Goal: Transaction & Acquisition: Book appointment/travel/reservation

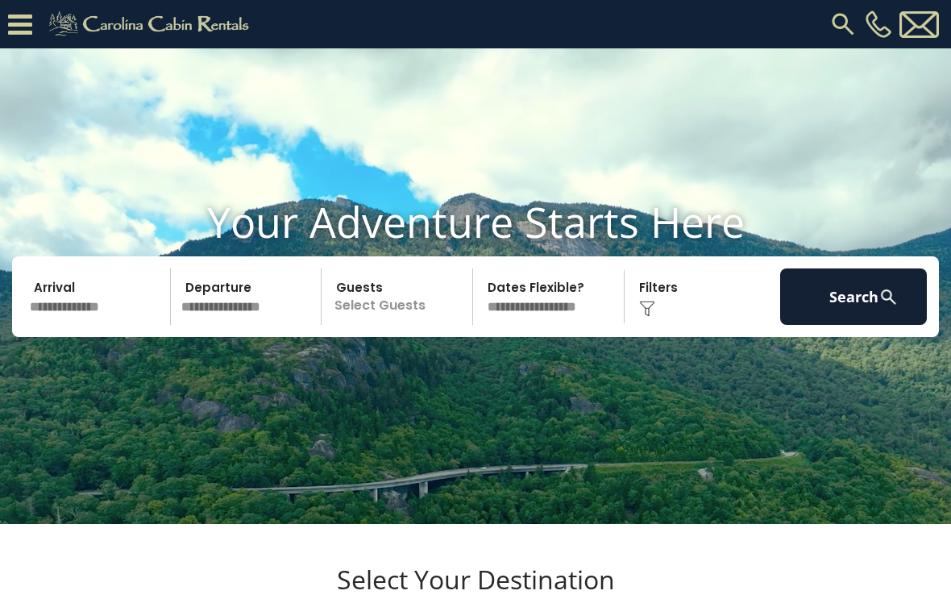
click at [25, 31] on icon at bounding box center [20, 24] width 24 height 28
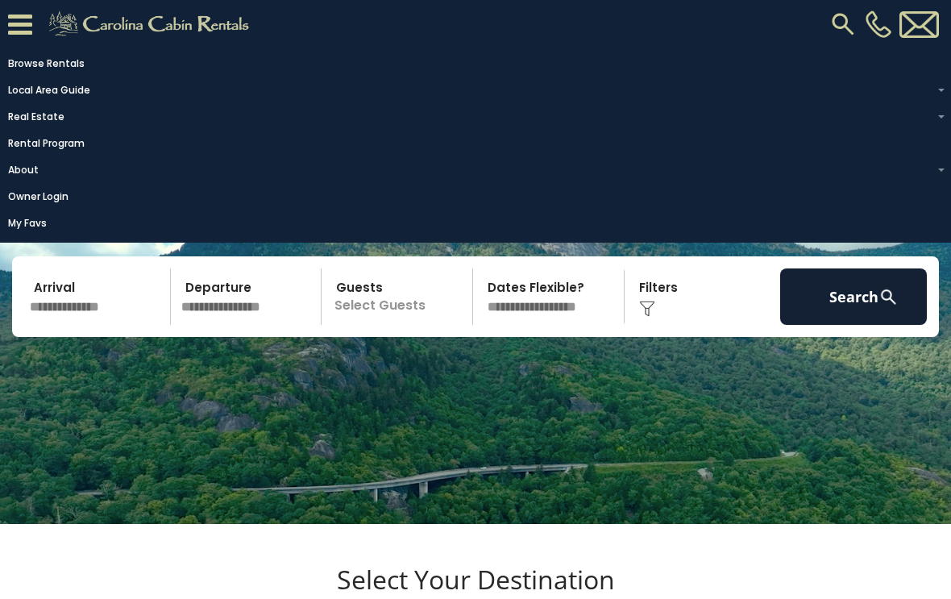
click at [843, 31] on img at bounding box center [843, 24] width 29 height 29
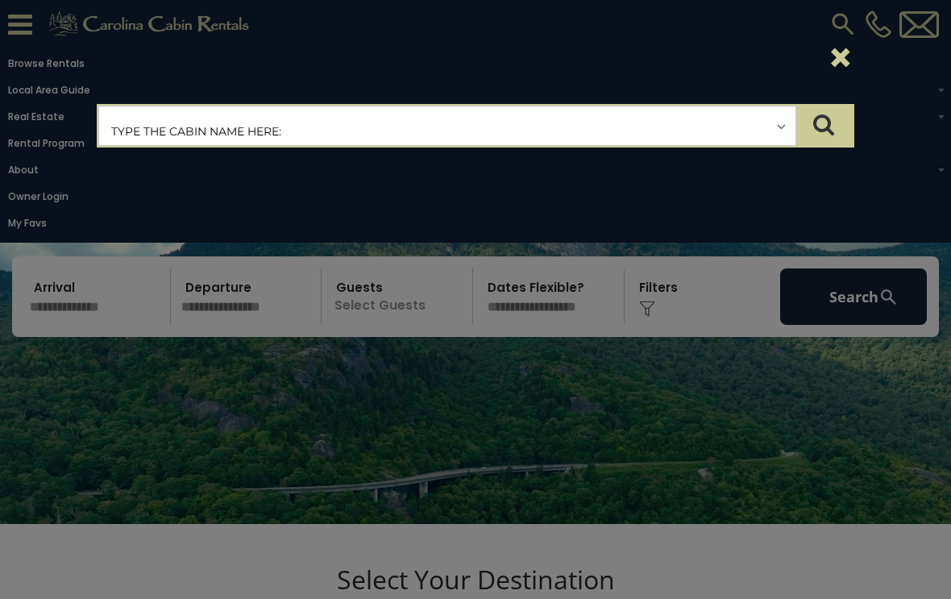
click at [135, 133] on input "text" at bounding box center [447, 126] width 696 height 40
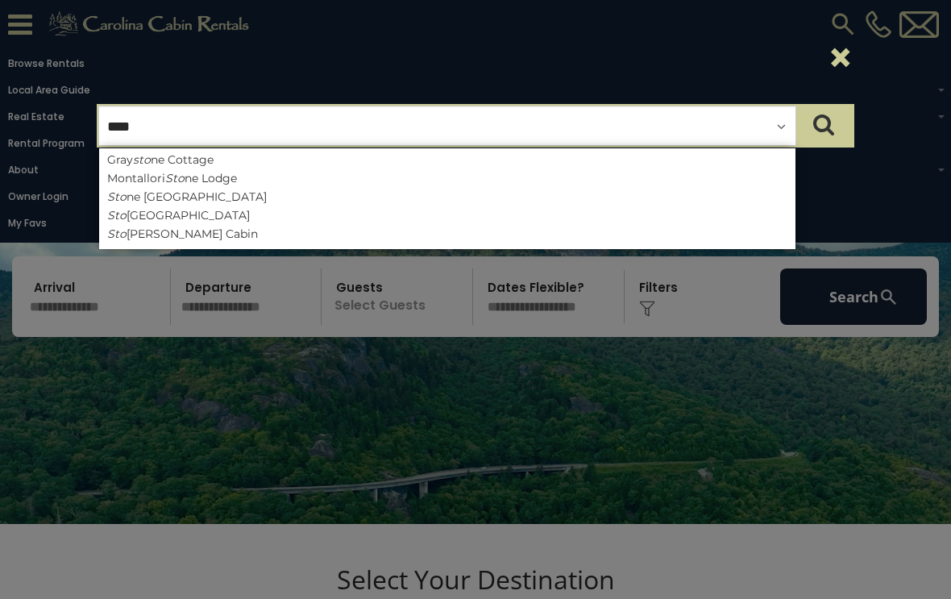
type input "*****"
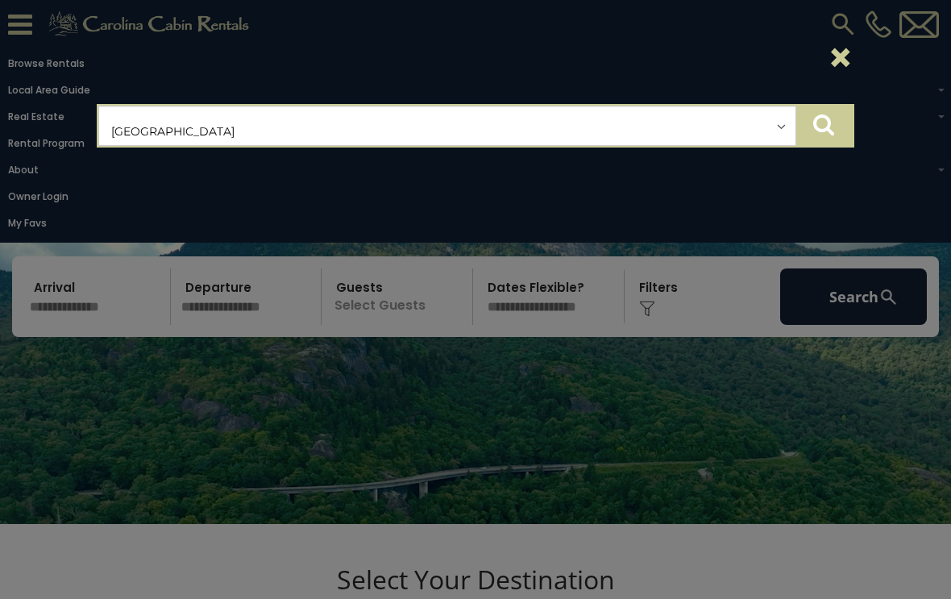
click at [817, 131] on icon "submit" at bounding box center [823, 124] width 21 height 23
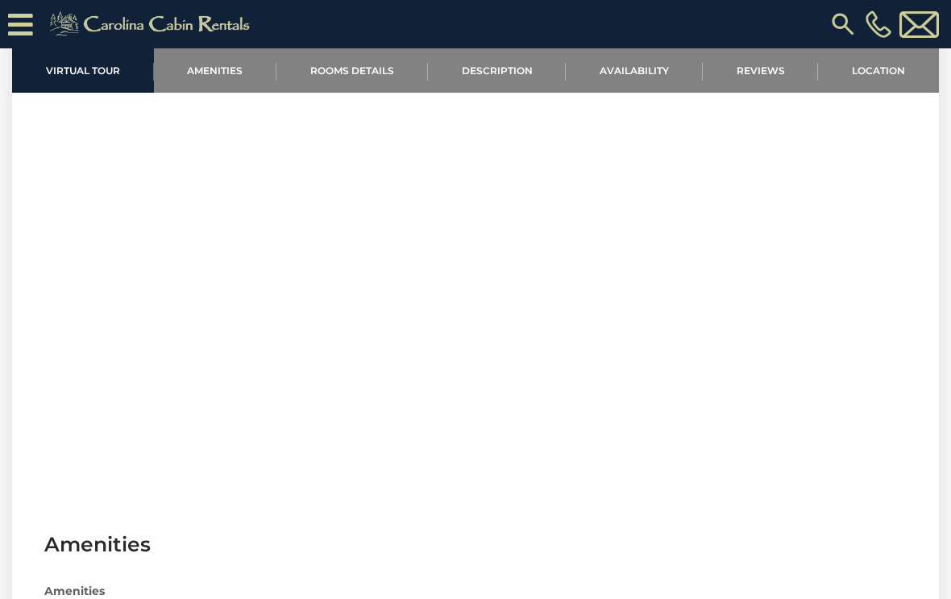
scroll to position [1019, 0]
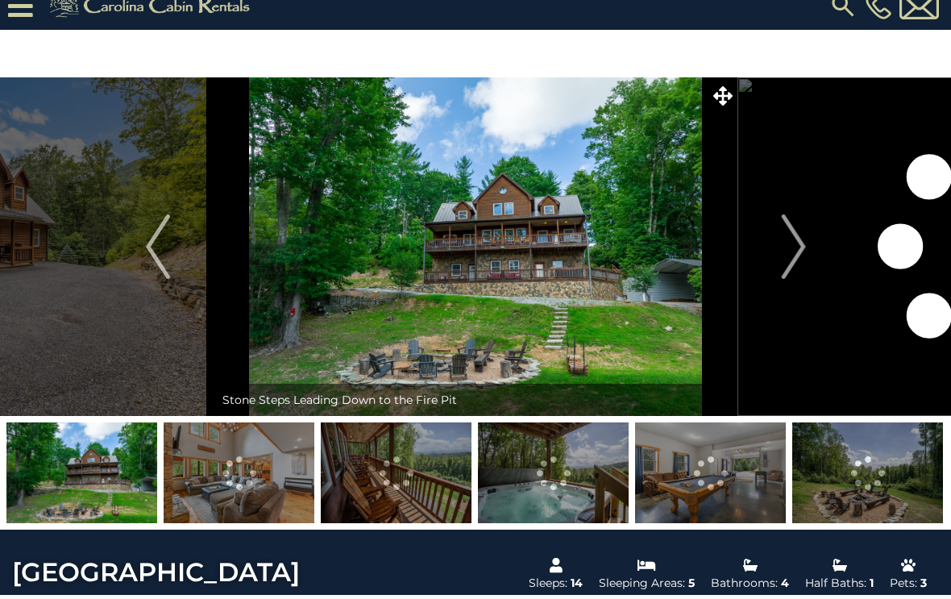
scroll to position [19, 0]
click at [595, 271] on img at bounding box center [475, 246] width 523 height 339
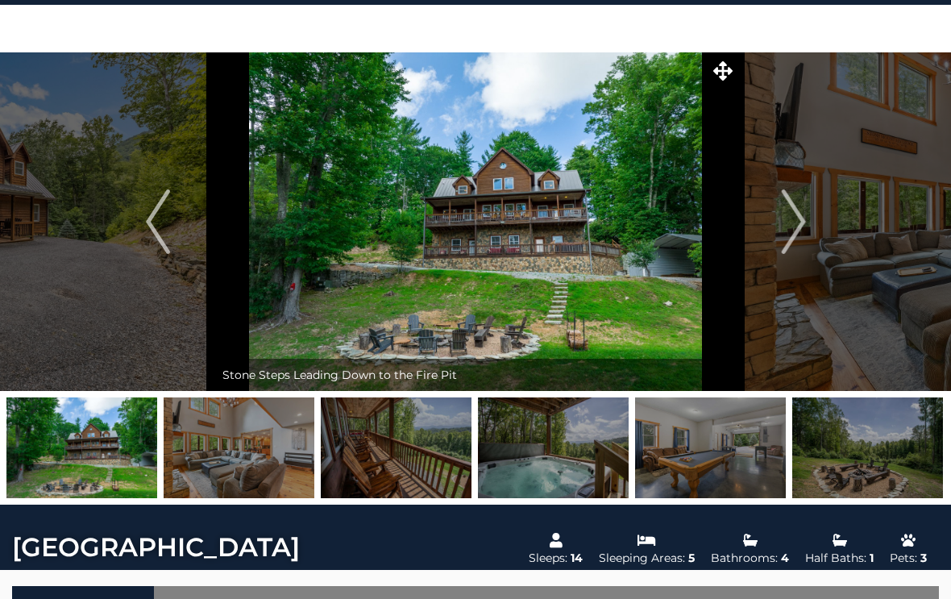
scroll to position [42, 0]
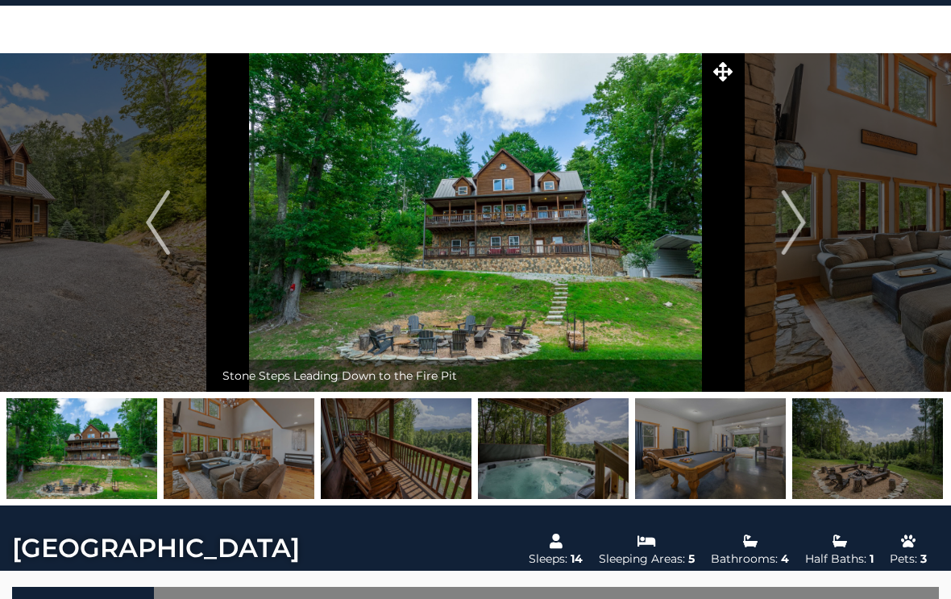
click at [570, 234] on img at bounding box center [475, 223] width 523 height 339
click at [609, 280] on img at bounding box center [475, 222] width 523 height 339
click at [800, 229] on img "Next" at bounding box center [793, 222] width 24 height 64
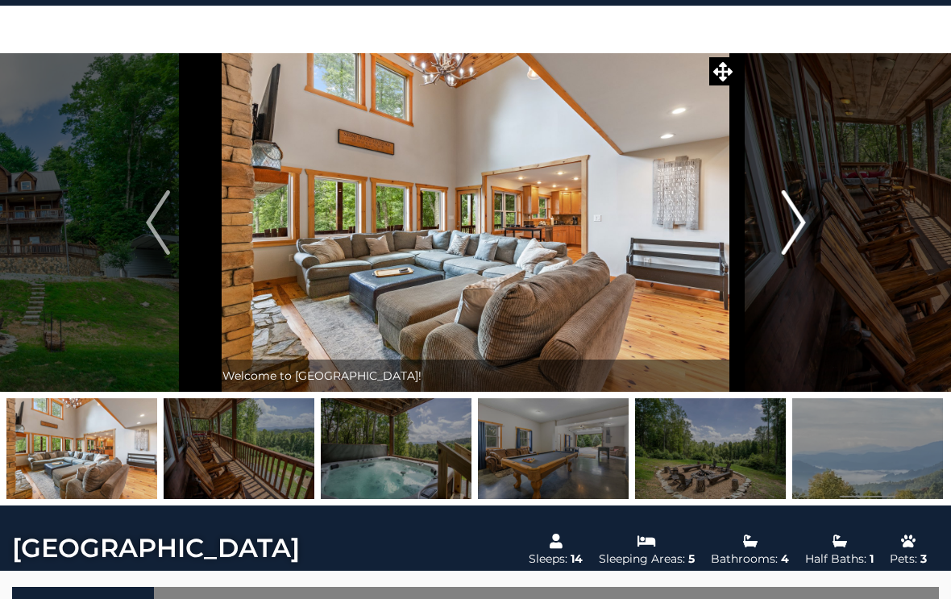
click at [800, 230] on img "Next" at bounding box center [793, 222] width 24 height 64
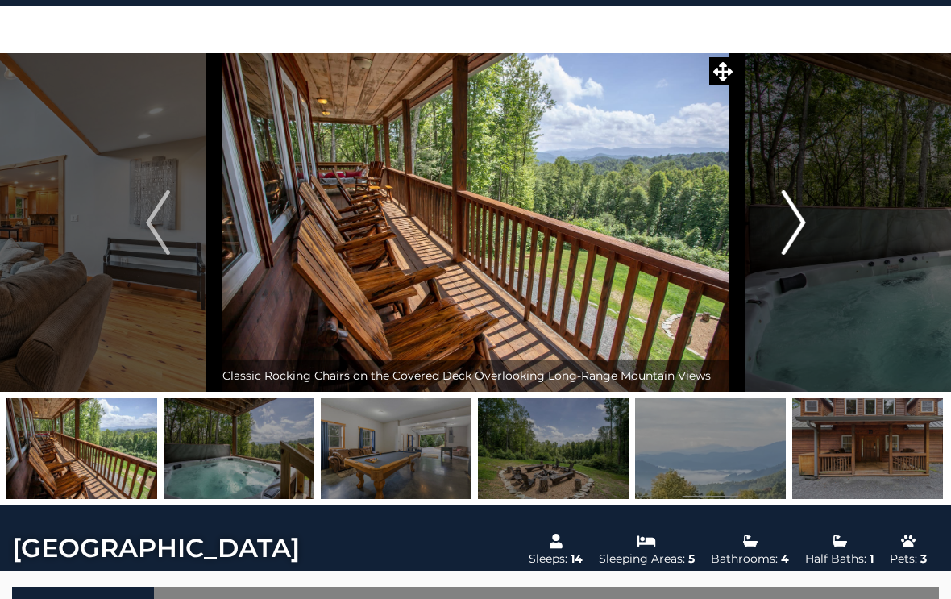
click at [802, 236] on img "Next" at bounding box center [793, 222] width 24 height 64
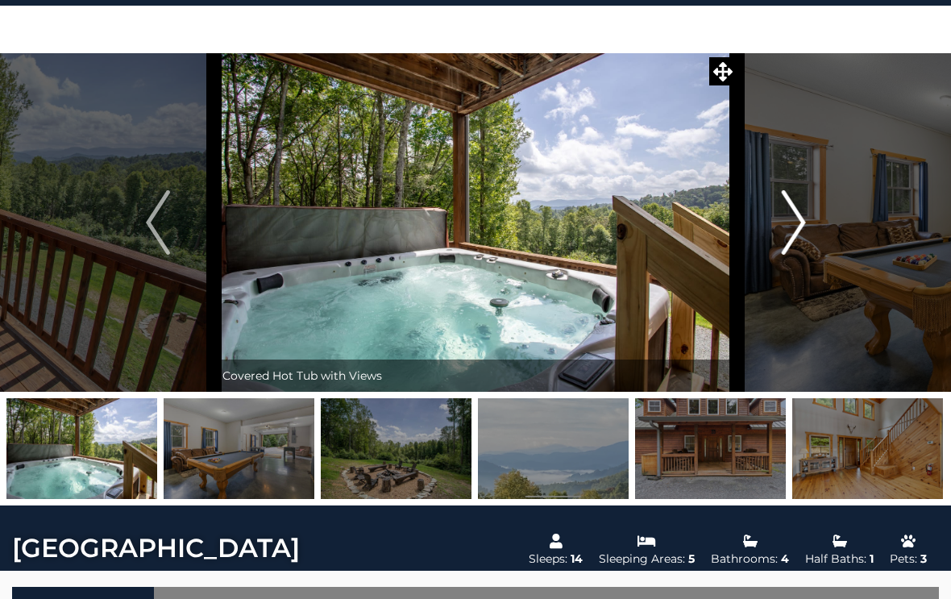
click at [790, 243] on img "Next" at bounding box center [793, 222] width 24 height 64
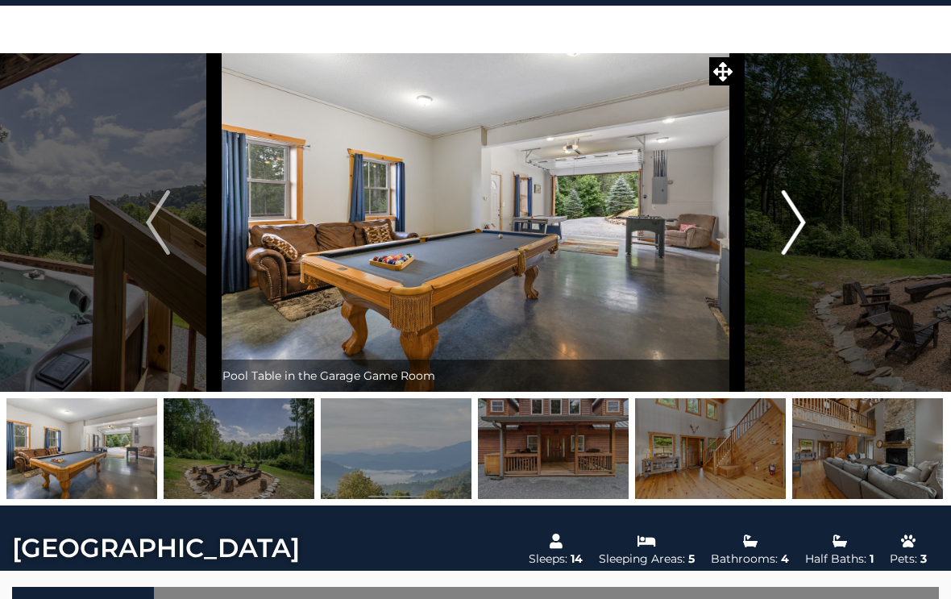
click at [801, 235] on img "Next" at bounding box center [793, 222] width 24 height 64
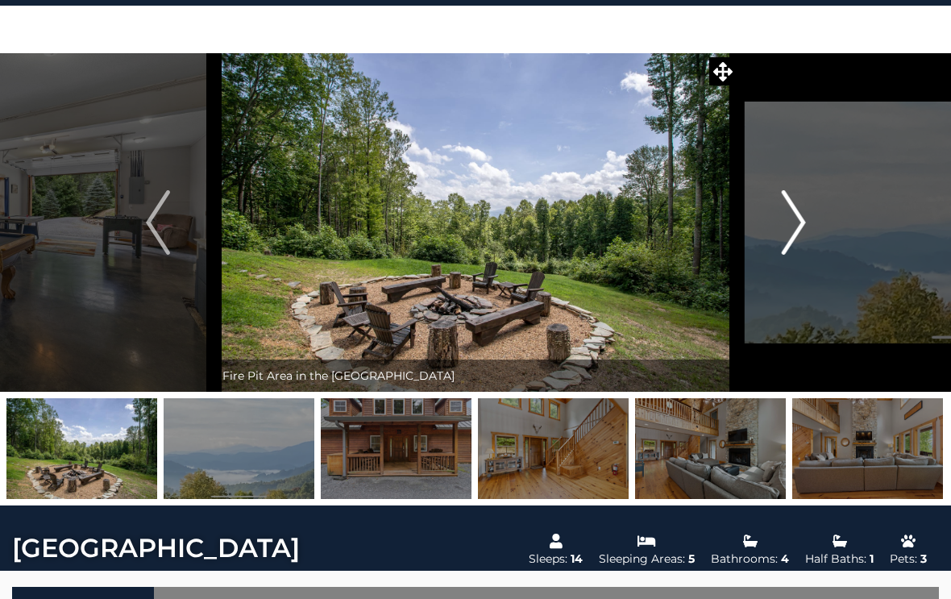
click at [801, 239] on img "Next" at bounding box center [793, 222] width 24 height 64
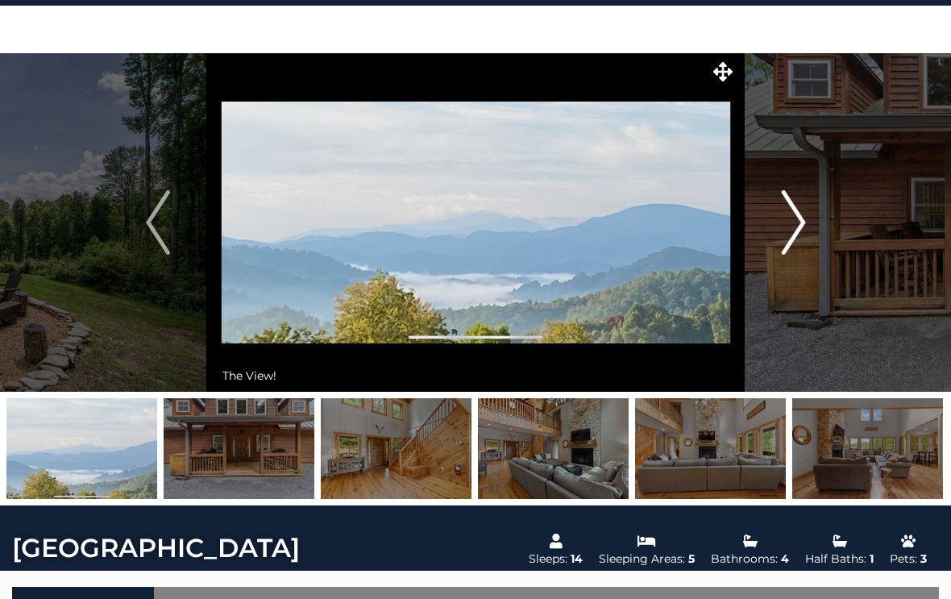
click at [800, 231] on img "Next" at bounding box center [793, 222] width 24 height 64
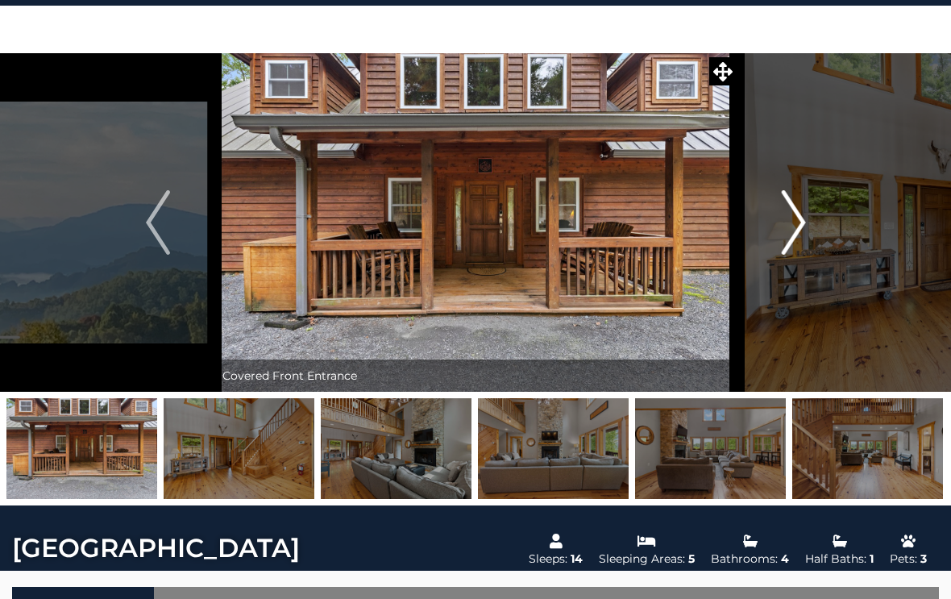
click at [804, 225] on img "Next" at bounding box center [793, 222] width 24 height 64
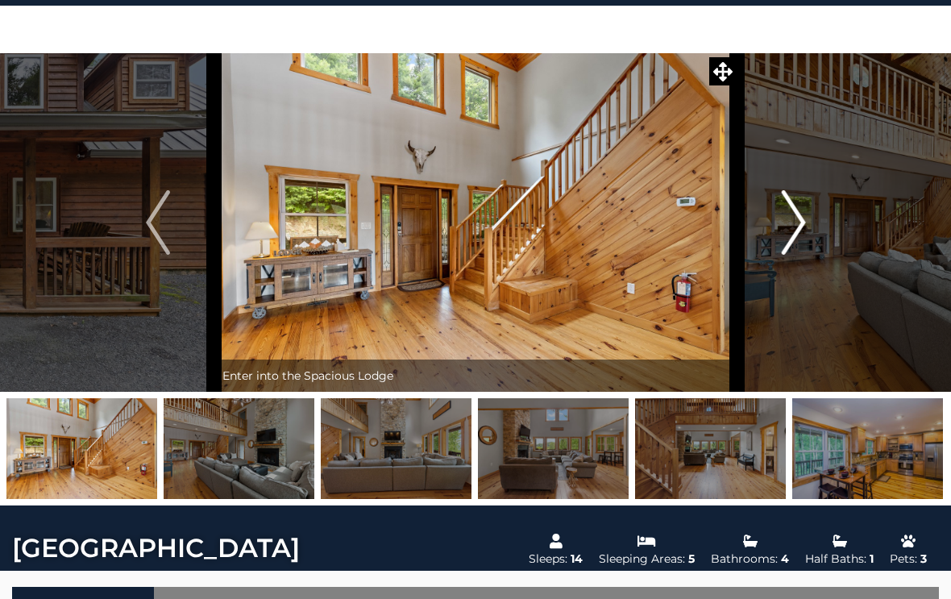
click at [800, 235] on img "Next" at bounding box center [793, 222] width 24 height 64
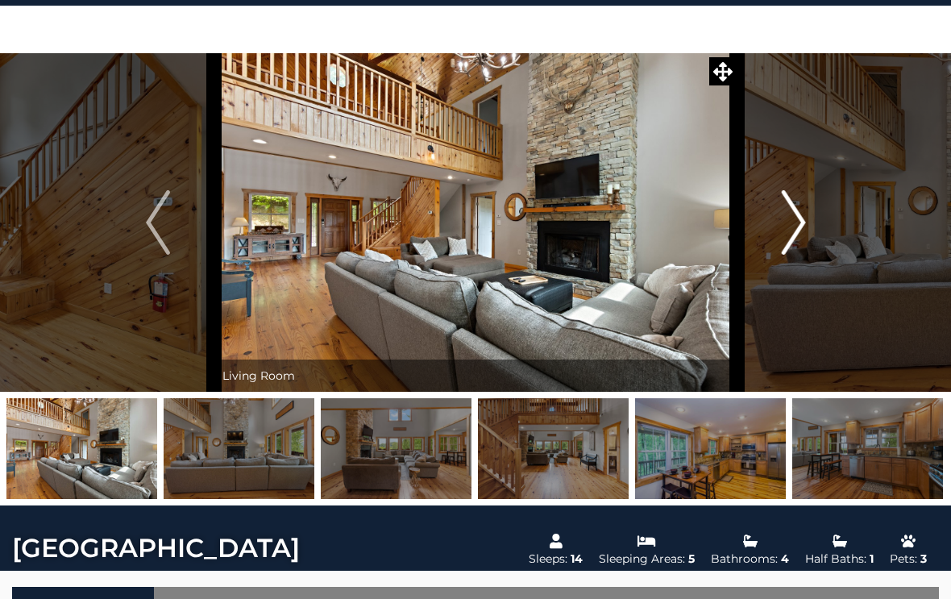
click at [798, 232] on img "Next" at bounding box center [793, 222] width 24 height 64
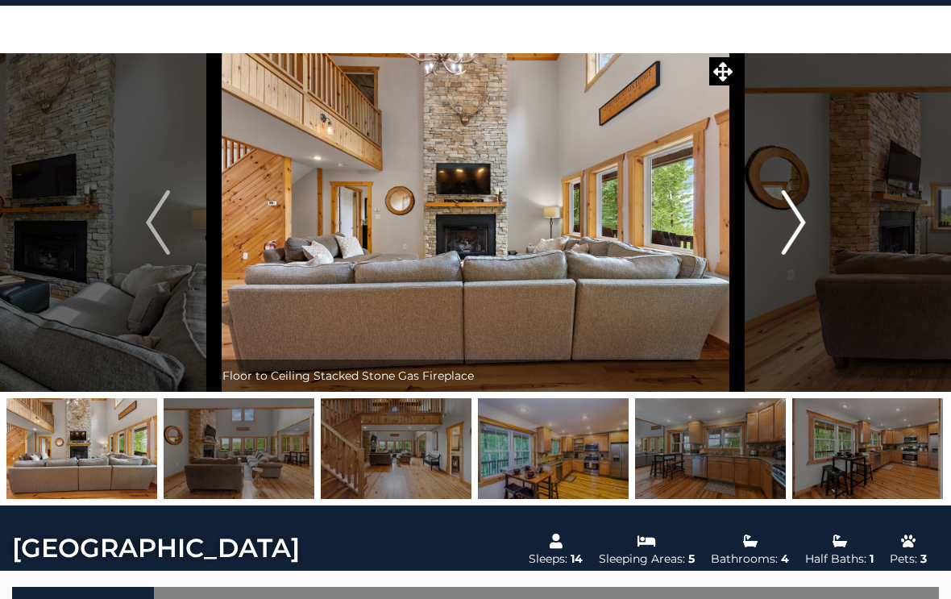
click at [800, 227] on img "Next" at bounding box center [793, 222] width 24 height 64
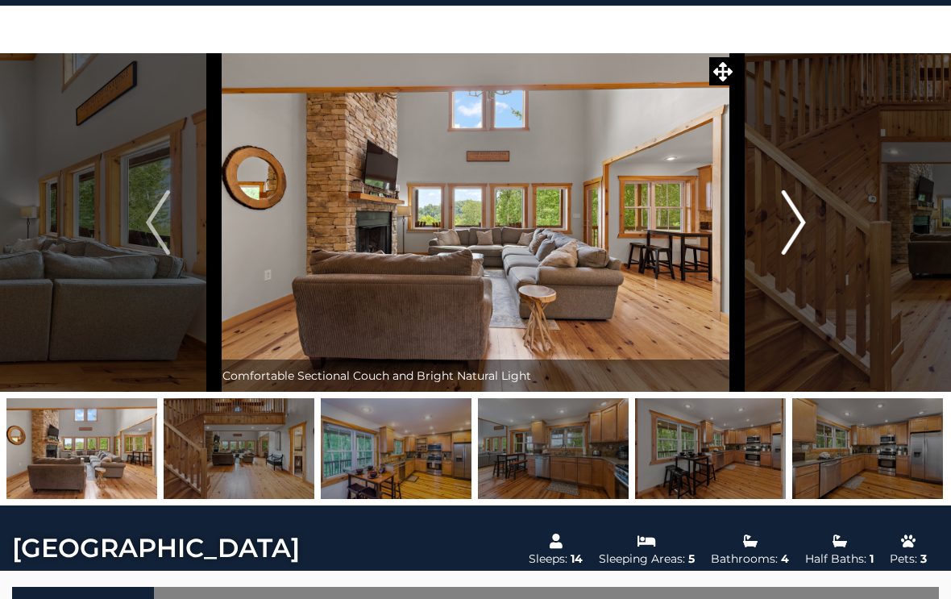
click at [796, 232] on img "Next" at bounding box center [793, 222] width 24 height 64
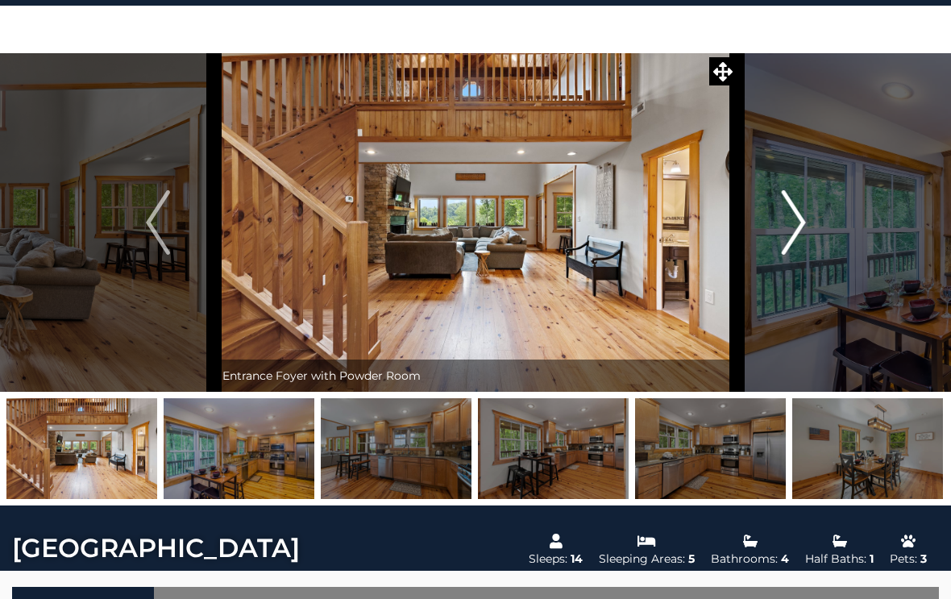
click at [803, 231] on img "Next" at bounding box center [793, 222] width 24 height 64
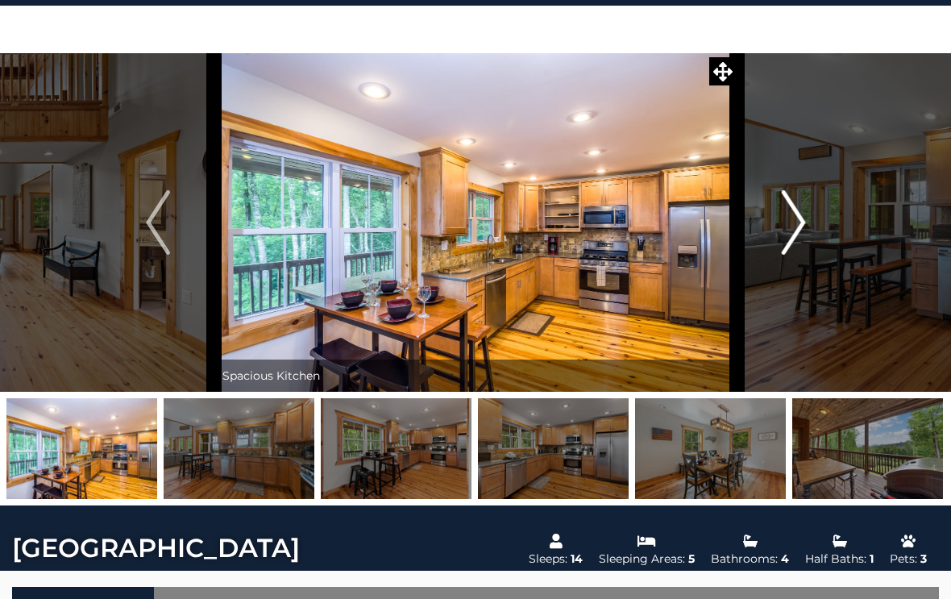
click at [800, 240] on img "Next" at bounding box center [793, 222] width 24 height 64
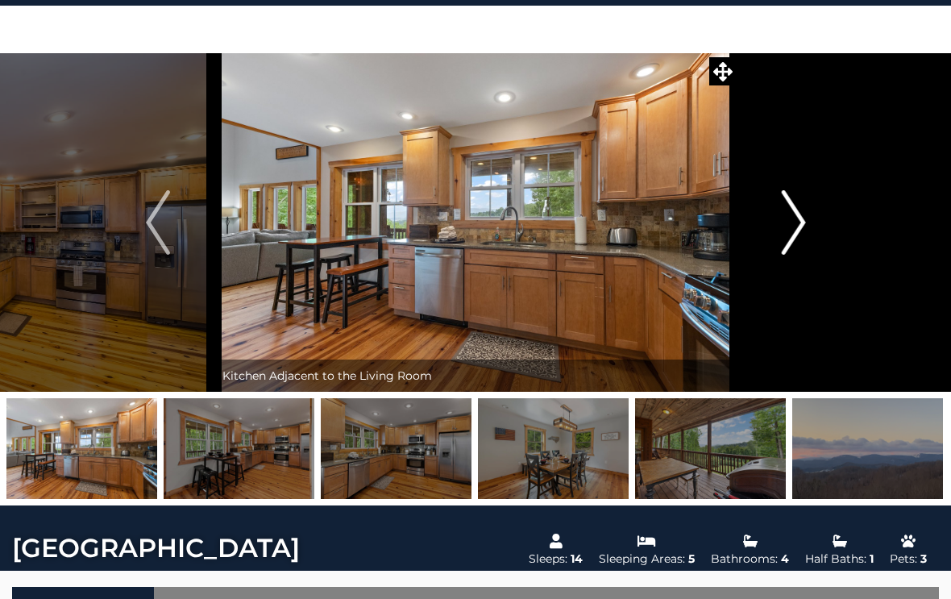
click at [804, 235] on img "Next" at bounding box center [793, 222] width 24 height 64
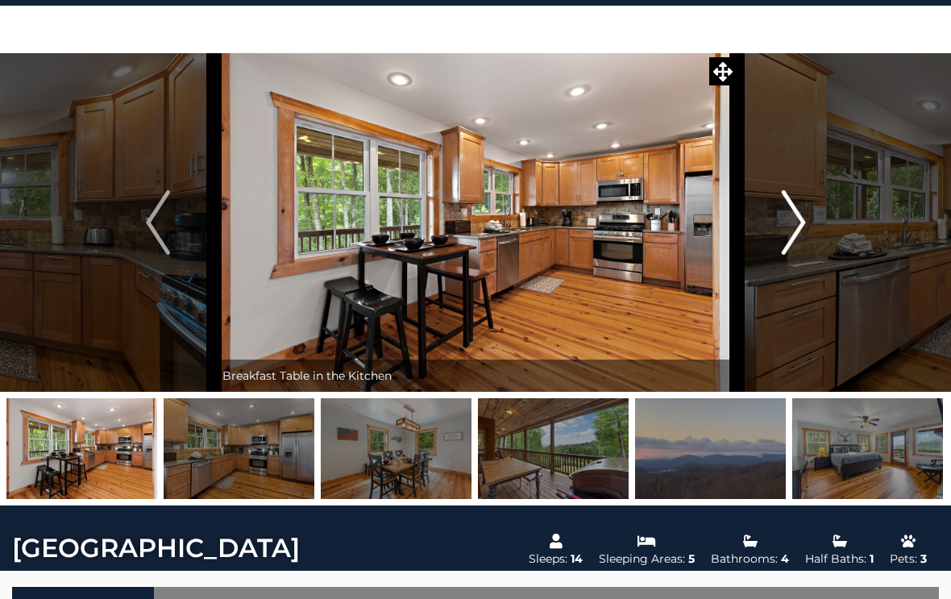
click at [804, 231] on img "Next" at bounding box center [793, 222] width 24 height 64
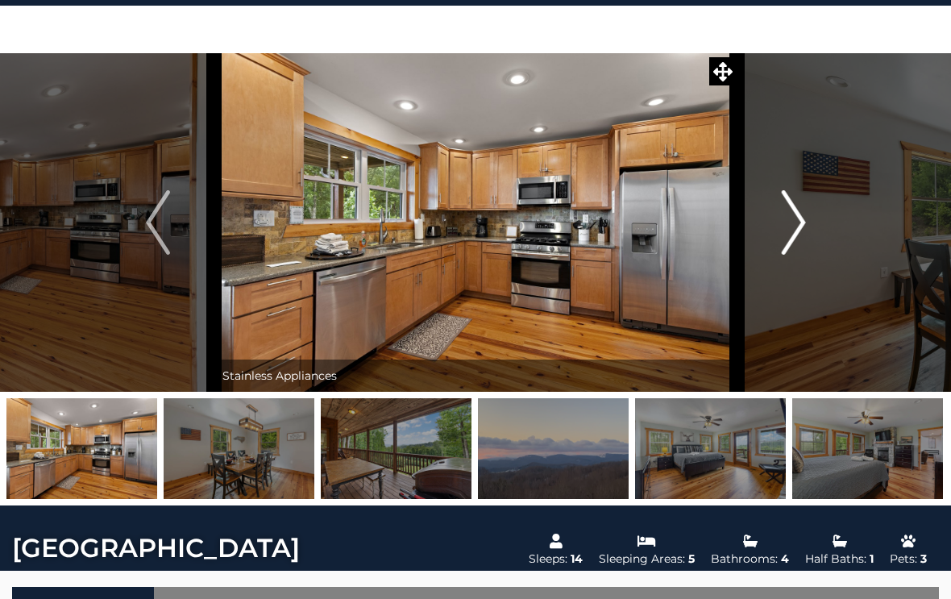
click at [802, 238] on img "Next" at bounding box center [793, 222] width 24 height 64
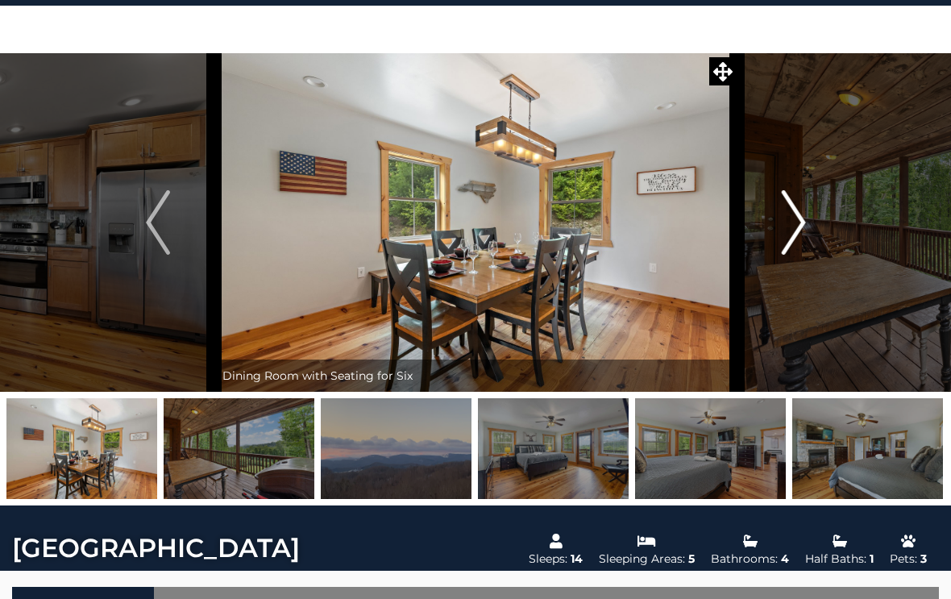
click at [799, 233] on img "Next" at bounding box center [793, 222] width 24 height 64
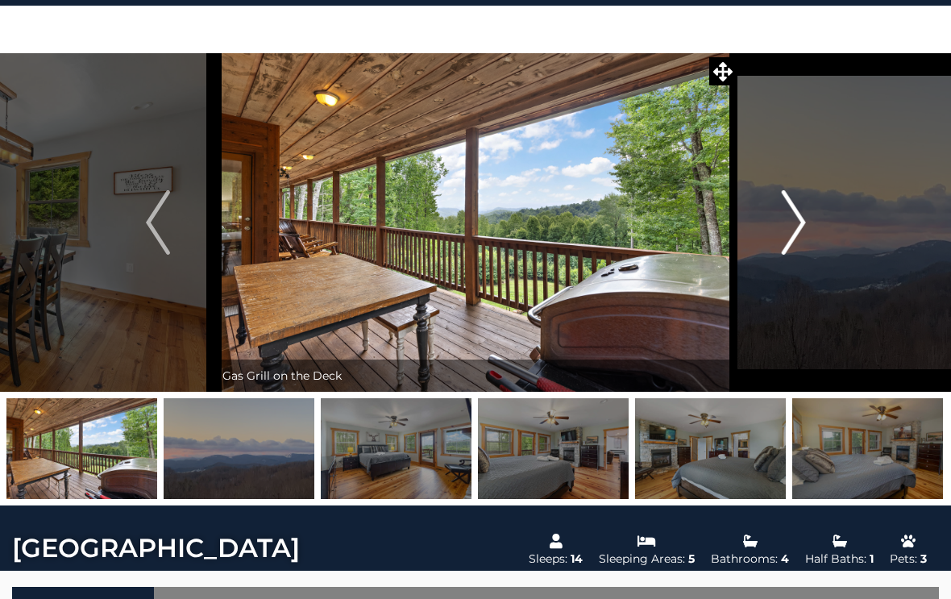
click at [798, 225] on img "Next" at bounding box center [793, 222] width 24 height 64
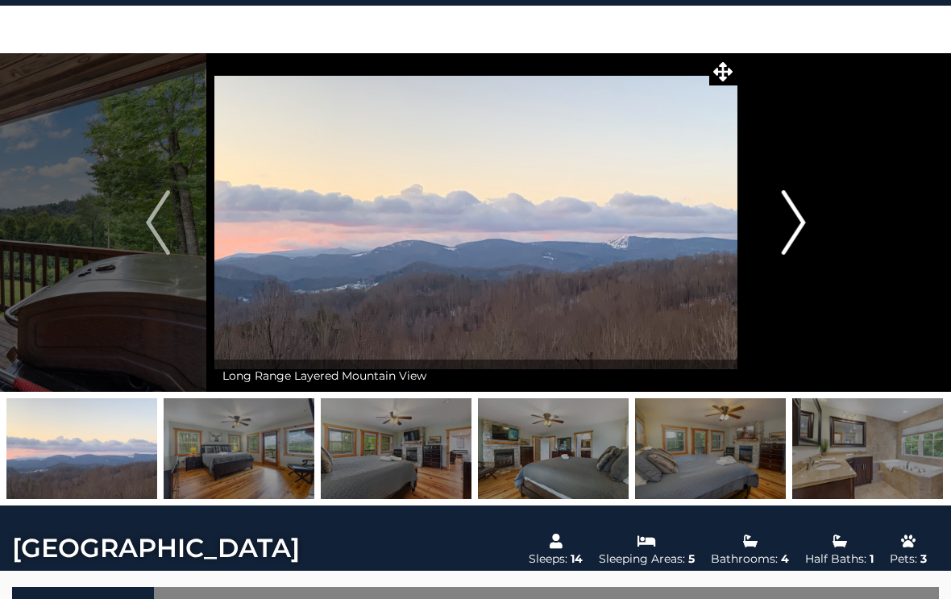
click at [800, 237] on img "Next" at bounding box center [793, 222] width 24 height 64
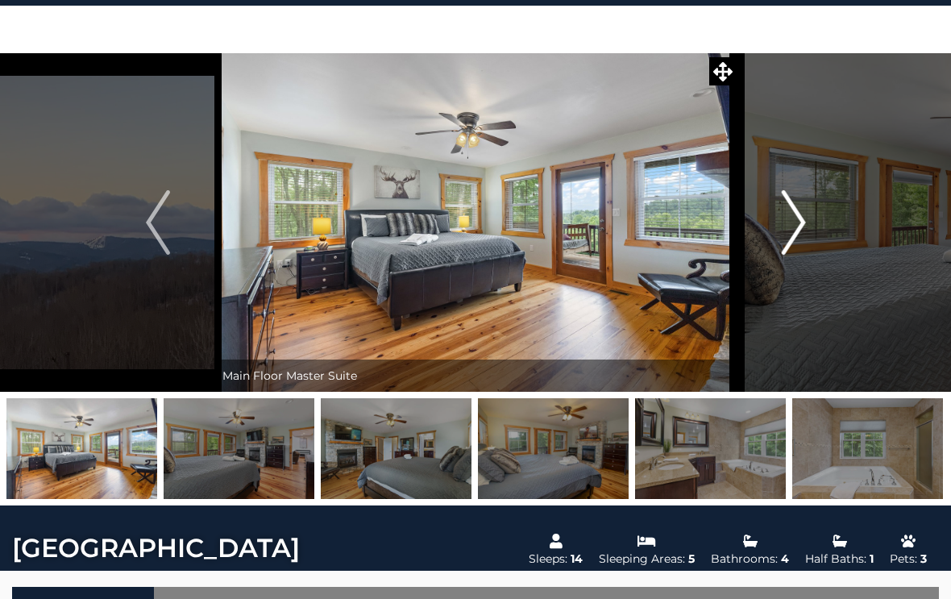
click at [794, 235] on img "Next" at bounding box center [793, 222] width 24 height 64
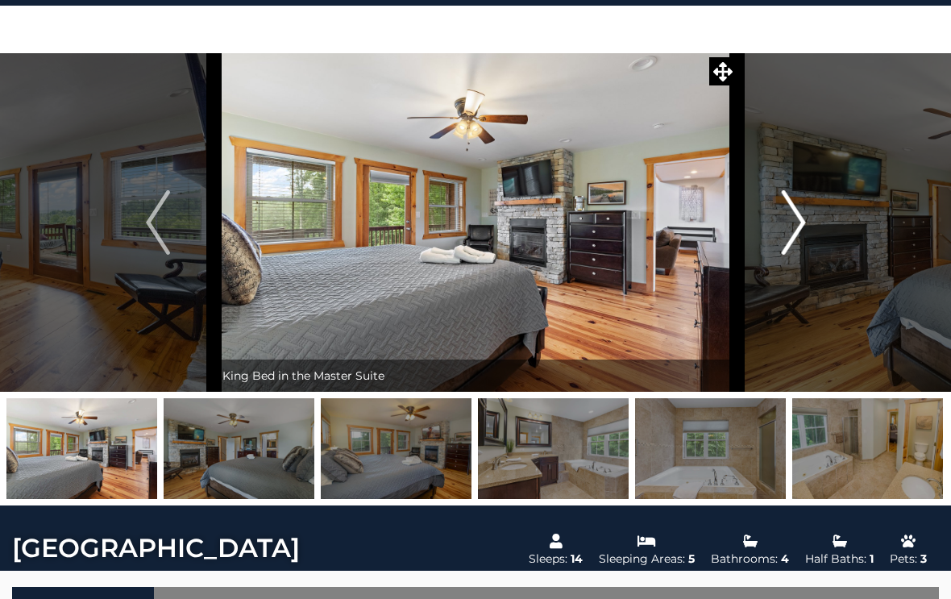
click at [801, 235] on img "Next" at bounding box center [793, 222] width 24 height 64
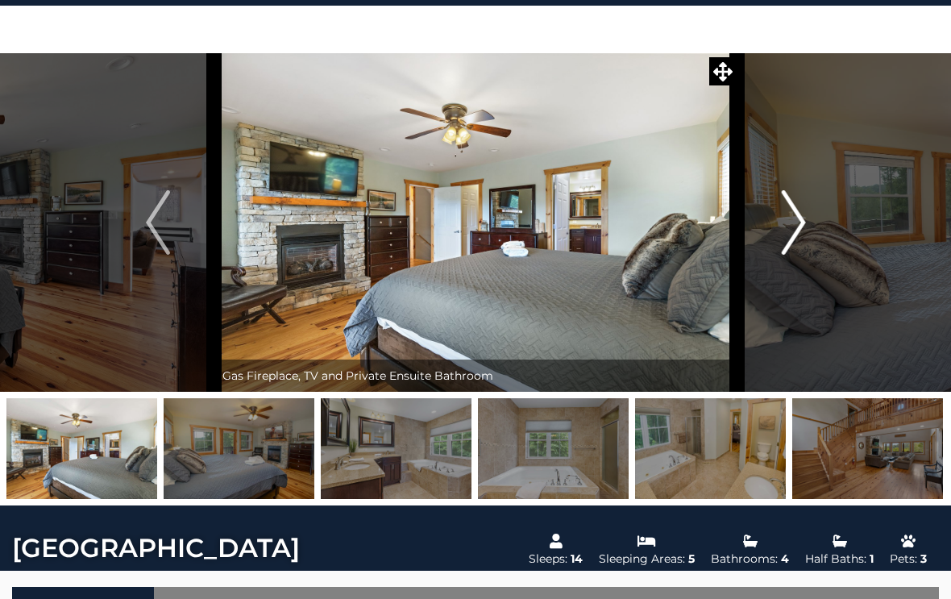
click at [807, 236] on button "Next" at bounding box center [793, 222] width 113 height 339
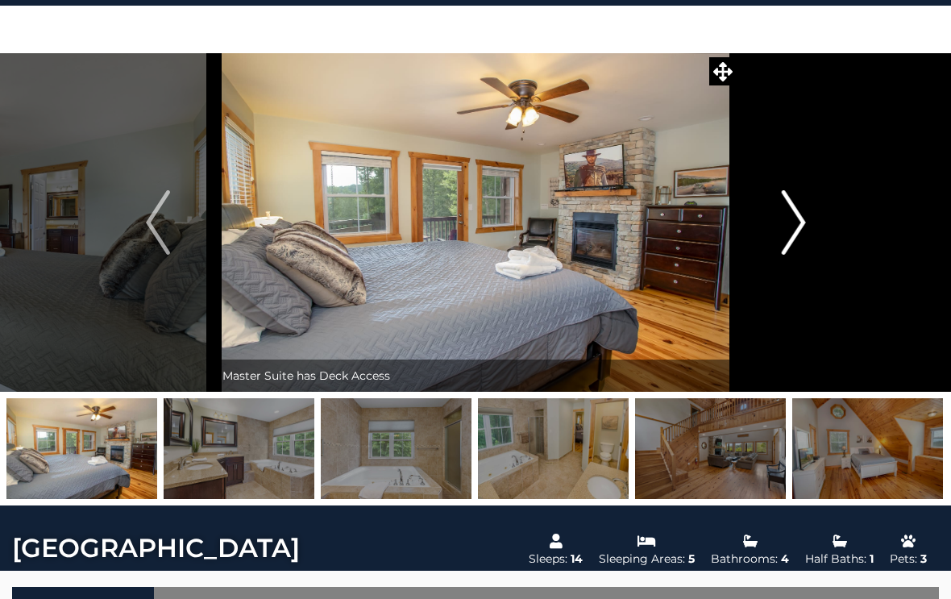
click at [805, 235] on img "Next" at bounding box center [793, 222] width 24 height 64
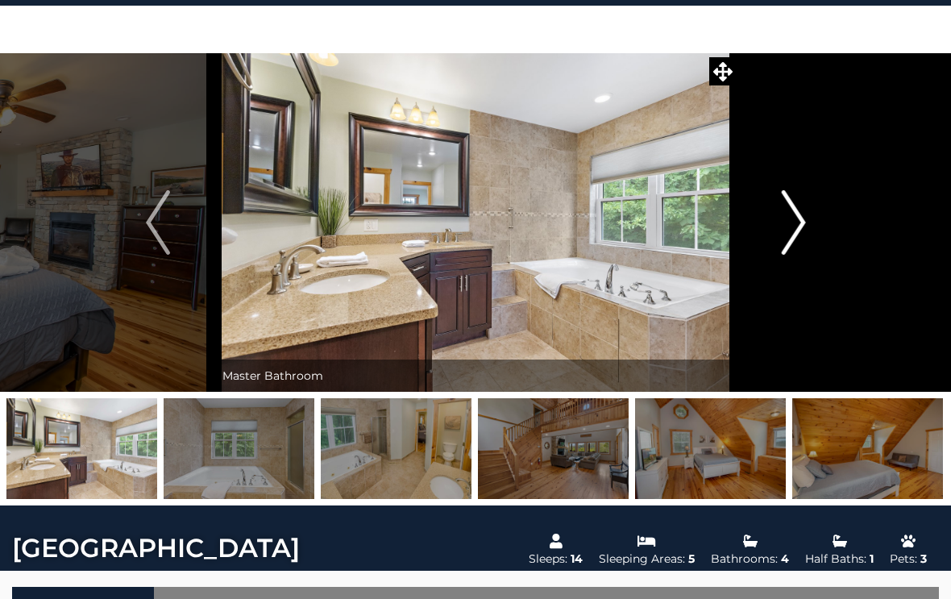
click at [807, 243] on button "Next" at bounding box center [793, 222] width 113 height 339
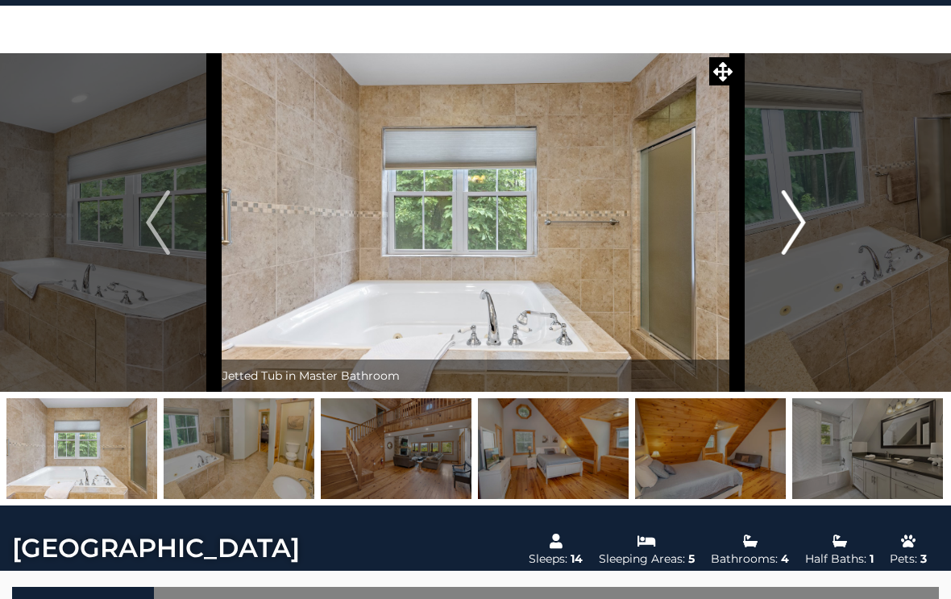
click at [807, 235] on button "Next" at bounding box center [793, 222] width 113 height 339
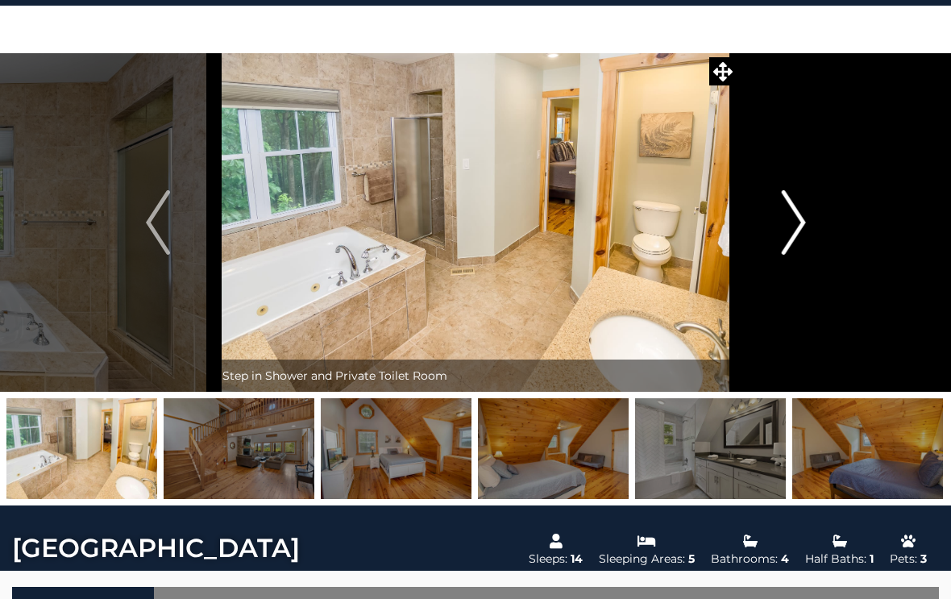
click at [805, 233] on img "Next" at bounding box center [793, 222] width 24 height 64
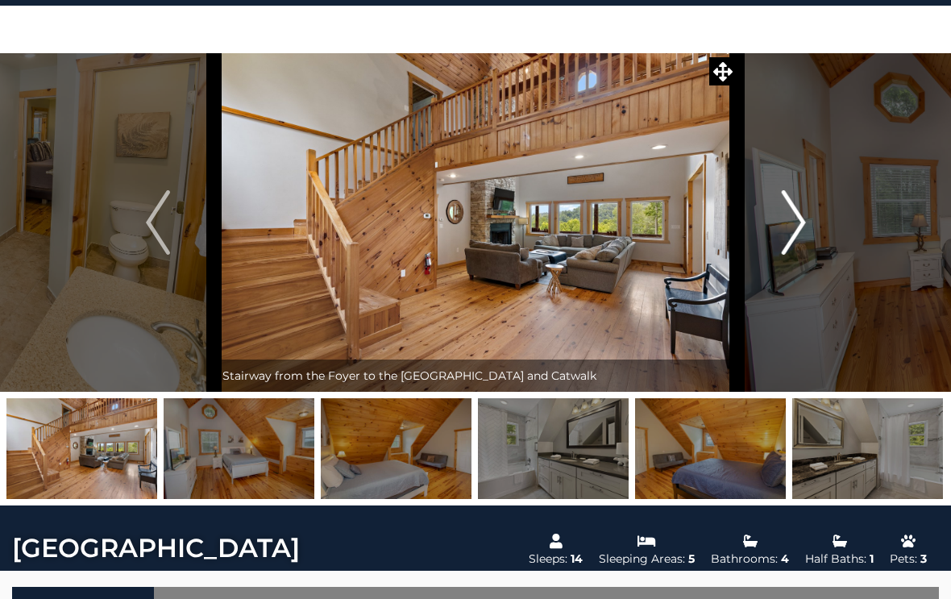
click at [805, 234] on img "Next" at bounding box center [793, 222] width 24 height 64
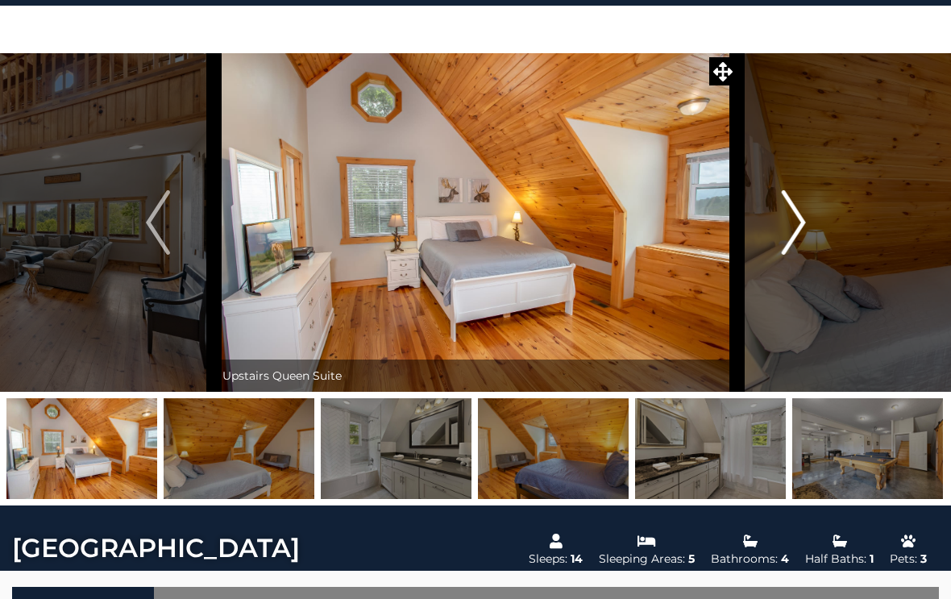
click at [803, 237] on img "Next" at bounding box center [793, 222] width 24 height 64
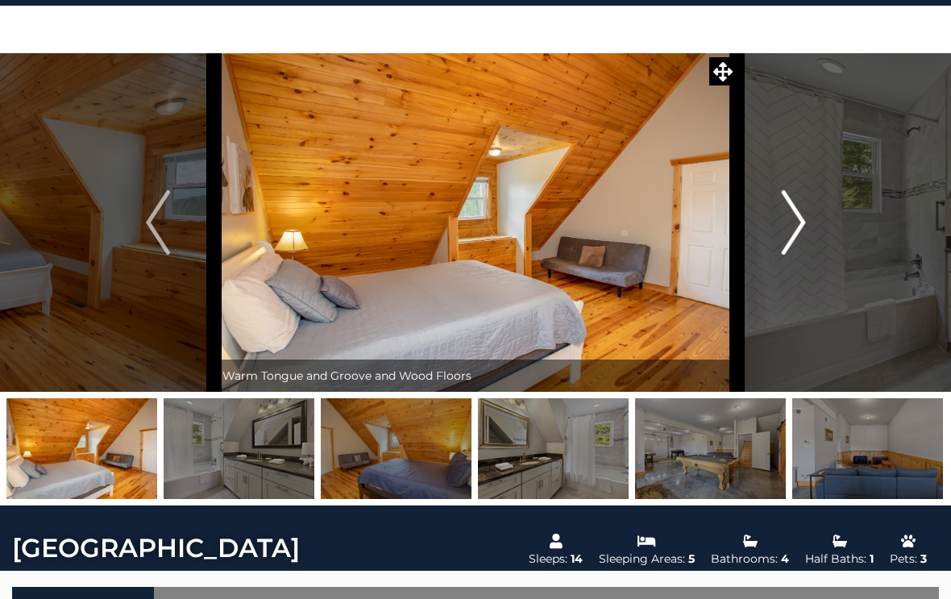
click at [800, 238] on img "Next" at bounding box center [793, 222] width 24 height 64
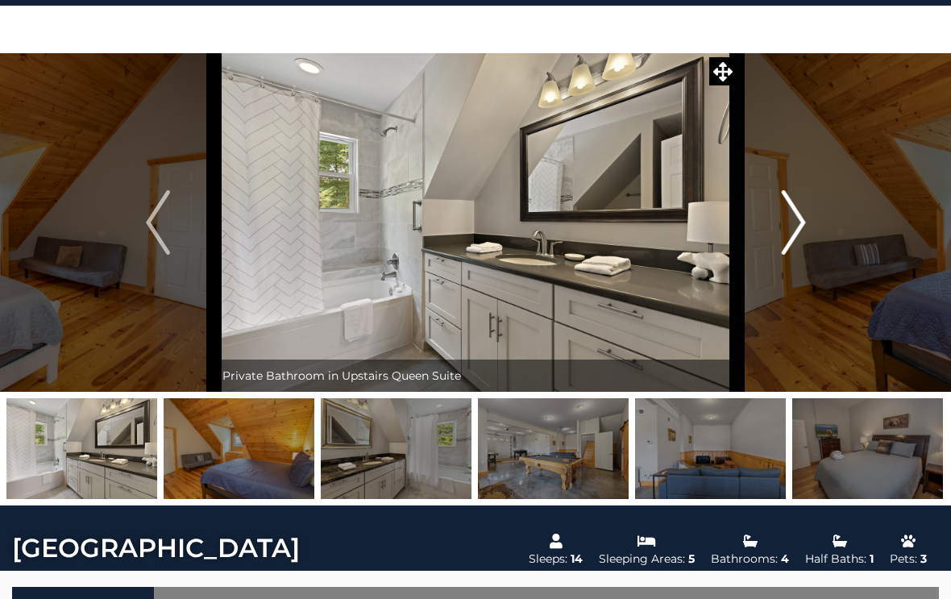
click at [802, 239] on img "Next" at bounding box center [793, 222] width 24 height 64
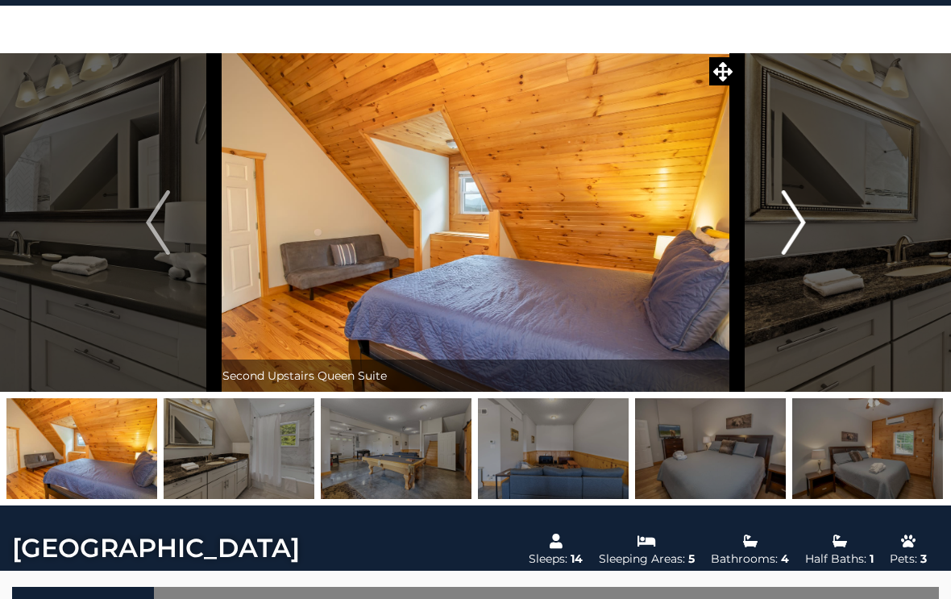
click at [808, 236] on button "Next" at bounding box center [793, 222] width 113 height 339
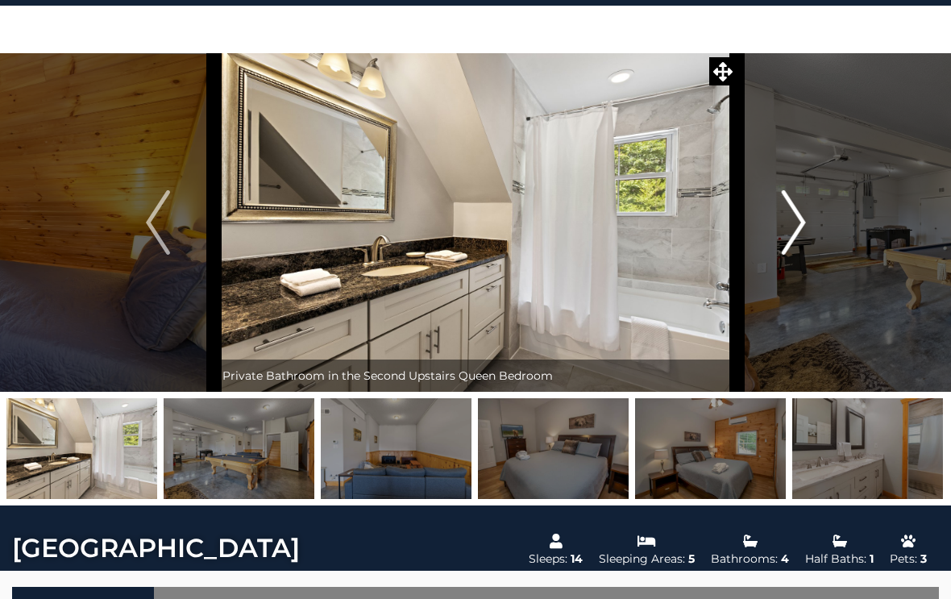
click at [799, 250] on img "Next" at bounding box center [793, 222] width 24 height 64
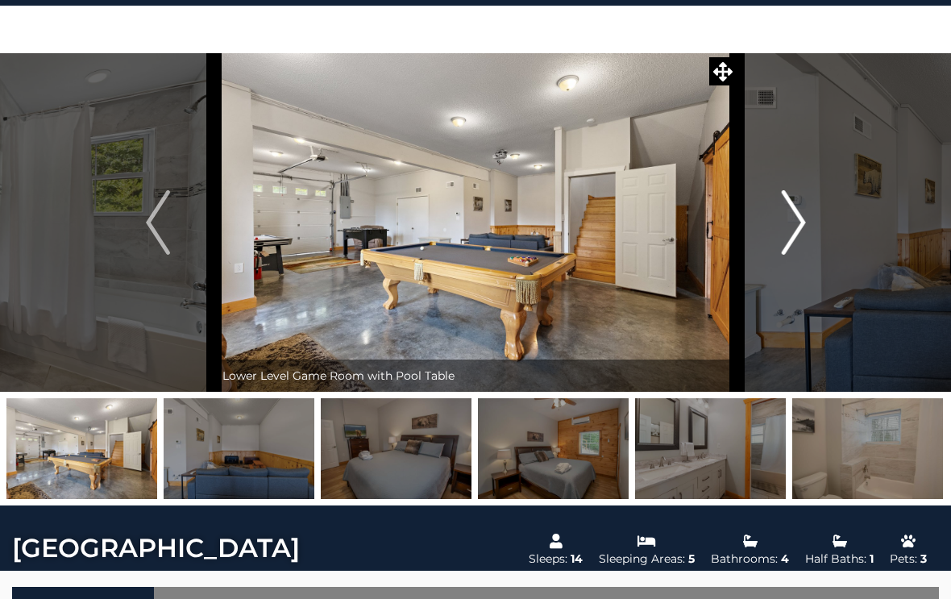
click at [808, 238] on button "Next" at bounding box center [793, 222] width 113 height 339
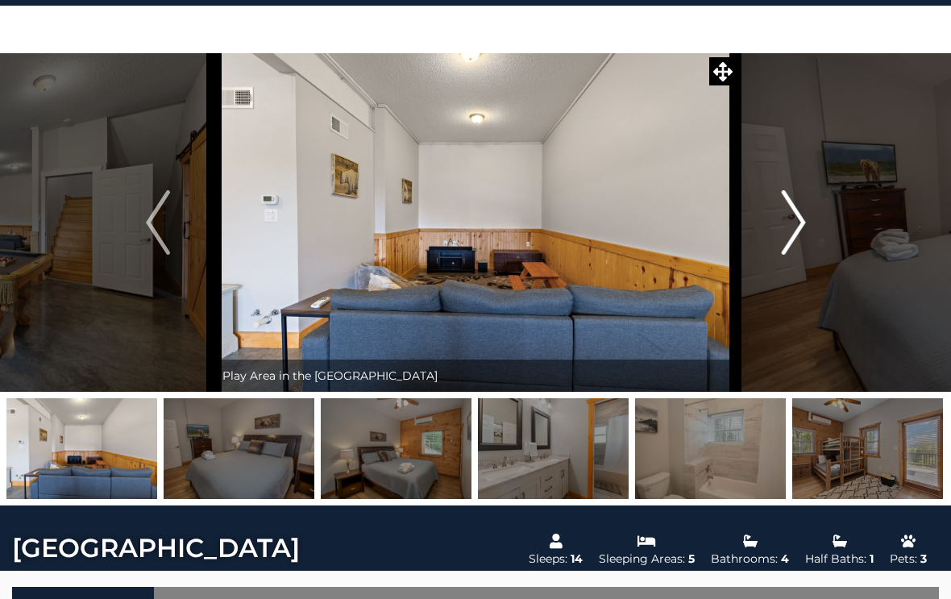
click at [804, 238] on img "Next" at bounding box center [793, 222] width 24 height 64
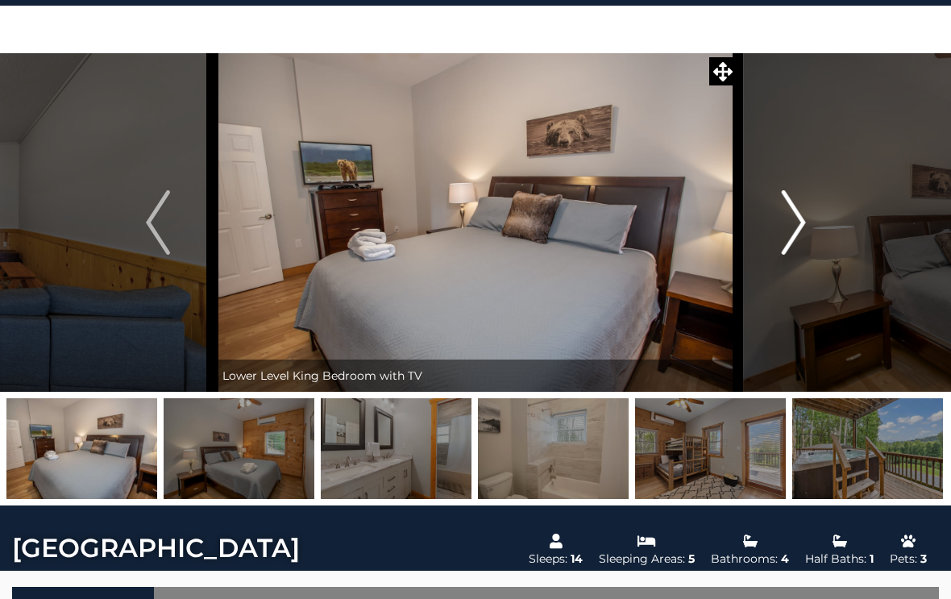
click at [802, 236] on img "Next" at bounding box center [793, 222] width 24 height 64
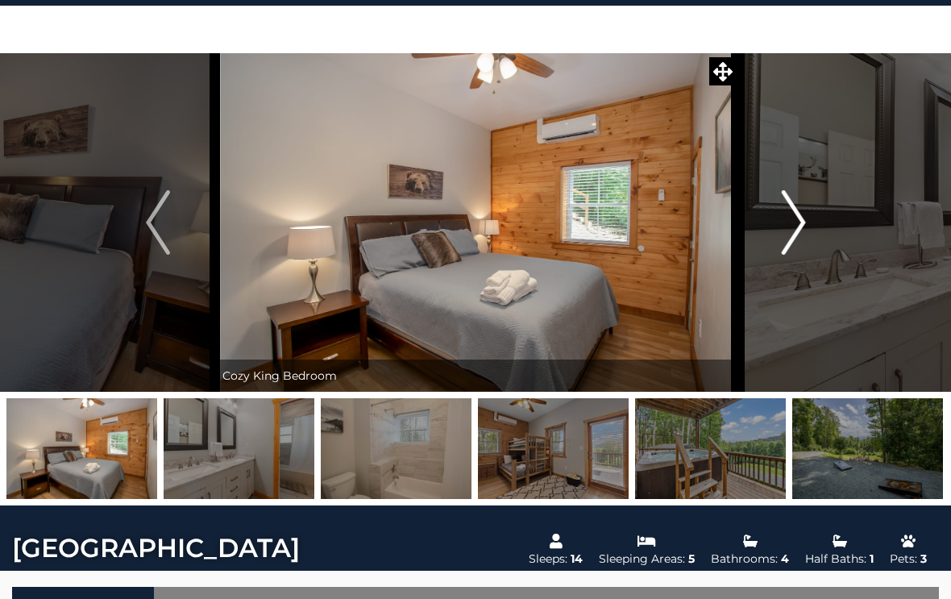
click at [801, 243] on img "Next" at bounding box center [793, 222] width 24 height 64
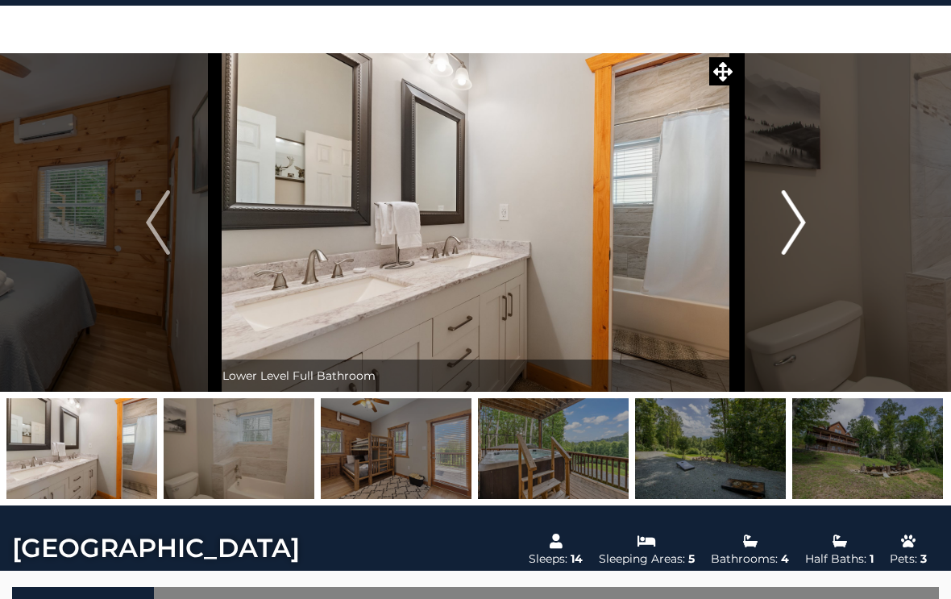
click at [800, 254] on img "Next" at bounding box center [793, 222] width 24 height 64
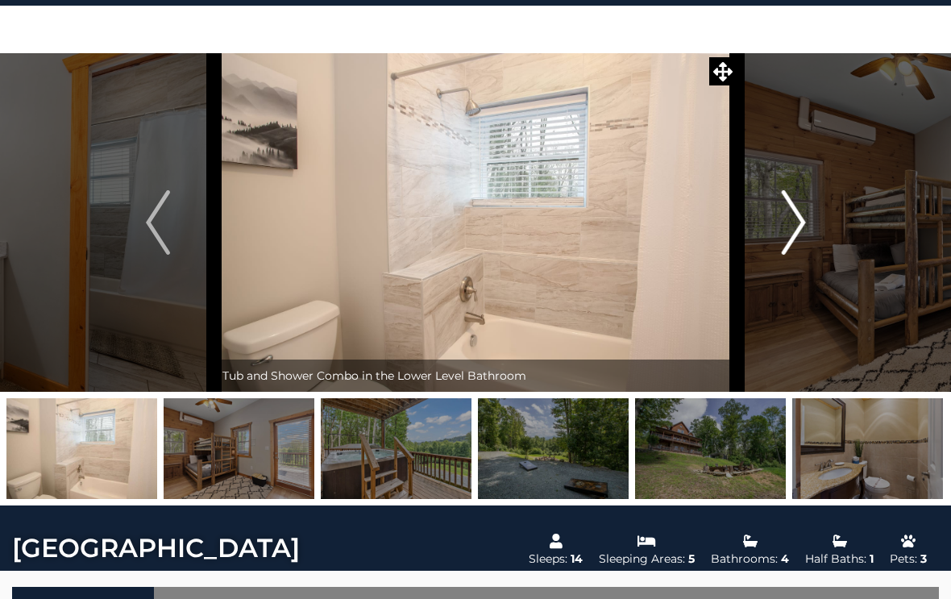
click at [805, 239] on img "Next" at bounding box center [793, 222] width 24 height 64
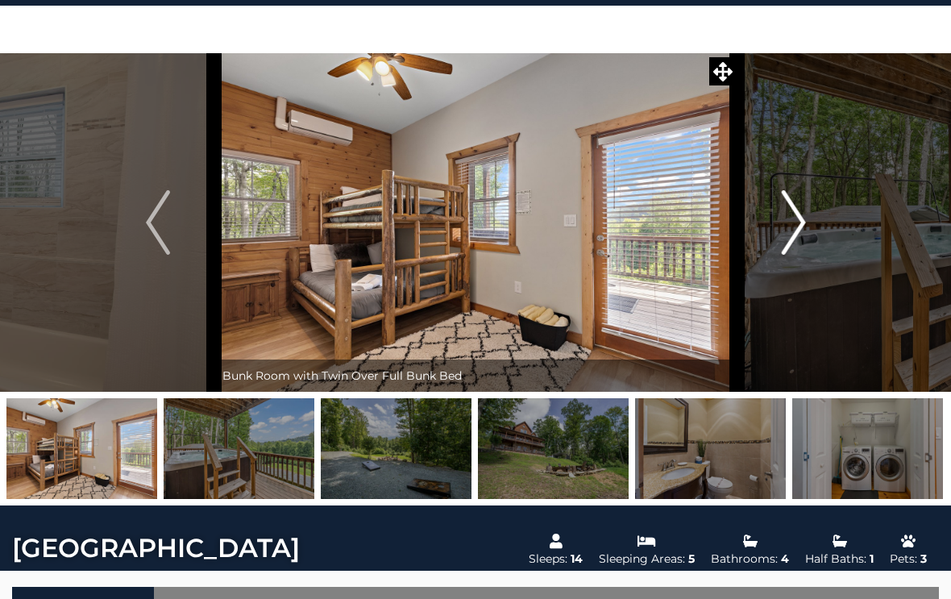
click at [793, 241] on img "Next" at bounding box center [793, 222] width 24 height 64
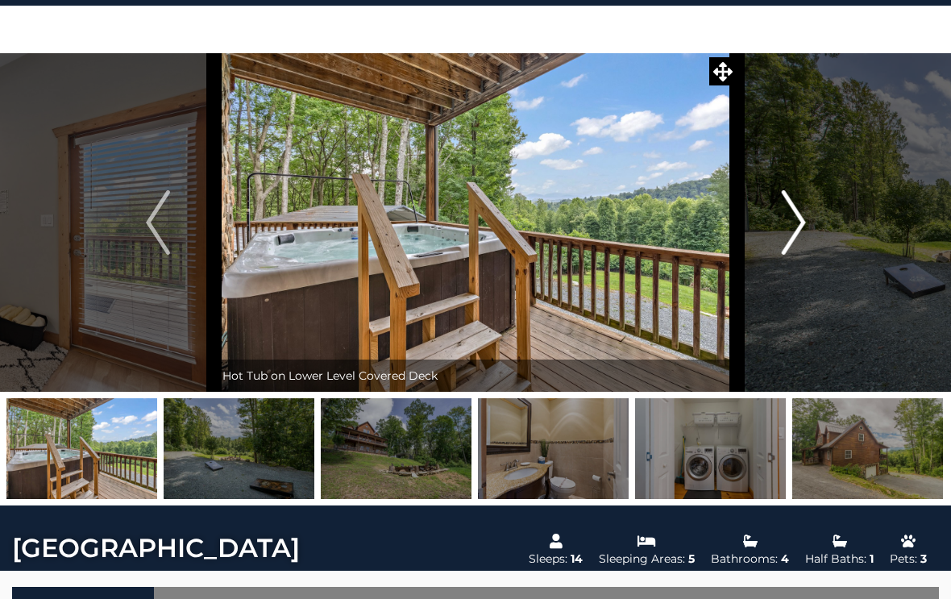
click at [796, 243] on img "Next" at bounding box center [793, 222] width 24 height 64
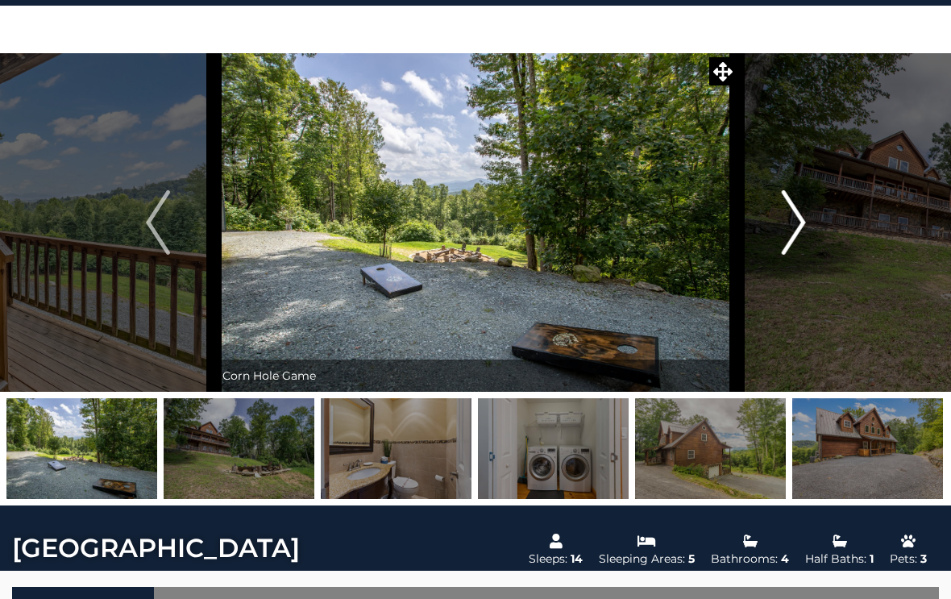
click at [803, 231] on img "Next" at bounding box center [793, 222] width 24 height 64
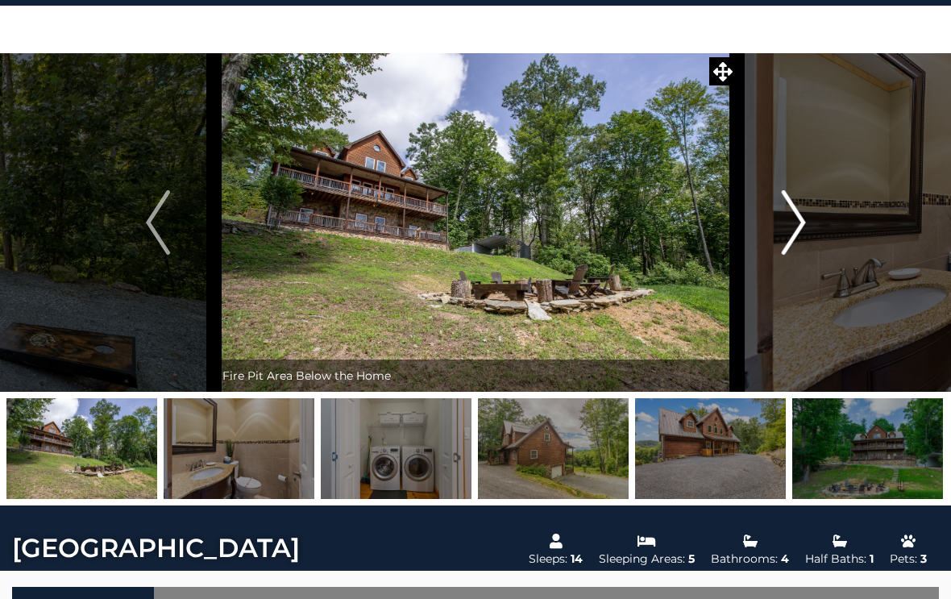
click at [791, 239] on img "Next" at bounding box center [793, 222] width 24 height 64
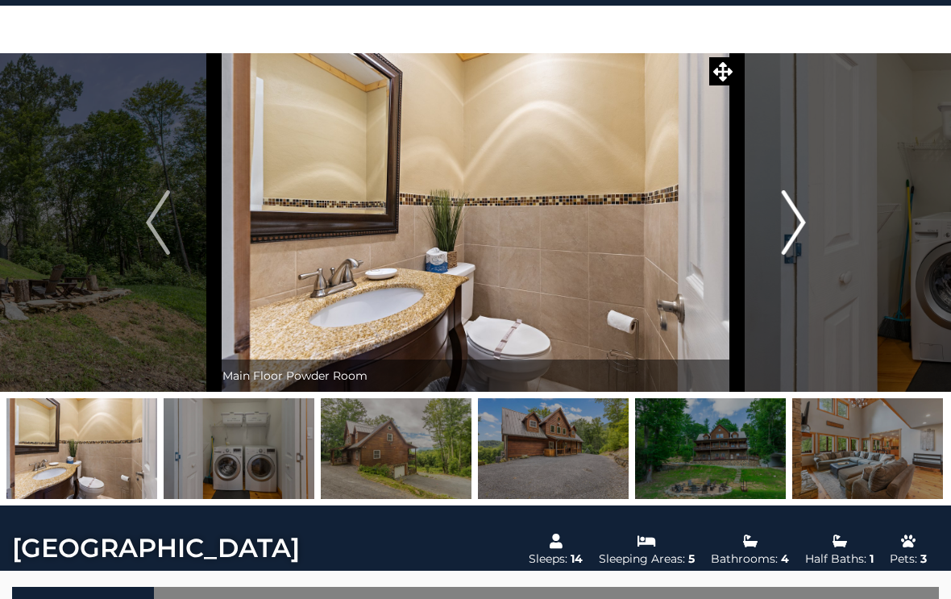
click at [800, 239] on img "Next" at bounding box center [793, 222] width 24 height 64
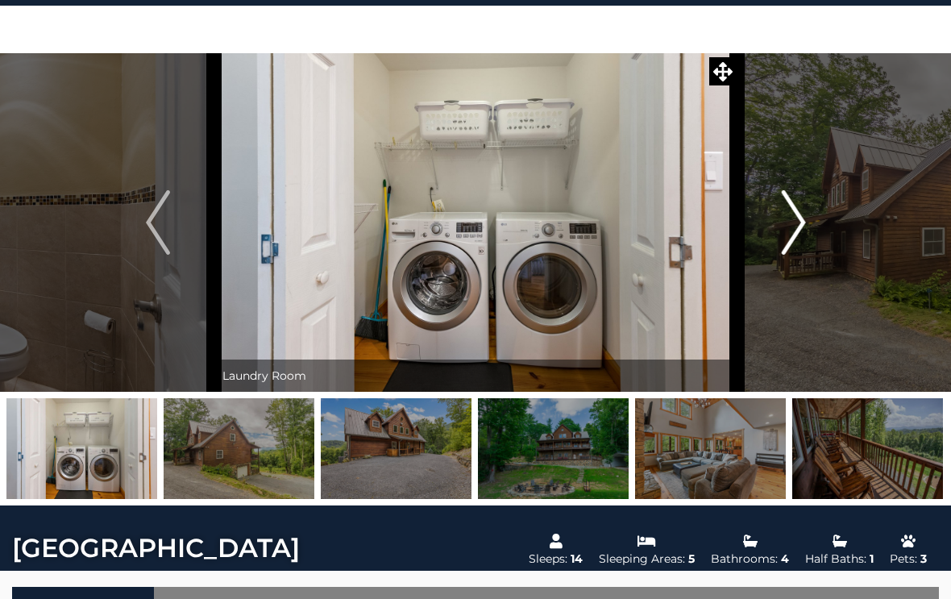
click at [796, 240] on img "Next" at bounding box center [793, 222] width 24 height 64
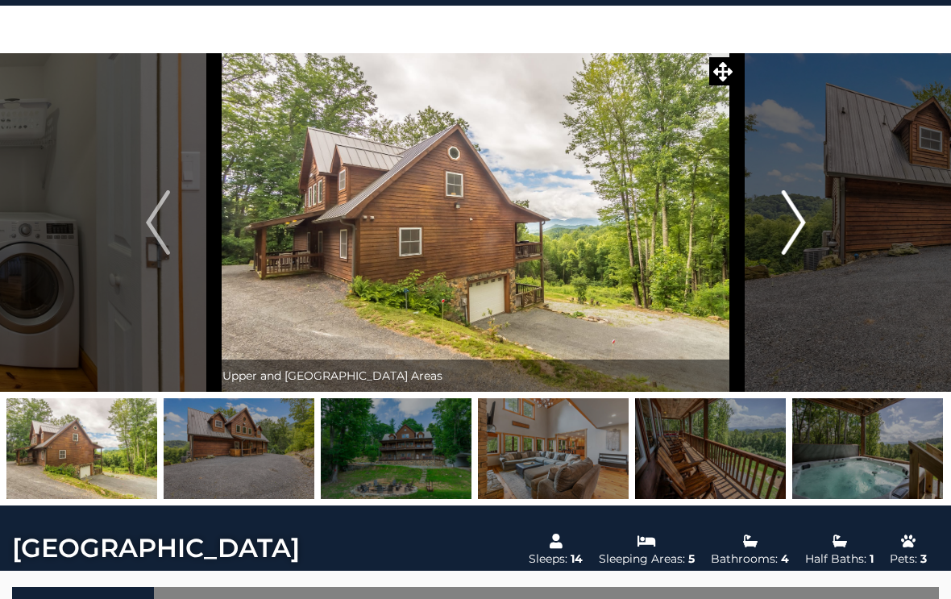
click at [799, 238] on img "Next" at bounding box center [793, 222] width 24 height 64
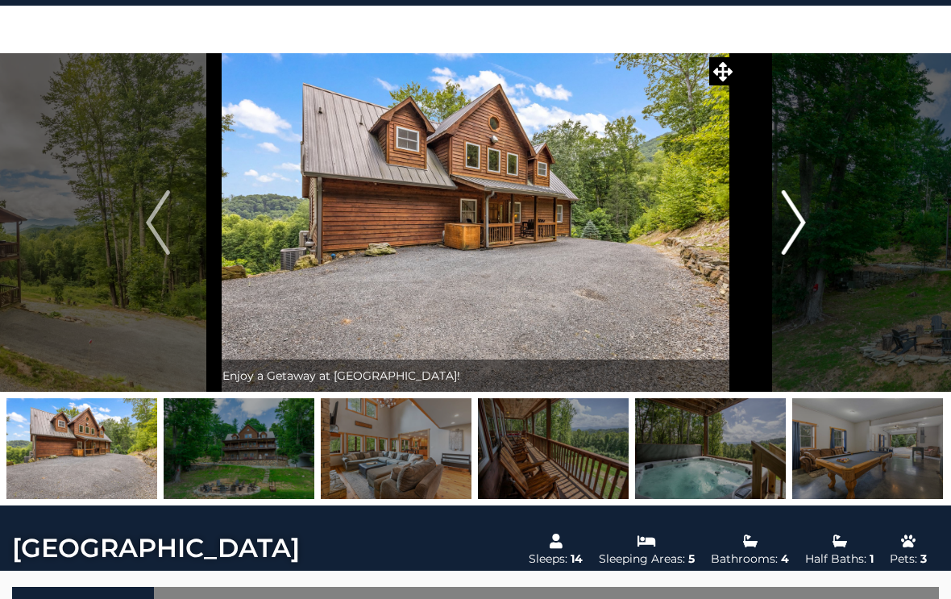
click at [795, 236] on img "Next" at bounding box center [793, 222] width 24 height 64
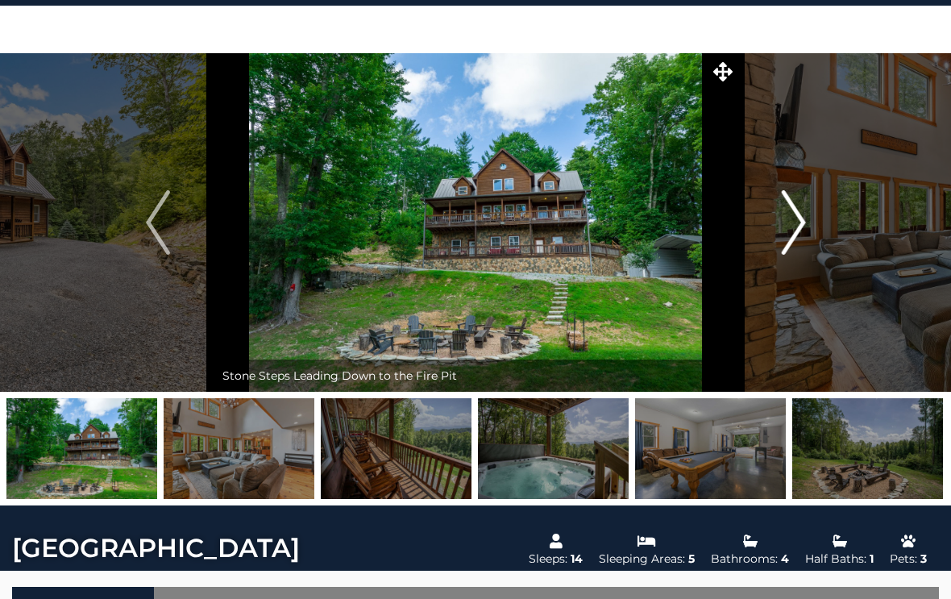
scroll to position [0, 0]
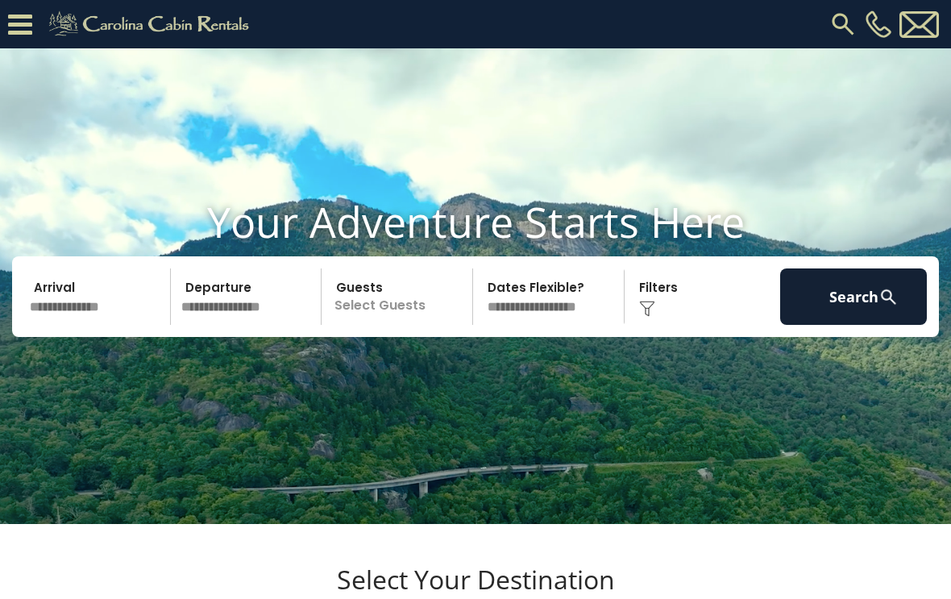
click at [106, 325] on input "text" at bounding box center [97, 296] width 147 height 56
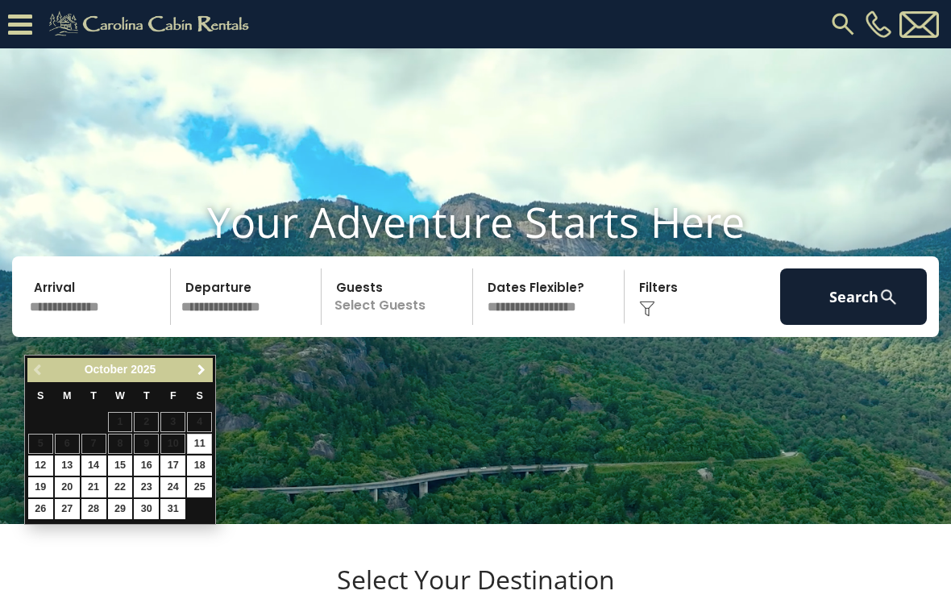
click at [211, 375] on link "Next" at bounding box center [201, 370] width 20 height 20
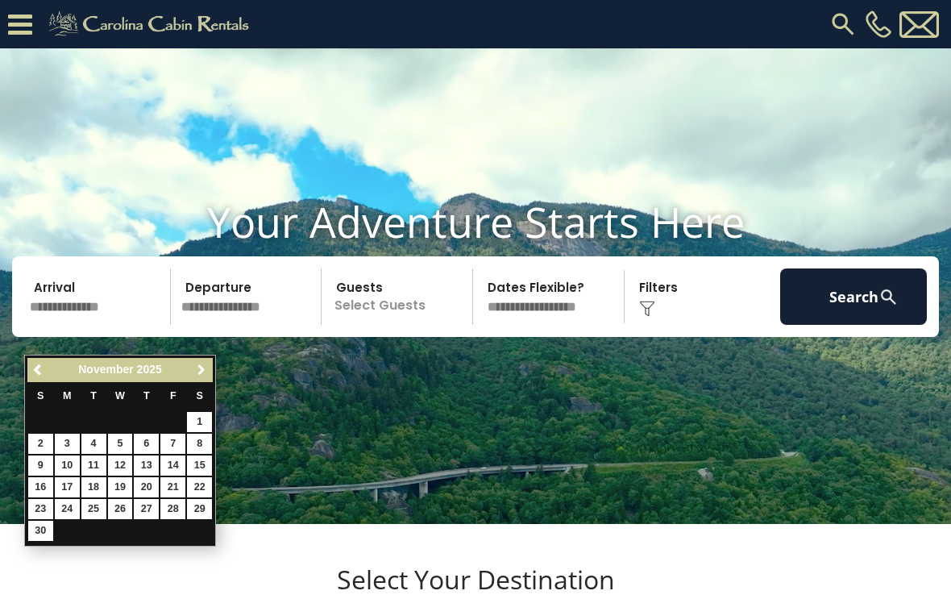
click at [206, 376] on span "Next" at bounding box center [201, 370] width 13 height 13
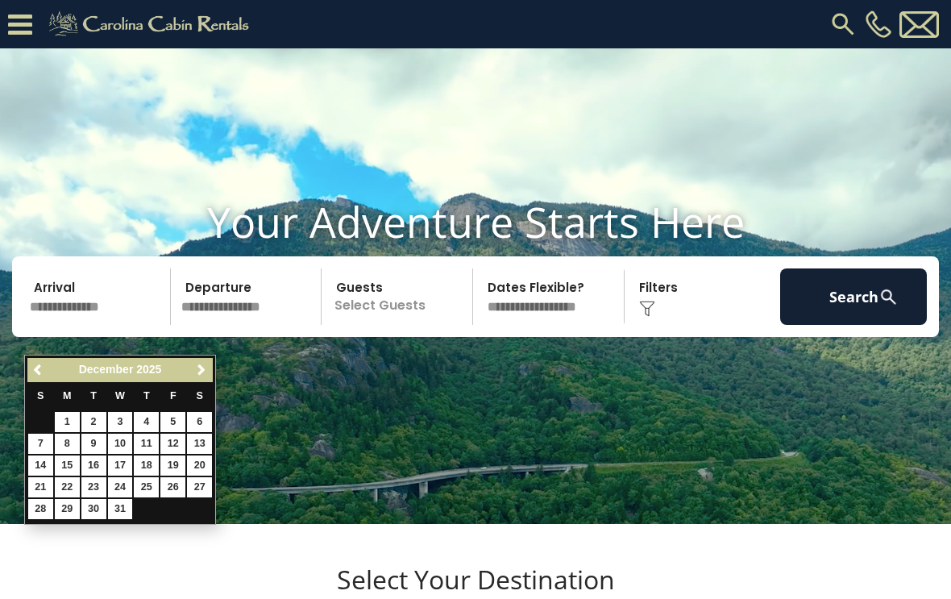
click at [208, 376] on link "Next" at bounding box center [201, 370] width 20 height 20
click at [207, 376] on span "Next" at bounding box center [201, 370] width 13 height 13
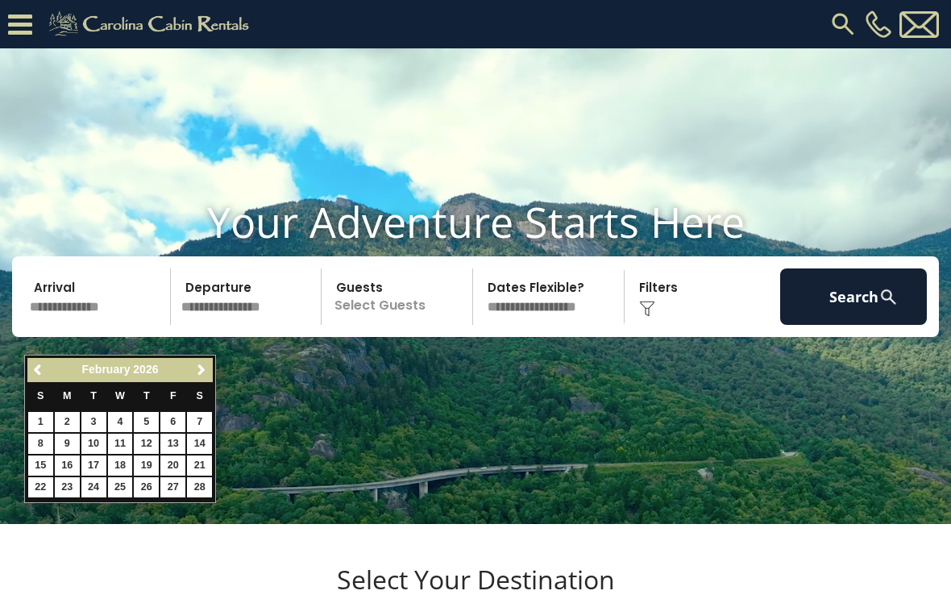
click at [206, 376] on span "Next" at bounding box center [201, 370] width 13 height 13
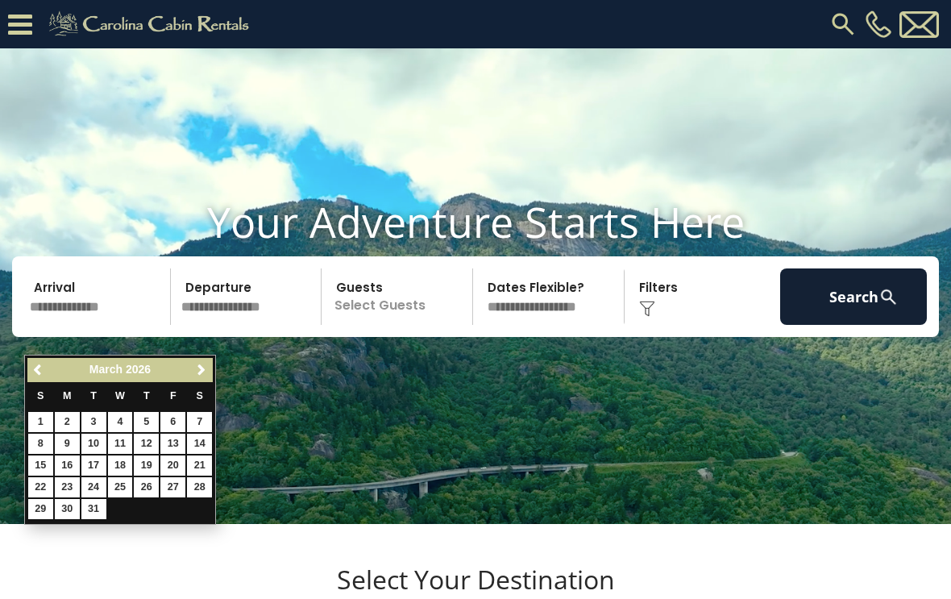
click at [204, 372] on span "Next" at bounding box center [201, 370] width 13 height 13
click at [212, 447] on link "11" at bounding box center [199, 444] width 25 height 20
type input "*******"
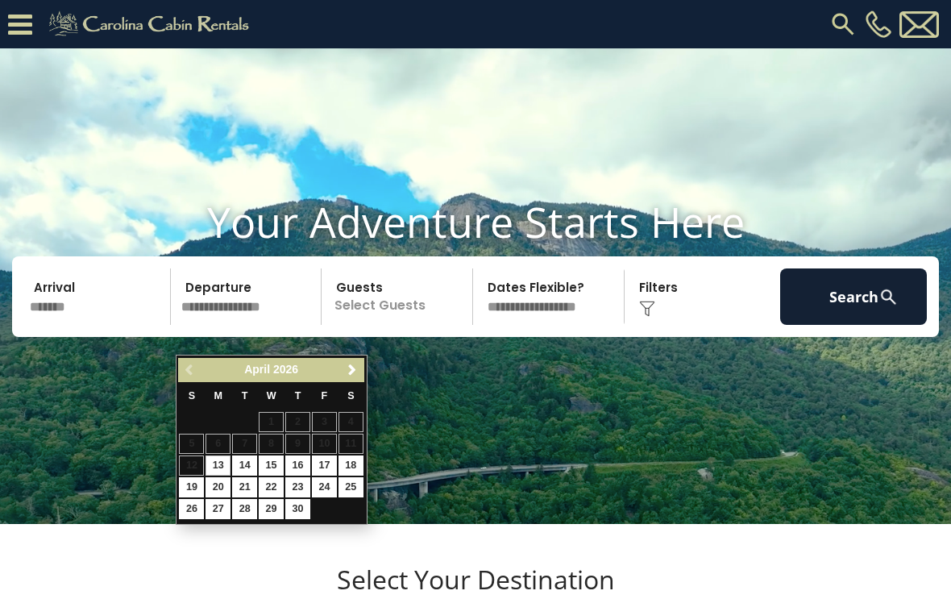
click at [79, 325] on input "*******" at bounding box center [97, 296] width 147 height 56
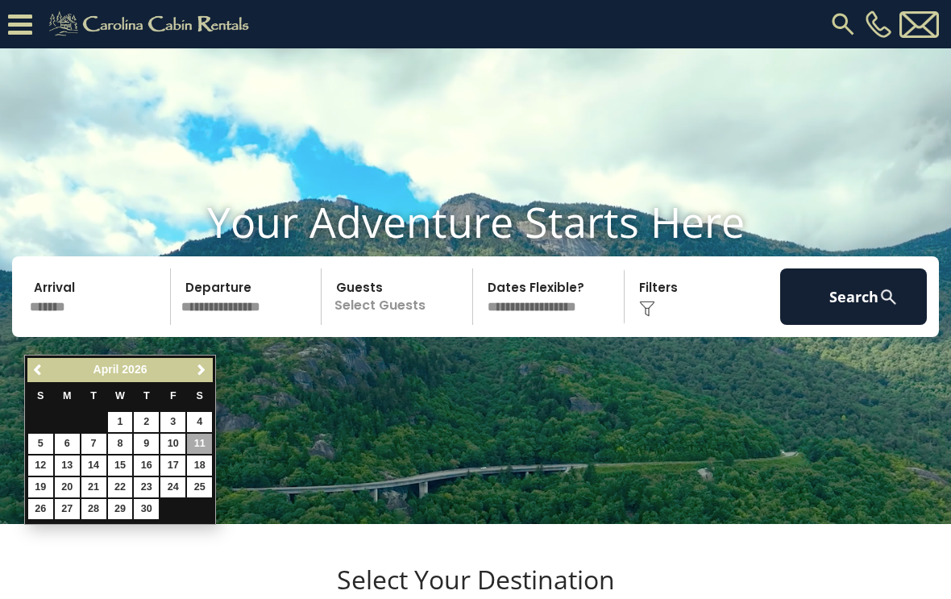
click at [152, 446] on link "9" at bounding box center [146, 444] width 25 height 20
type input "******"
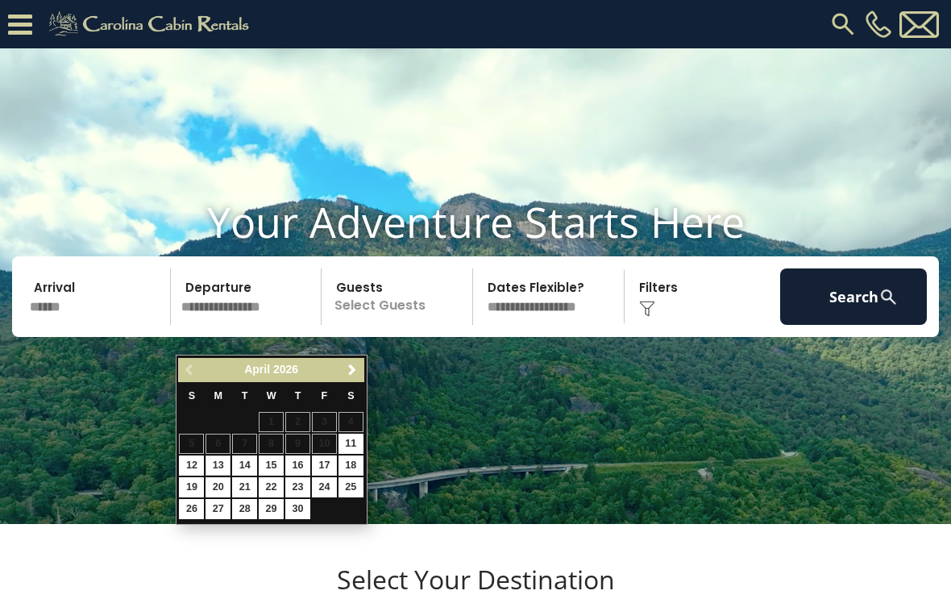
click at [219, 463] on link "13" at bounding box center [218, 465] width 25 height 20
type input "*******"
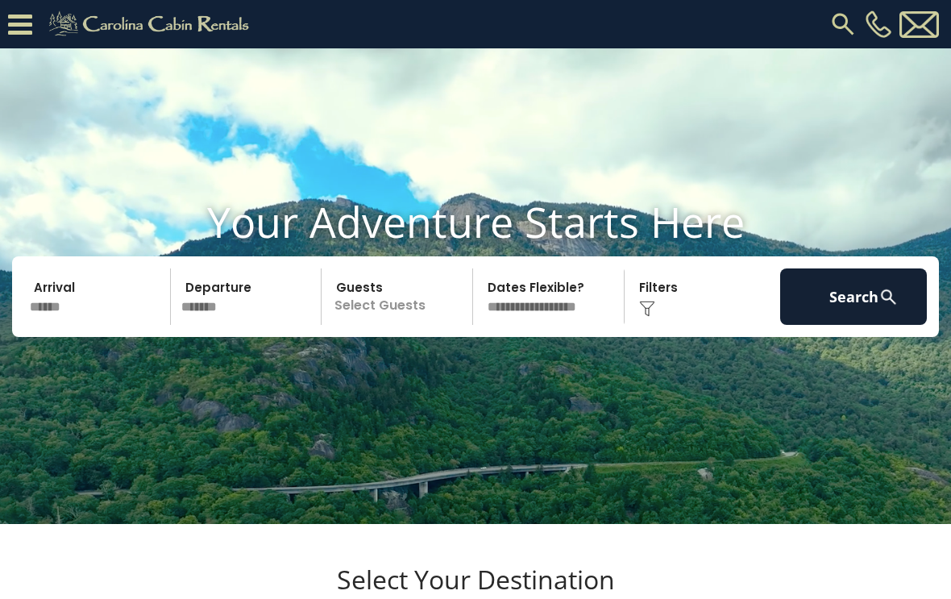
click at [406, 325] on p "Select Guests" at bounding box center [399, 296] width 146 height 56
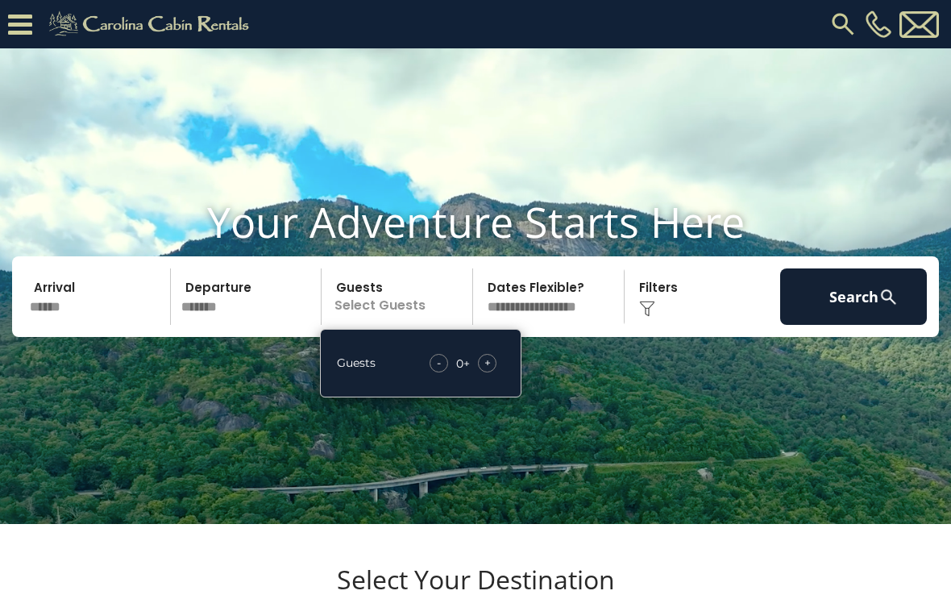
click at [495, 372] on div "+" at bounding box center [487, 363] width 19 height 19
click at [566, 325] on select "**********" at bounding box center [551, 296] width 146 height 56
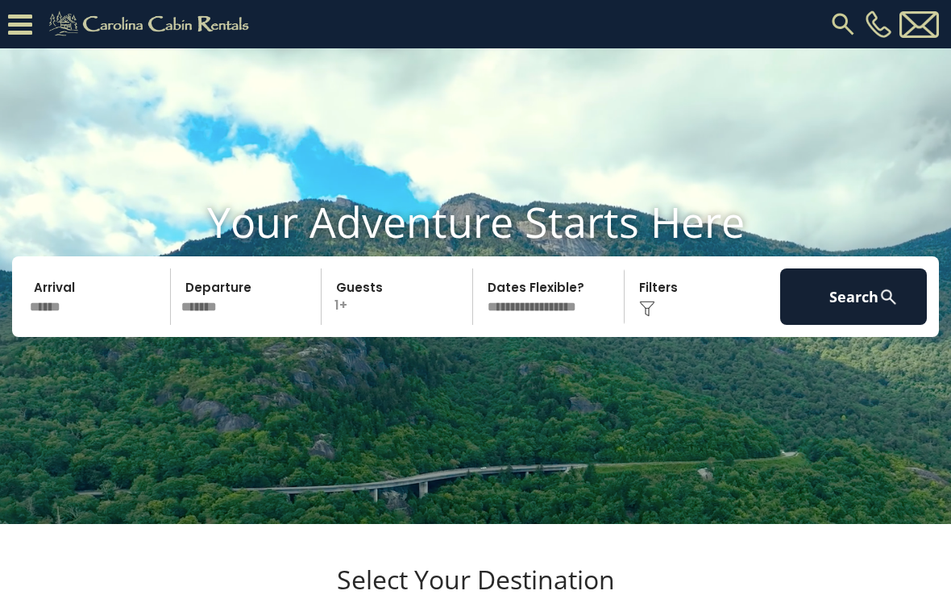
select select "*"
click at [676, 325] on div "Click to Choose" at bounding box center [702, 296] width 147 height 56
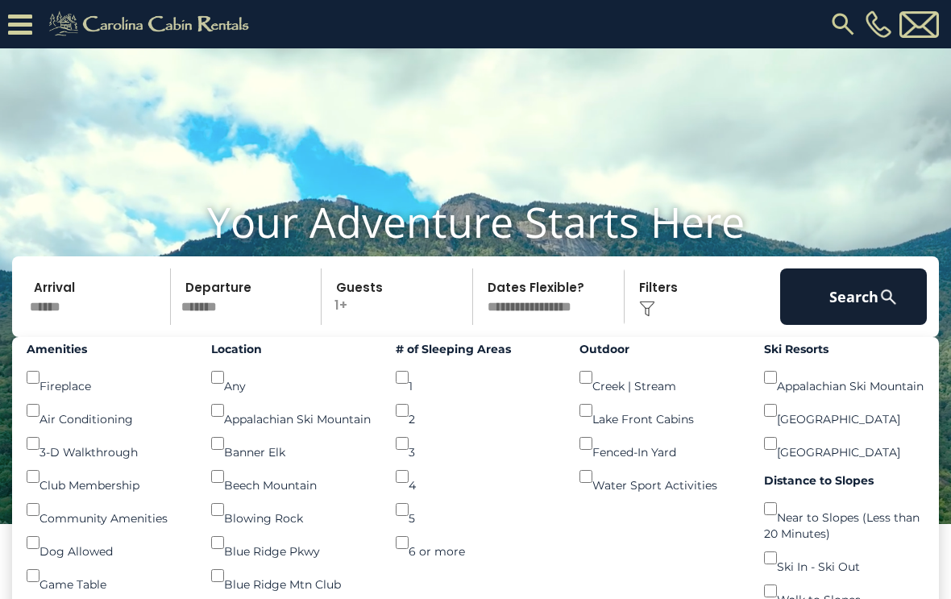
click at [879, 307] on img at bounding box center [889, 297] width 20 height 20
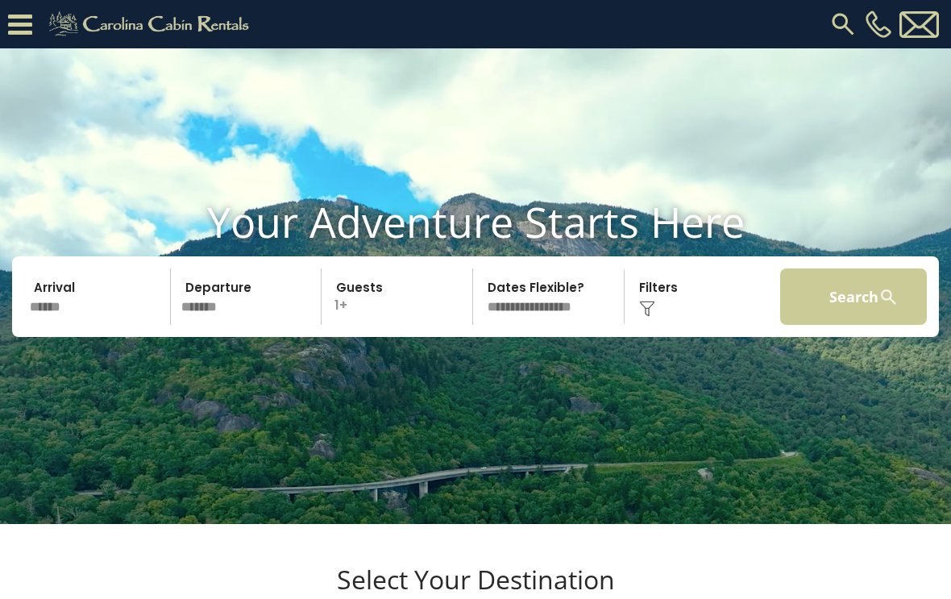
click at [858, 325] on button "Search" at bounding box center [853, 296] width 147 height 56
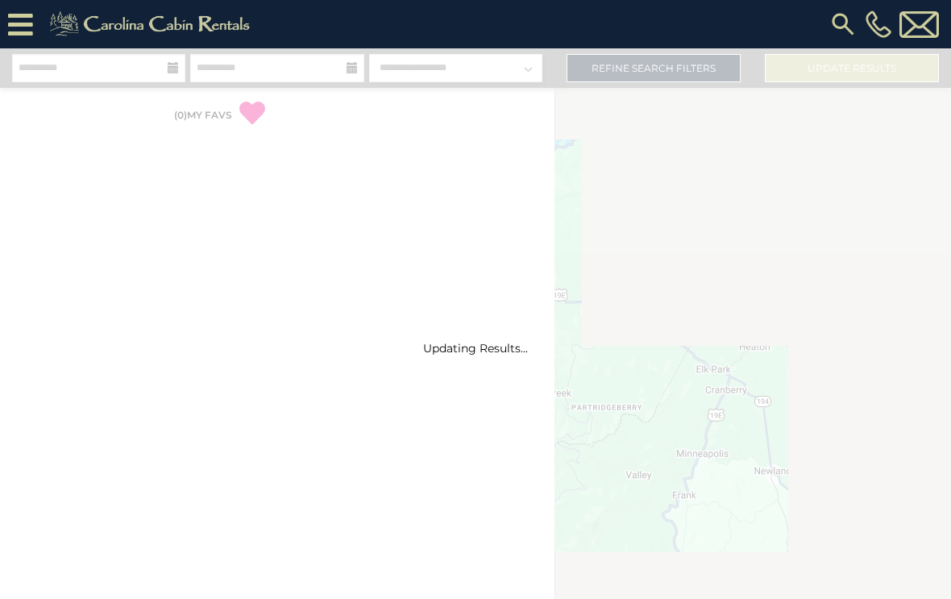
select select "*"
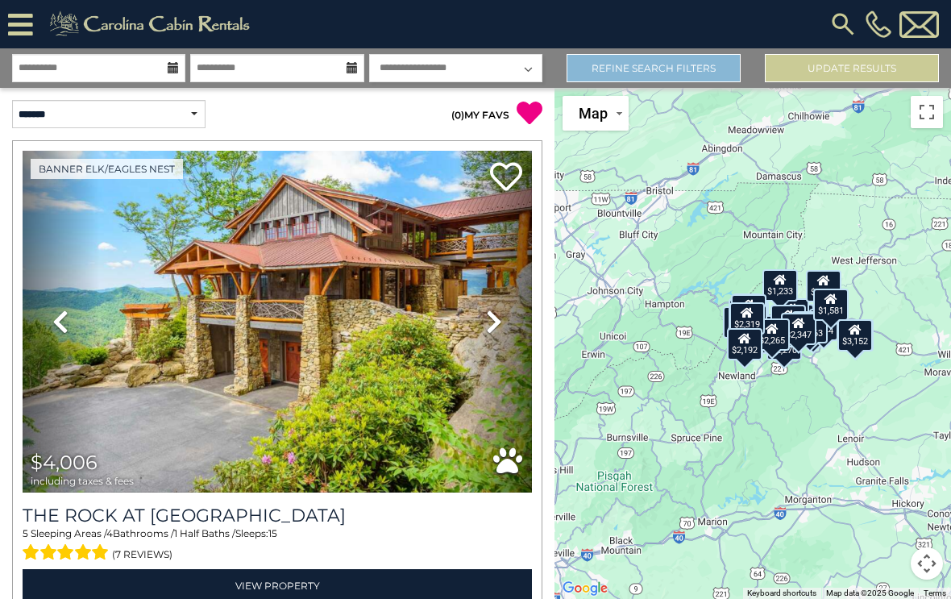
click at [678, 75] on link "Refine Search Filters" at bounding box center [654, 68] width 174 height 28
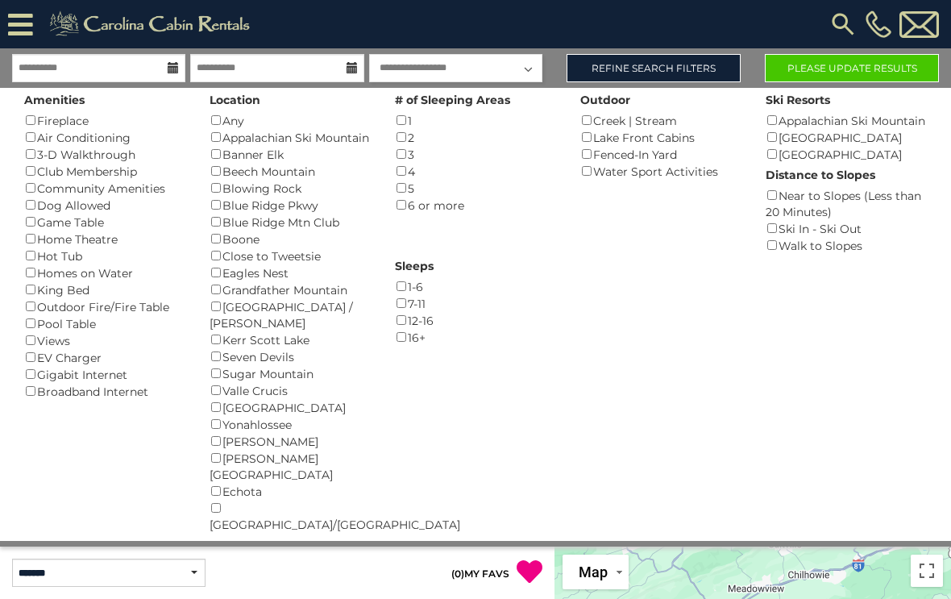
click at [875, 64] on button "Please Update Results" at bounding box center [852, 68] width 174 height 28
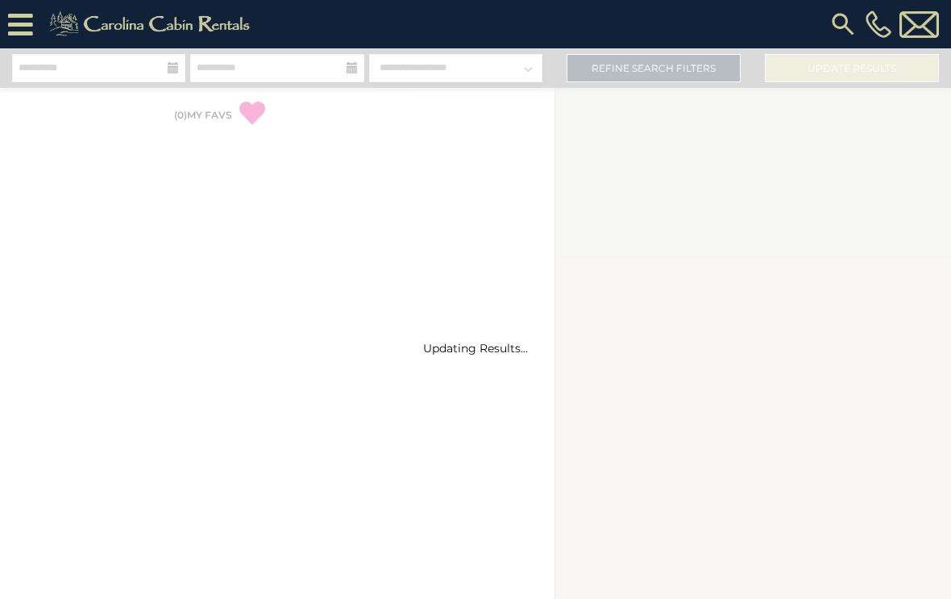
select select "*"
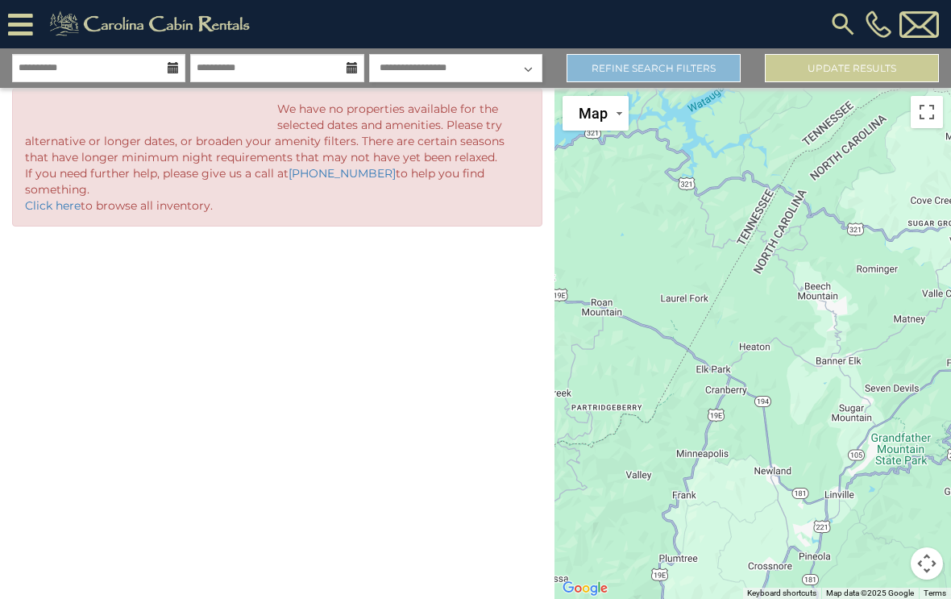
click at [682, 74] on link "Refine Search Filters" at bounding box center [654, 68] width 174 height 28
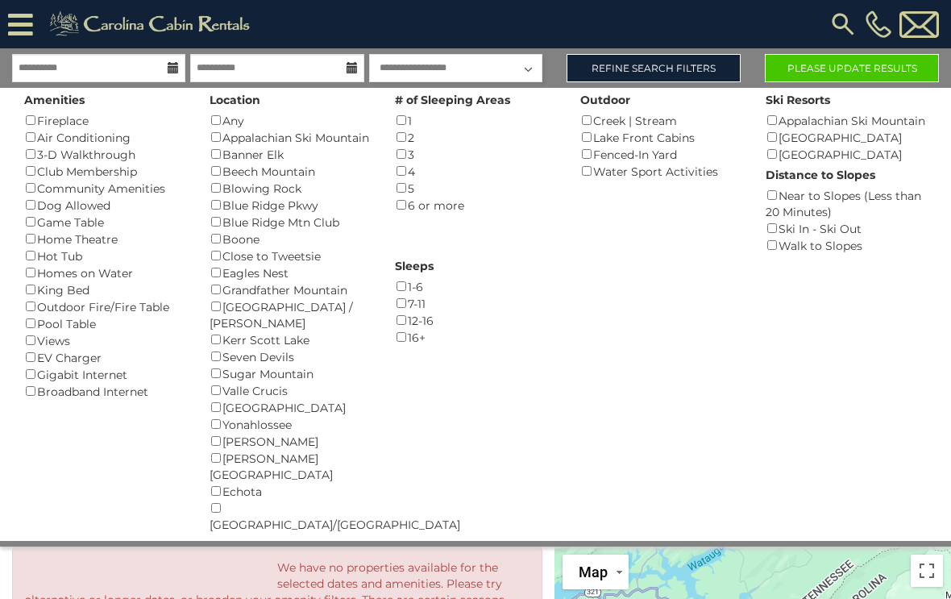
click at [863, 63] on button "Please Update Results" at bounding box center [852, 68] width 174 height 28
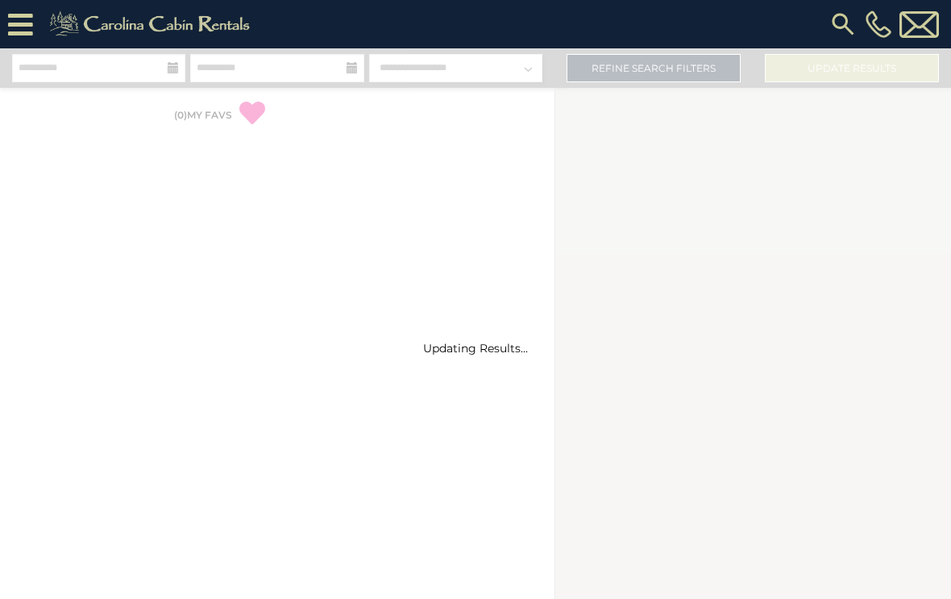
select select "*"
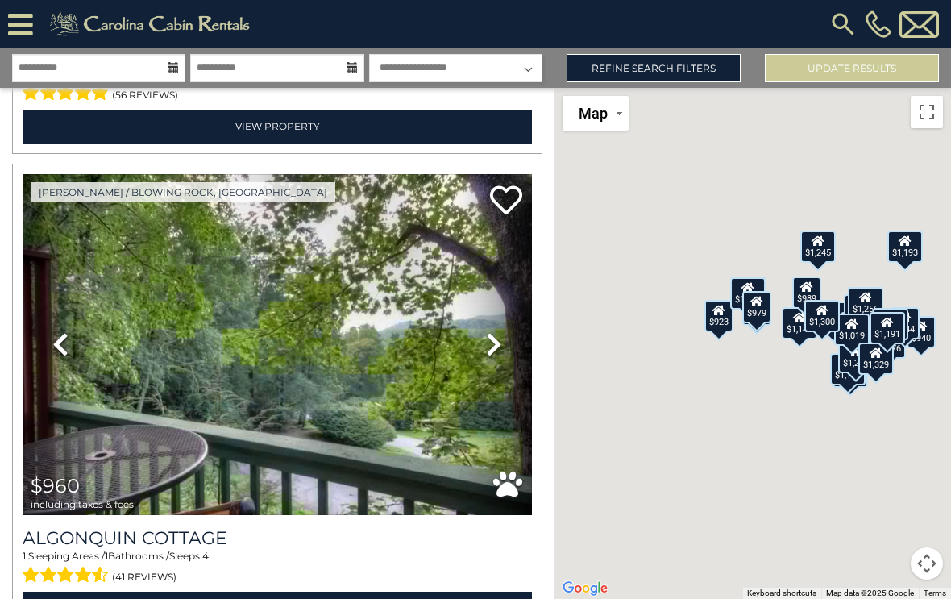
scroll to position [3384, 0]
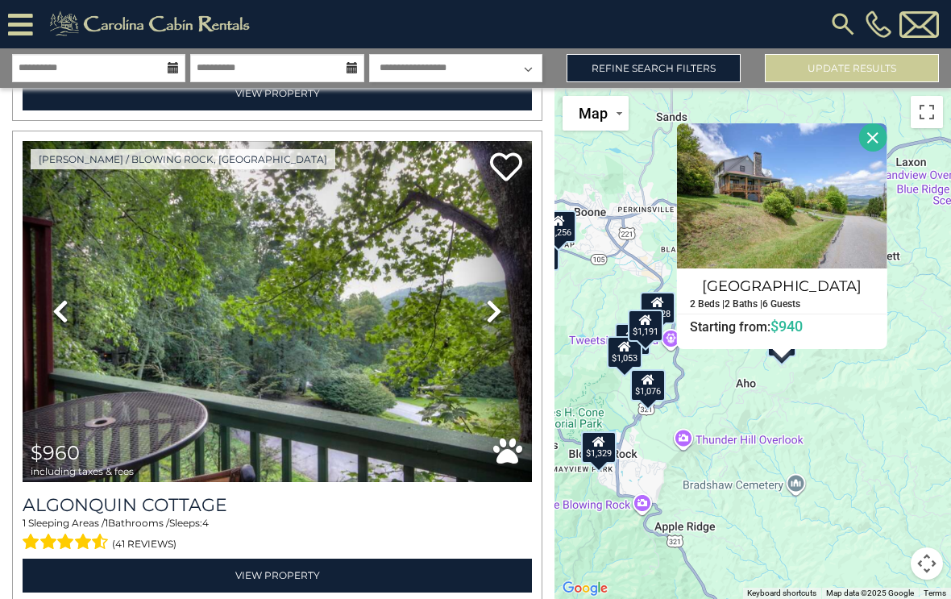
click at [887, 148] on button "Close" at bounding box center [872, 137] width 28 height 28
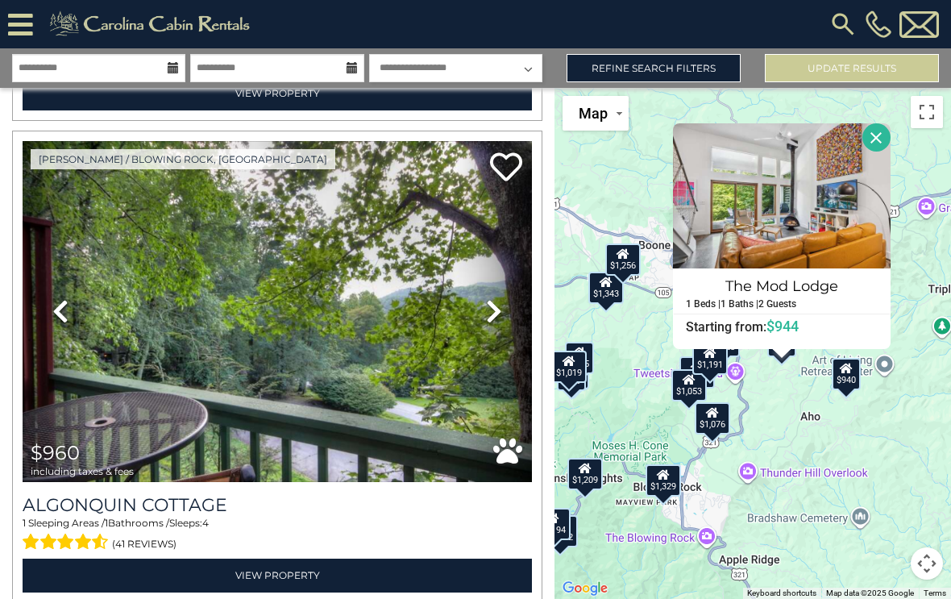
click at [889, 152] on button "Close" at bounding box center [876, 137] width 28 height 28
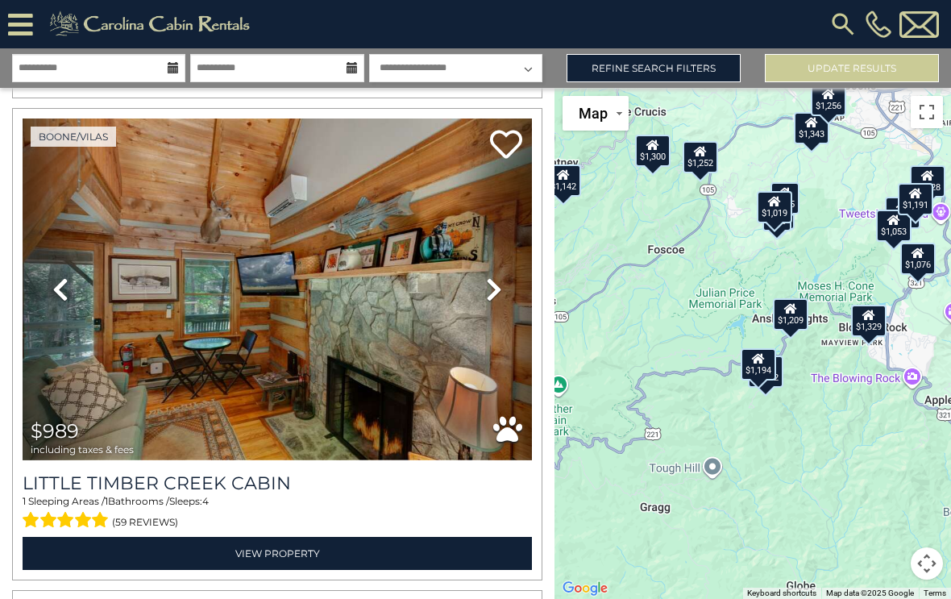
scroll to position [4381, 0]
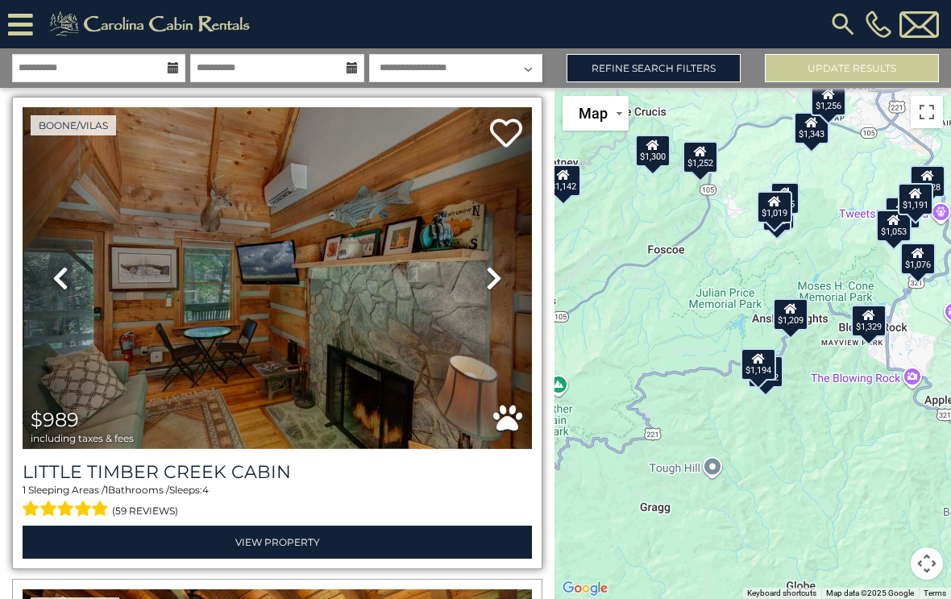
click at [384, 329] on img at bounding box center [277, 278] width 509 height 342
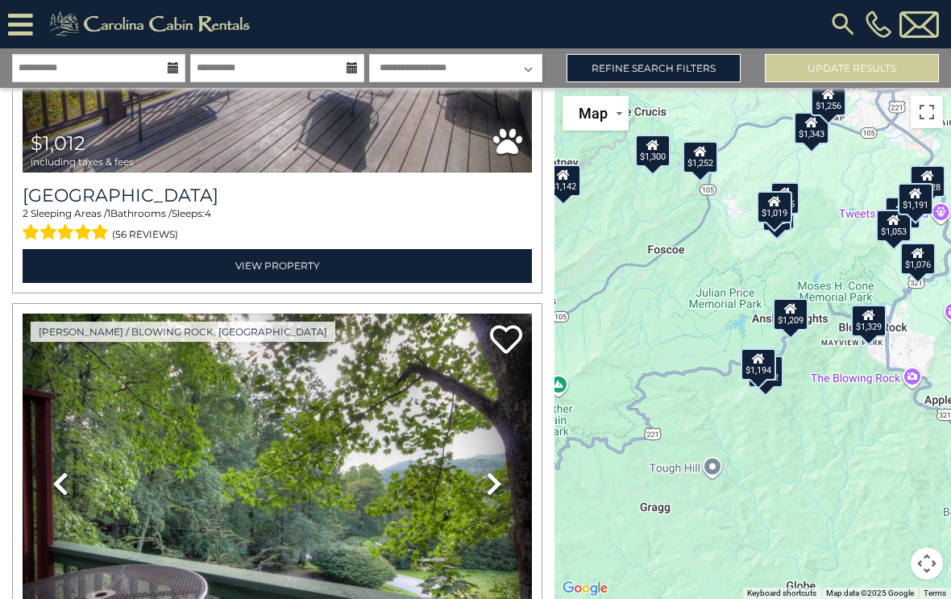
scroll to position [3205, 0]
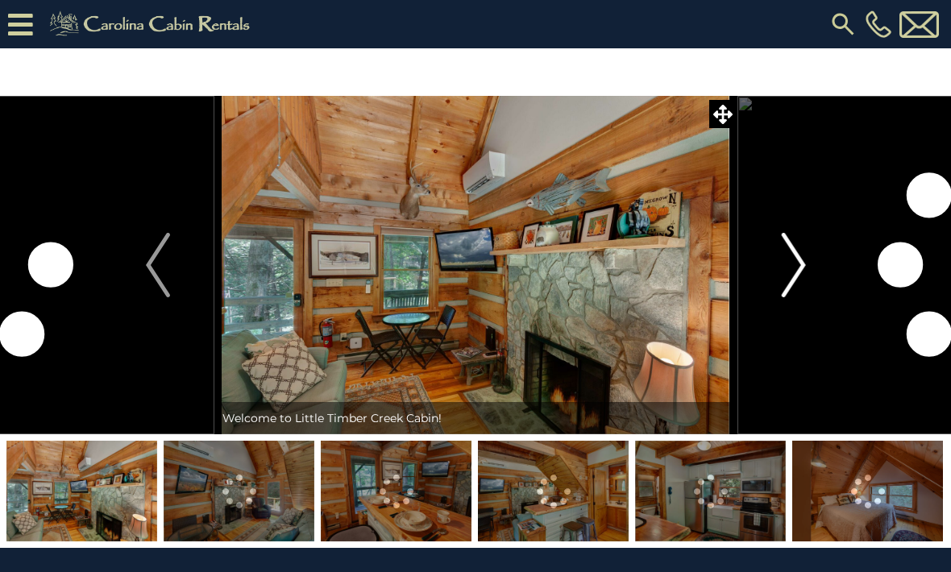
click at [794, 265] on img "Next" at bounding box center [793, 265] width 24 height 64
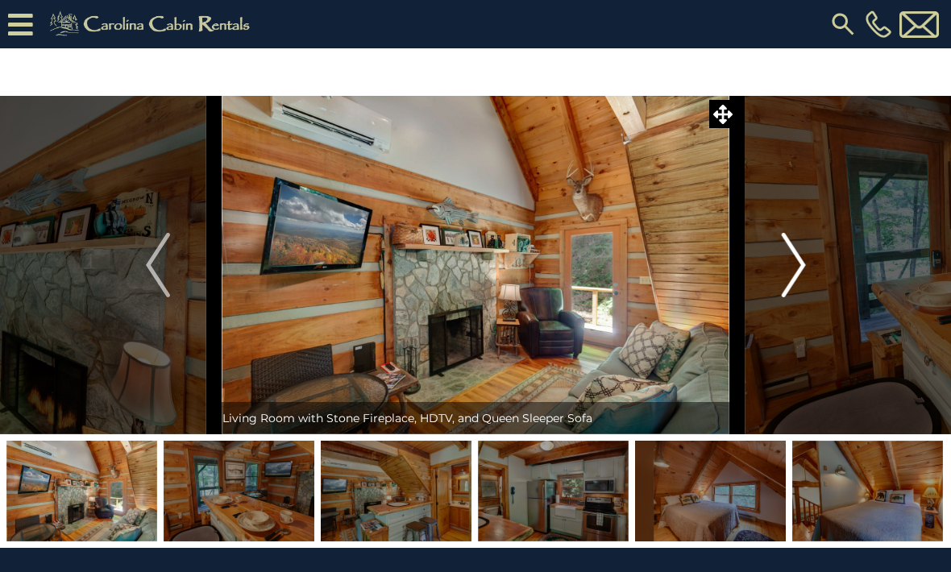
click at [805, 261] on img "Next" at bounding box center [793, 265] width 24 height 64
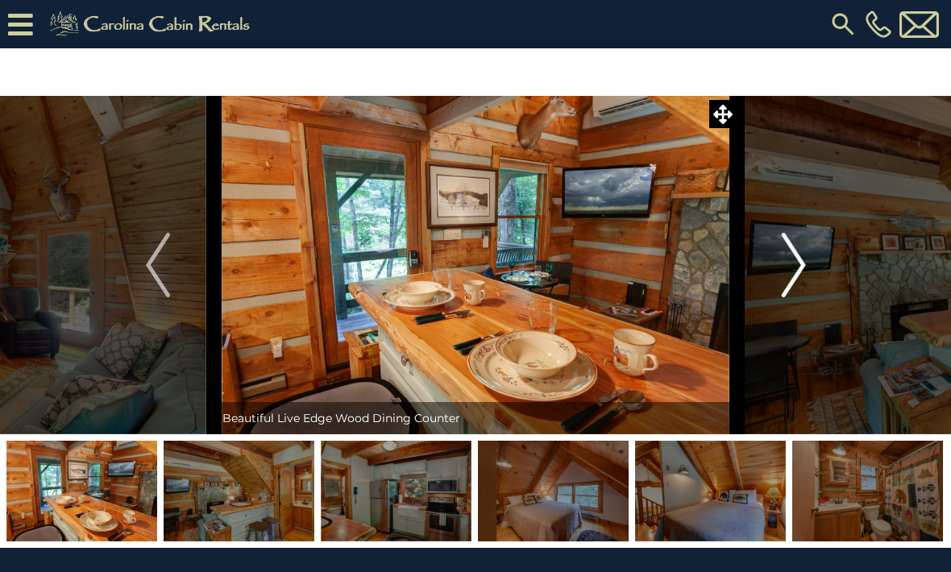
click at [794, 274] on img "Next" at bounding box center [793, 265] width 24 height 64
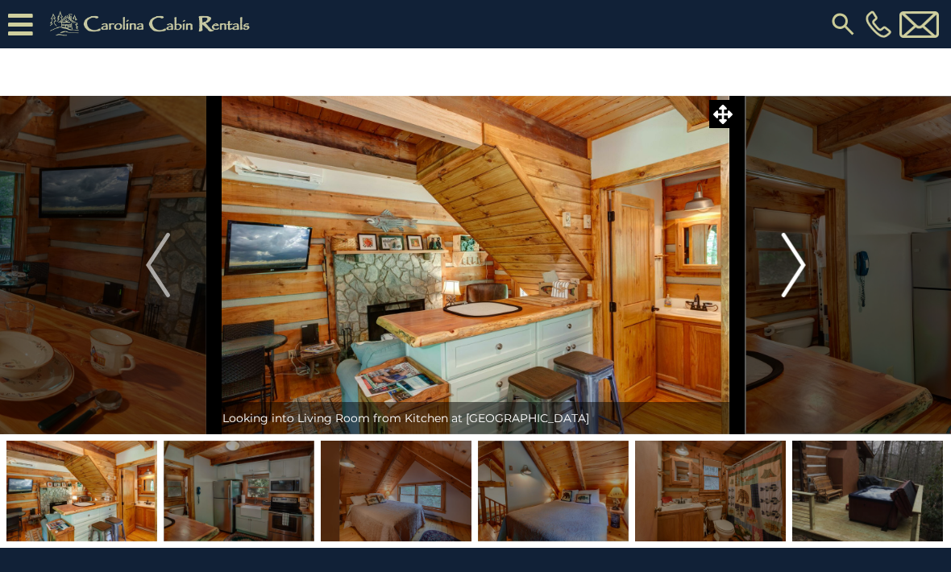
click at [798, 271] on img "Next" at bounding box center [793, 265] width 24 height 64
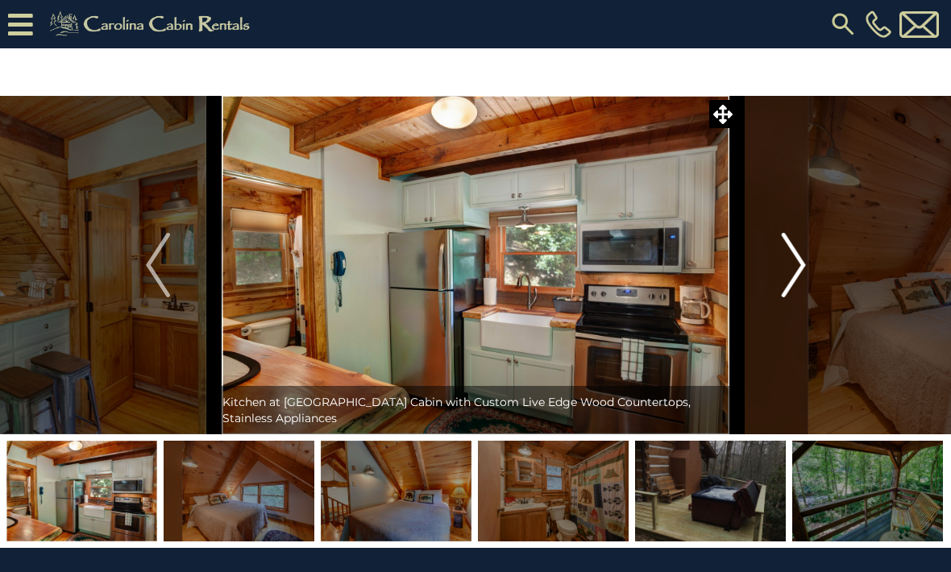
click at [799, 268] on img "Next" at bounding box center [793, 265] width 24 height 64
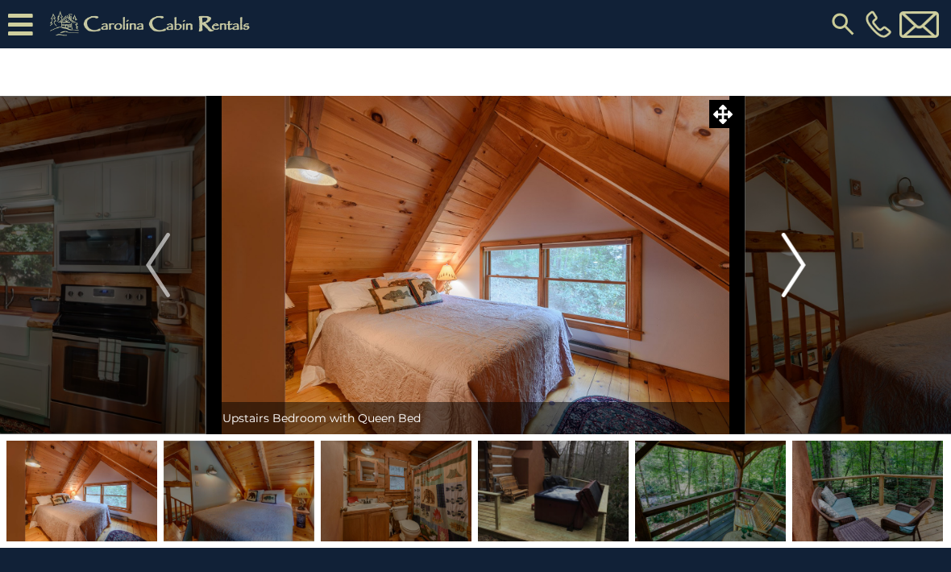
click at [796, 271] on img "Next" at bounding box center [793, 265] width 24 height 64
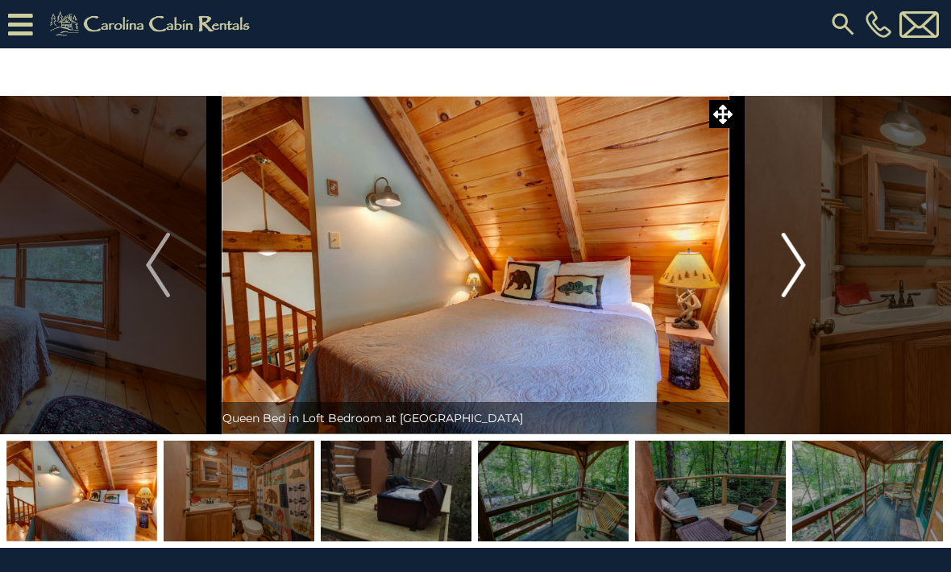
click at [801, 265] on img "Next" at bounding box center [793, 265] width 24 height 64
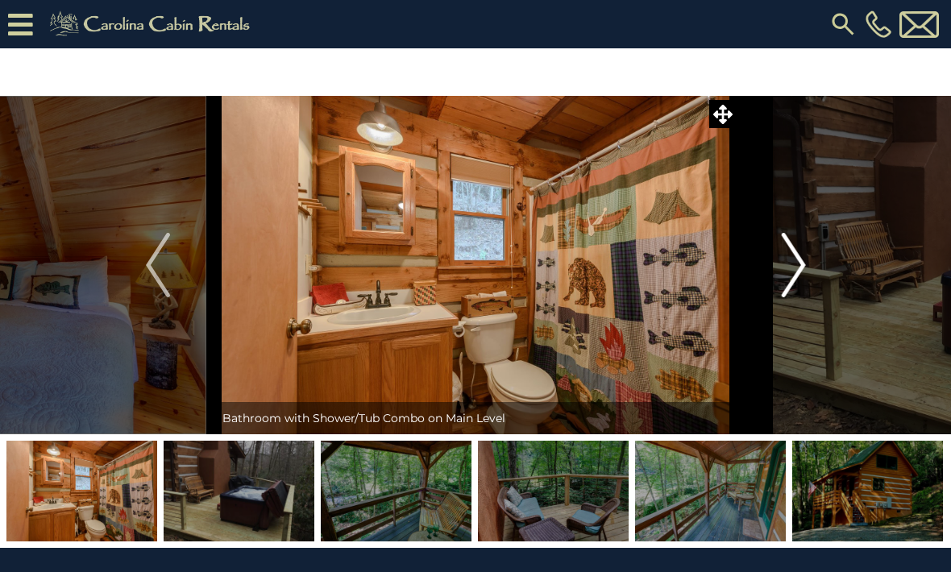
click at [802, 268] on img "Next" at bounding box center [793, 265] width 24 height 64
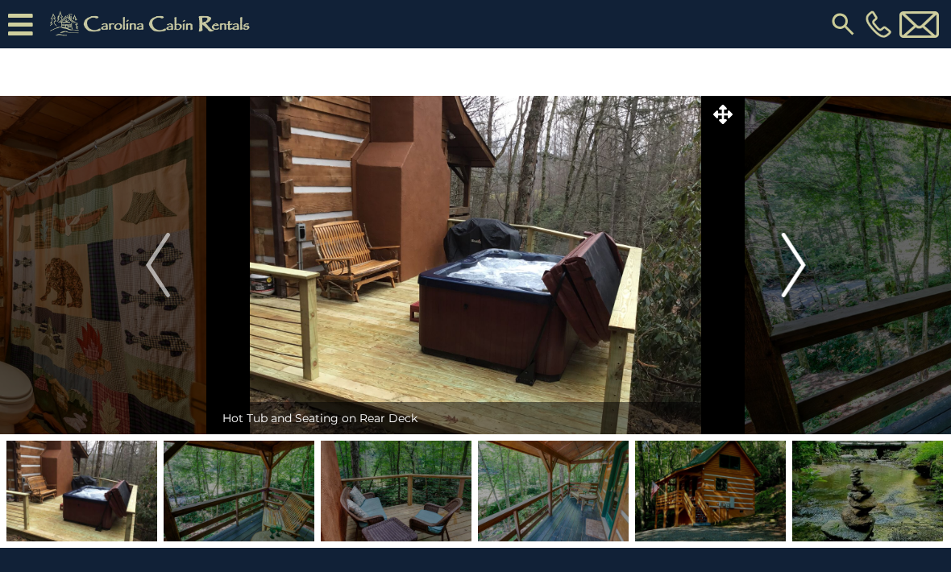
click at [791, 272] on img "Next" at bounding box center [793, 265] width 24 height 64
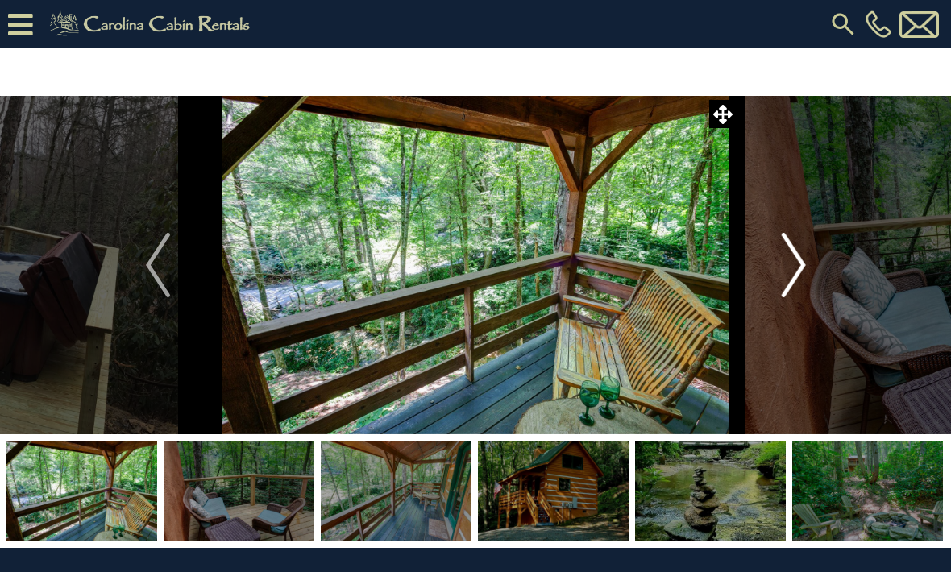
click at [796, 274] on img "Next" at bounding box center [793, 265] width 24 height 64
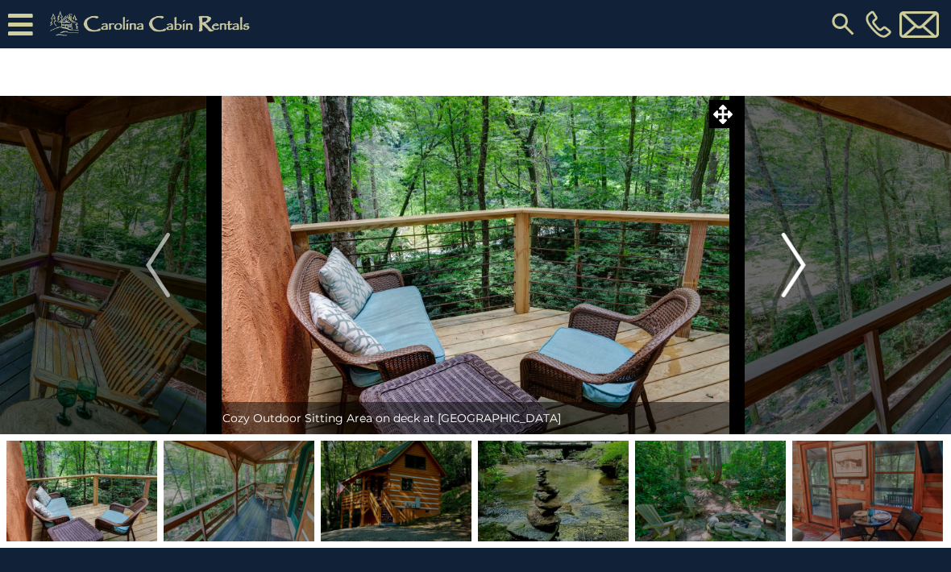
click at [792, 265] on img "Next" at bounding box center [793, 265] width 24 height 64
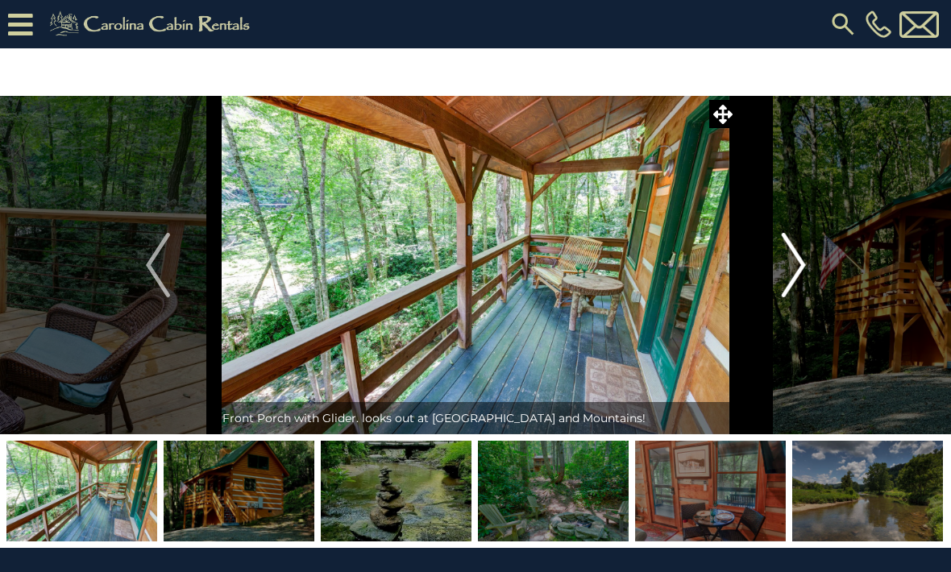
click at [807, 265] on button "Next" at bounding box center [793, 265] width 113 height 339
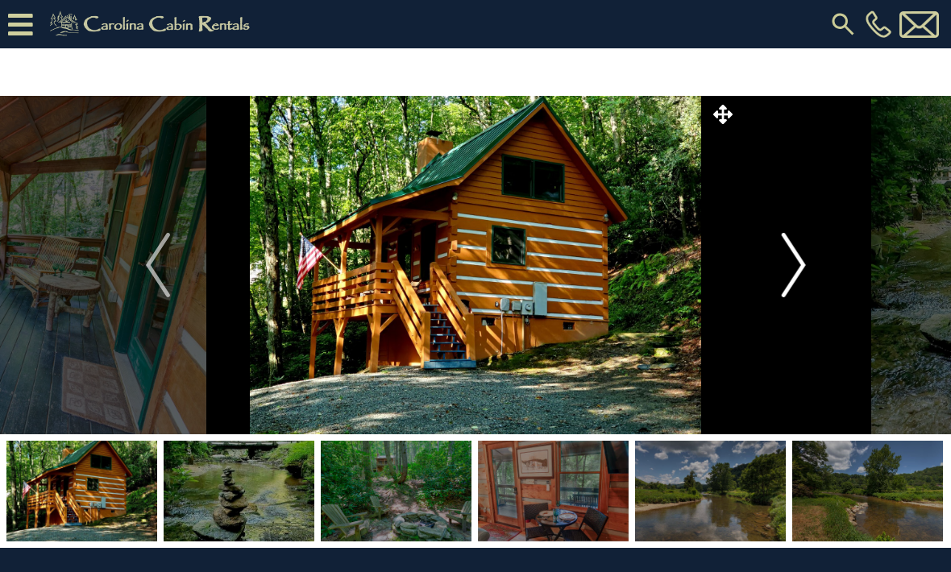
click at [804, 271] on img "Next" at bounding box center [793, 265] width 24 height 64
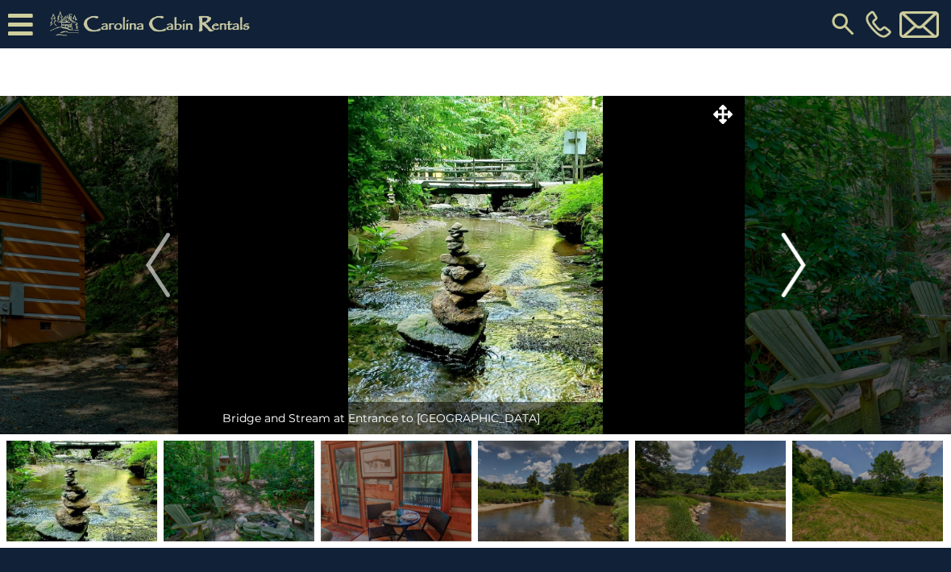
click at [791, 281] on img "Next" at bounding box center [793, 265] width 24 height 64
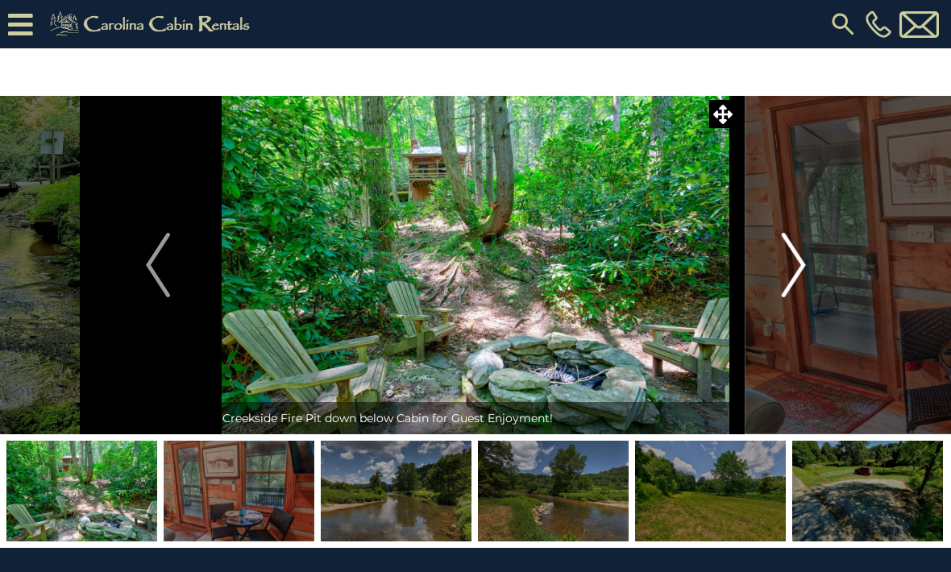
click at [798, 280] on img "Next" at bounding box center [793, 265] width 24 height 64
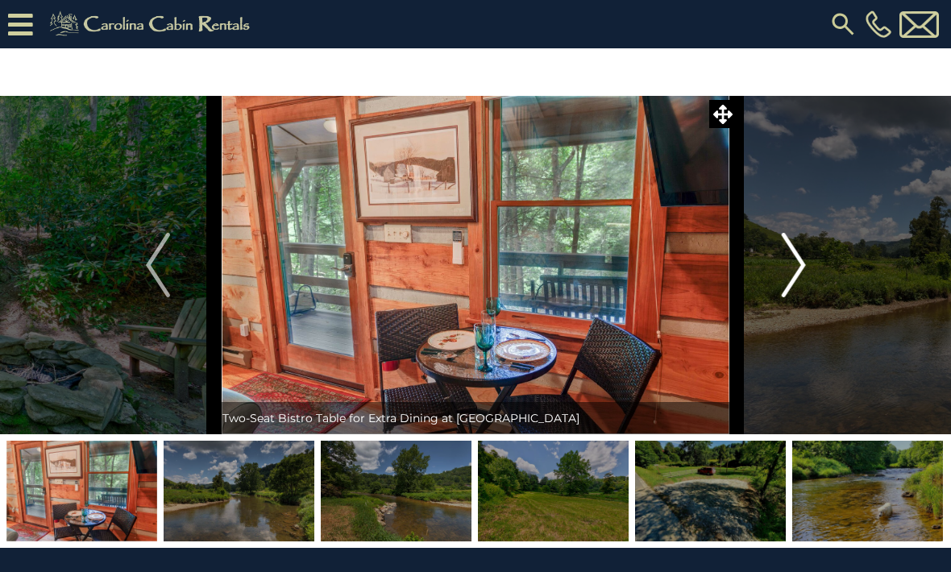
click at [796, 282] on img "Next" at bounding box center [793, 265] width 24 height 64
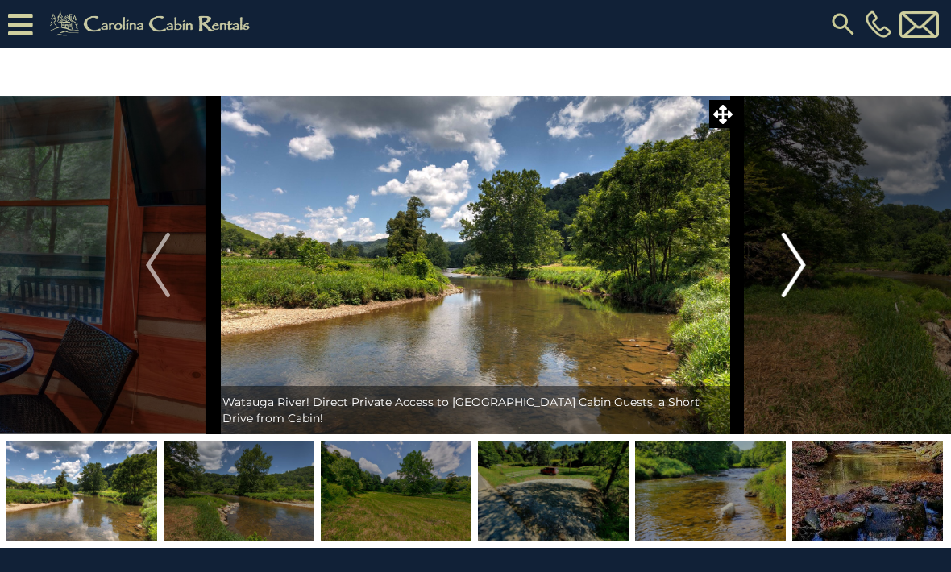
click at [801, 267] on img "Next" at bounding box center [793, 265] width 24 height 64
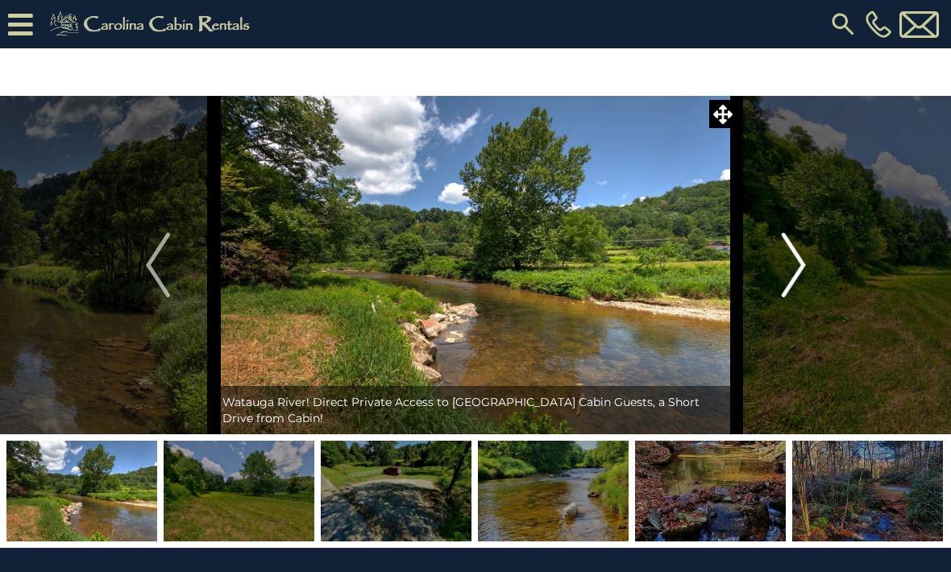
click at [805, 278] on img "Next" at bounding box center [793, 265] width 24 height 64
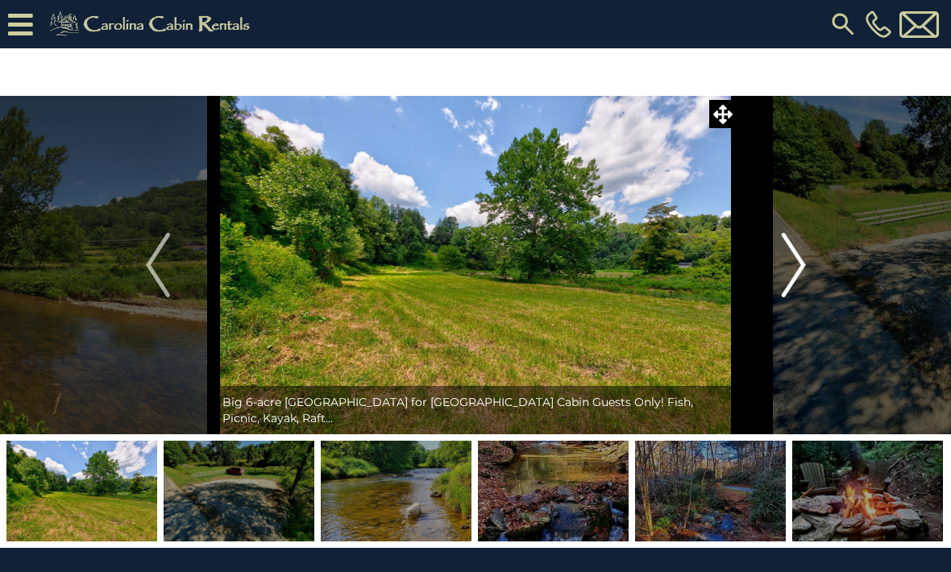
click at [798, 272] on img "Next" at bounding box center [793, 265] width 24 height 64
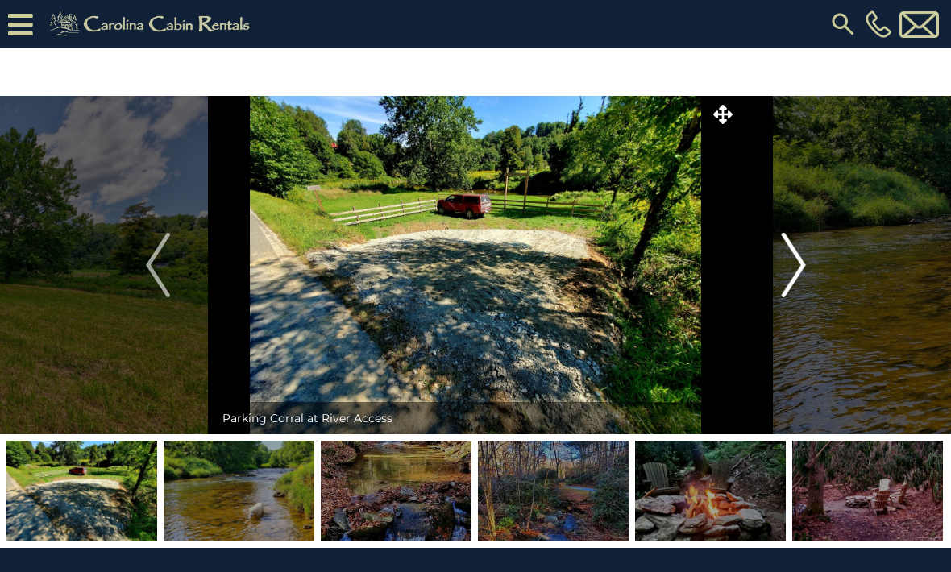
click at [797, 270] on img "Next" at bounding box center [793, 265] width 24 height 64
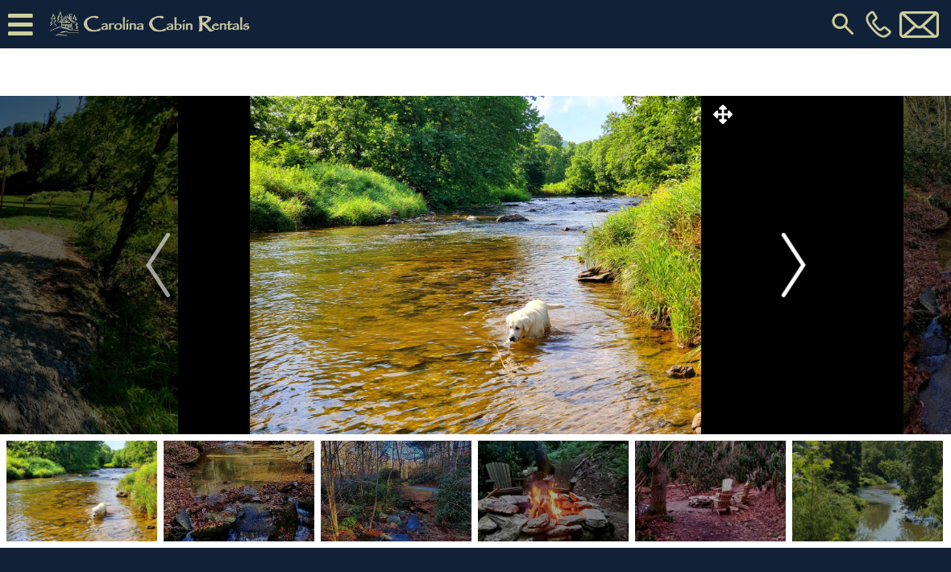
click at [805, 272] on img "Next" at bounding box center [793, 265] width 24 height 64
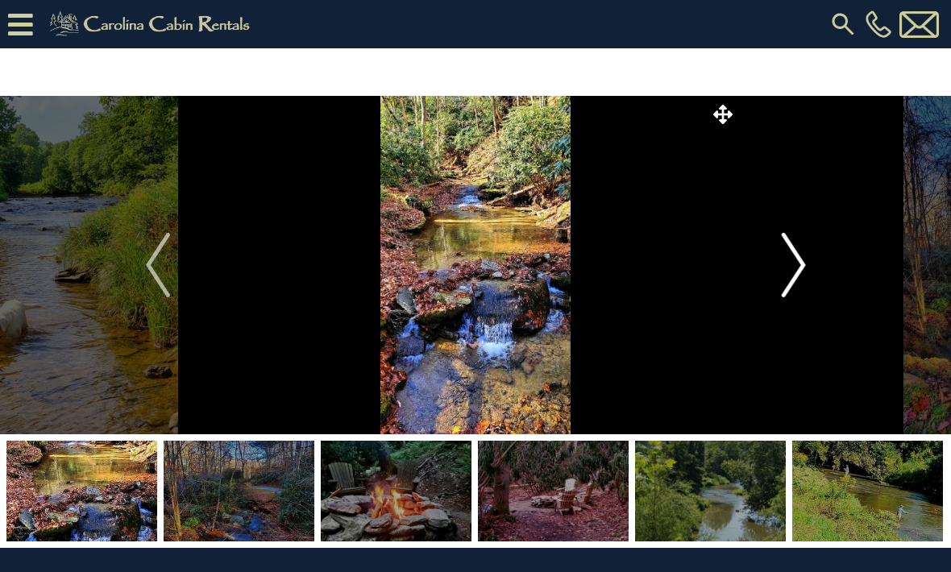
click at [808, 264] on button "Next" at bounding box center [793, 265] width 113 height 339
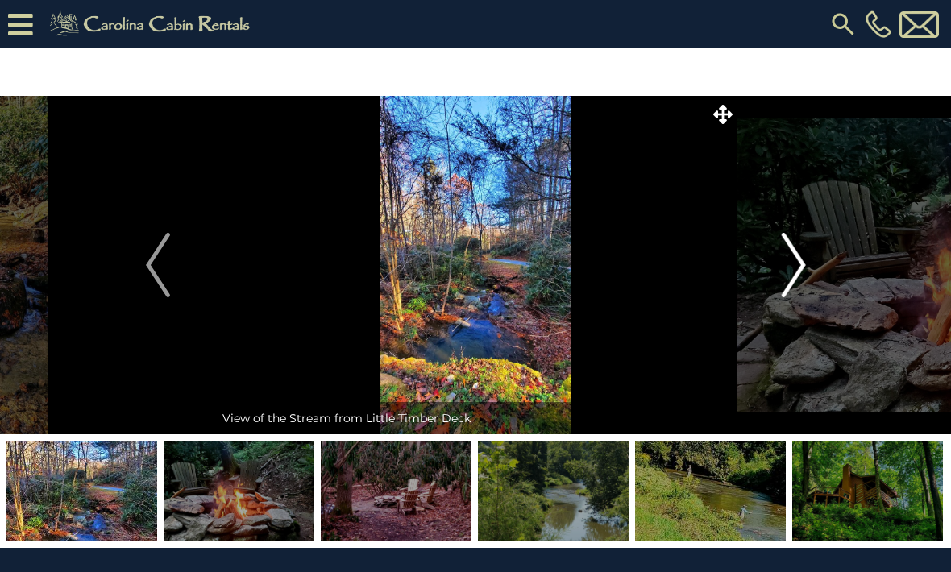
click at [808, 285] on button "Next" at bounding box center [793, 265] width 113 height 339
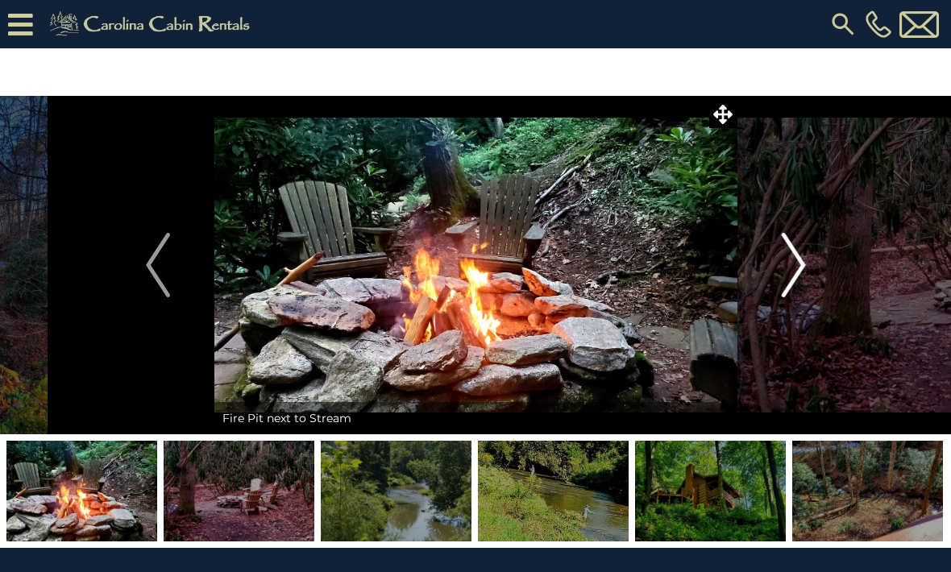
click at [805, 272] on img "Next" at bounding box center [793, 265] width 24 height 64
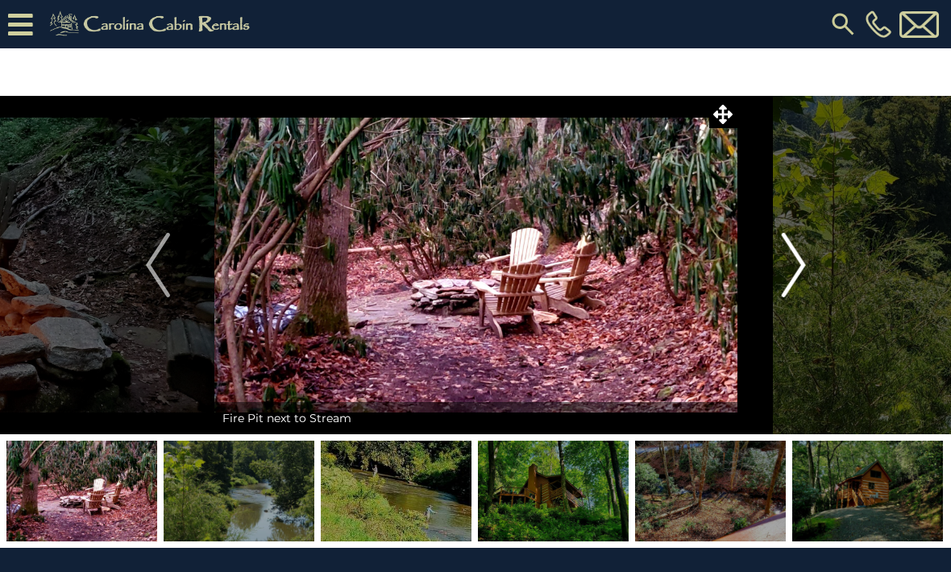
click at [802, 284] on img "Next" at bounding box center [793, 265] width 24 height 64
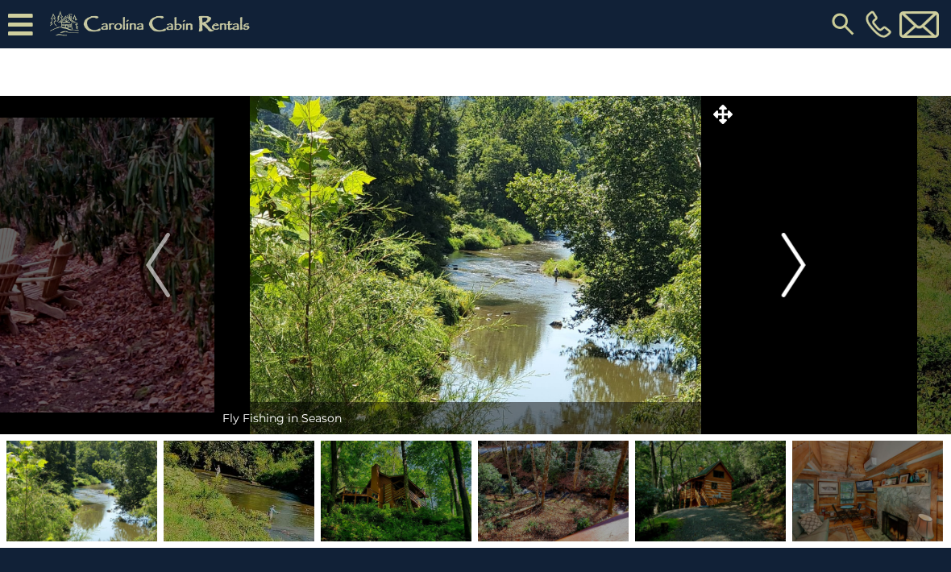
click at [804, 280] on img "Next" at bounding box center [793, 265] width 24 height 64
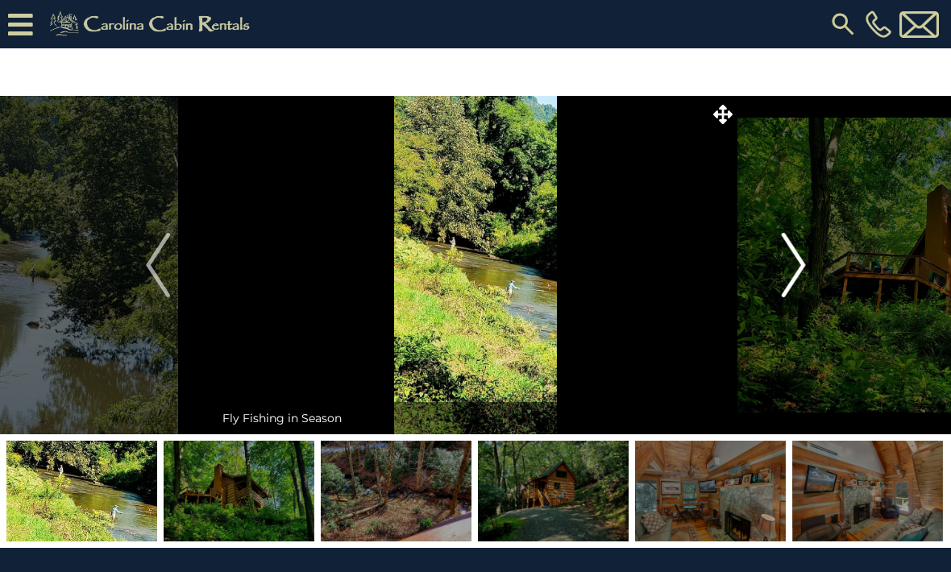
click at [802, 276] on img "Next" at bounding box center [793, 265] width 24 height 64
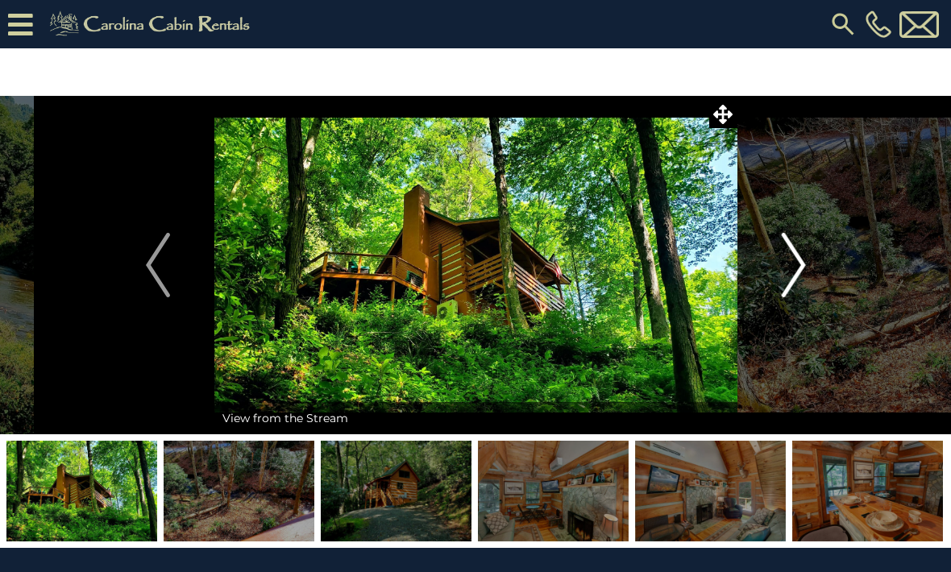
click at [804, 282] on img "Next" at bounding box center [793, 265] width 24 height 64
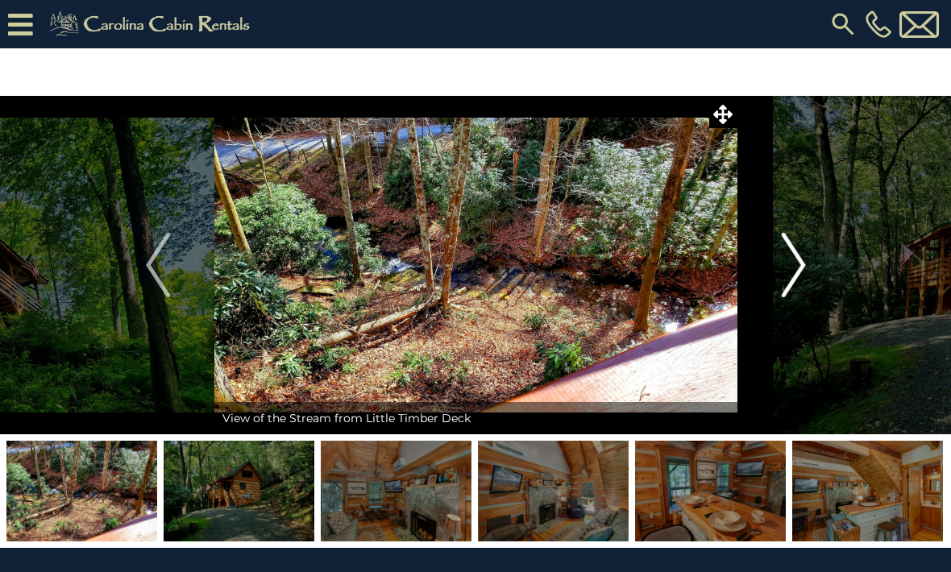
click at [797, 291] on img "Next" at bounding box center [793, 265] width 24 height 64
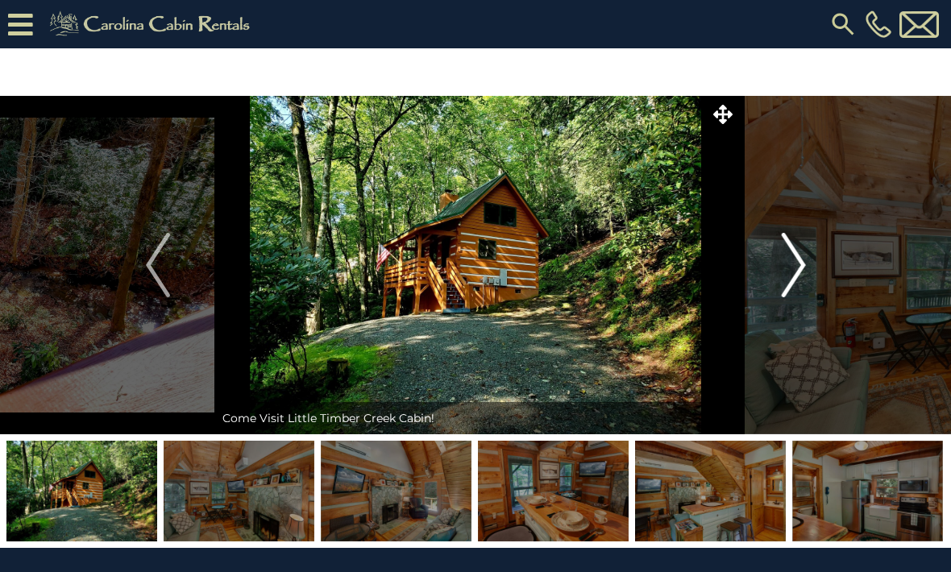
click at [793, 296] on img "Next" at bounding box center [793, 265] width 24 height 64
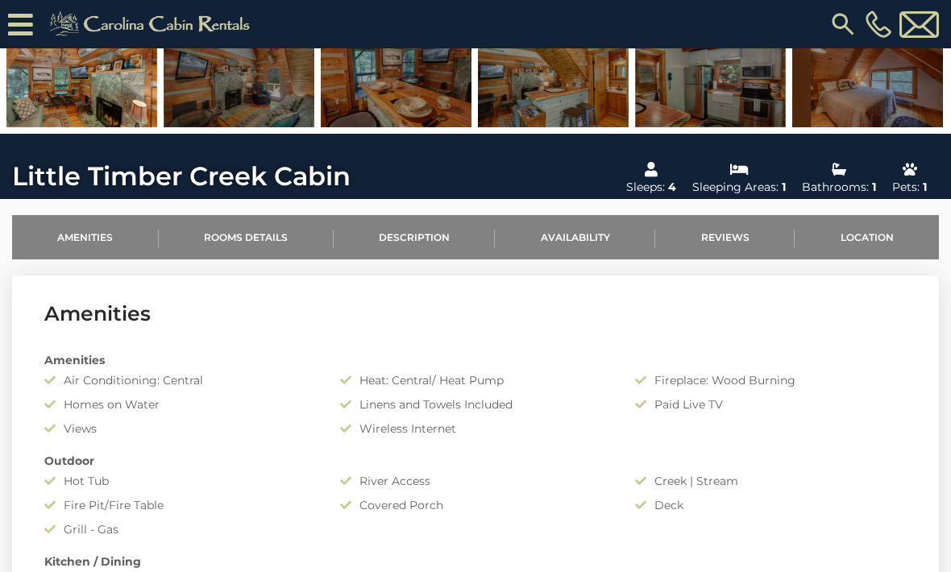
scroll to position [367, 0]
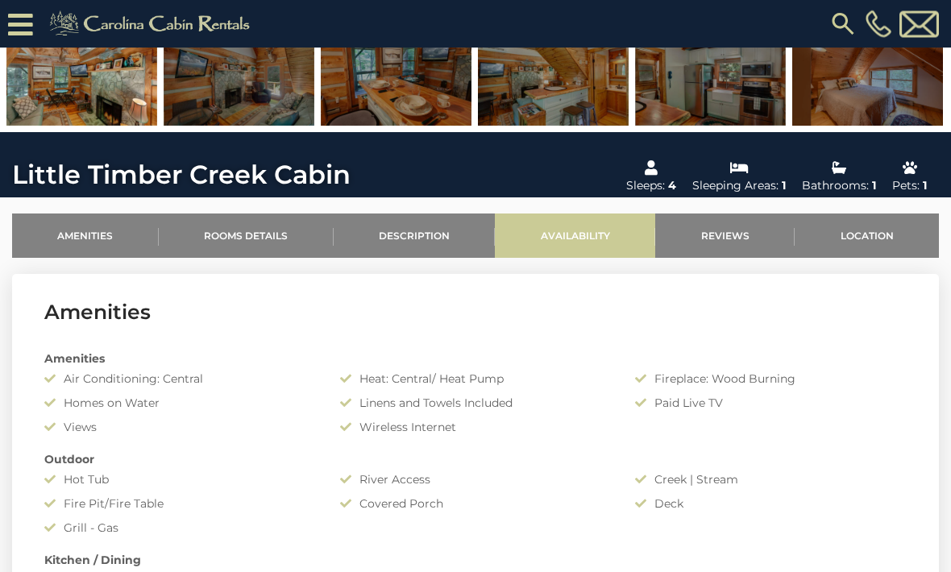
click at [582, 239] on link "Availability" at bounding box center [575, 236] width 160 height 44
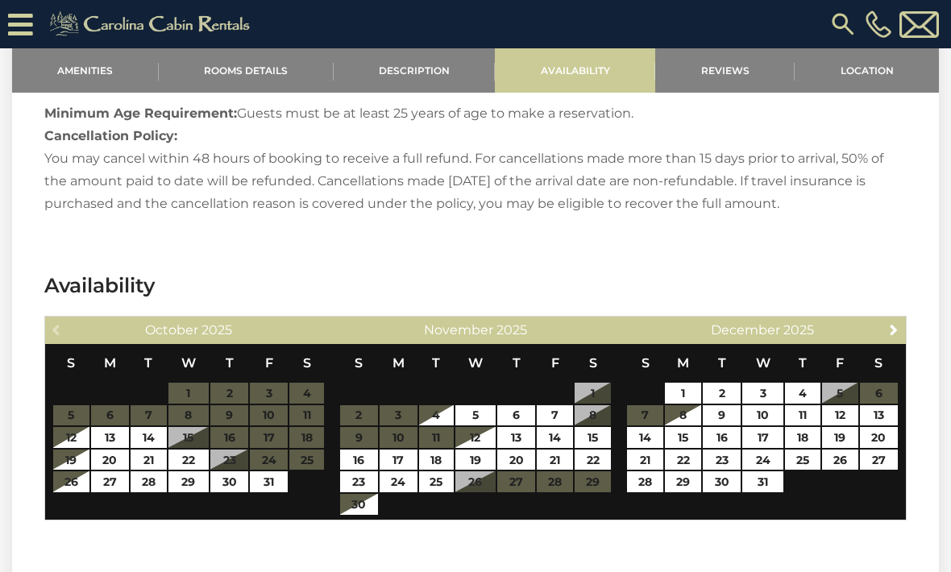
scroll to position [2272, 0]
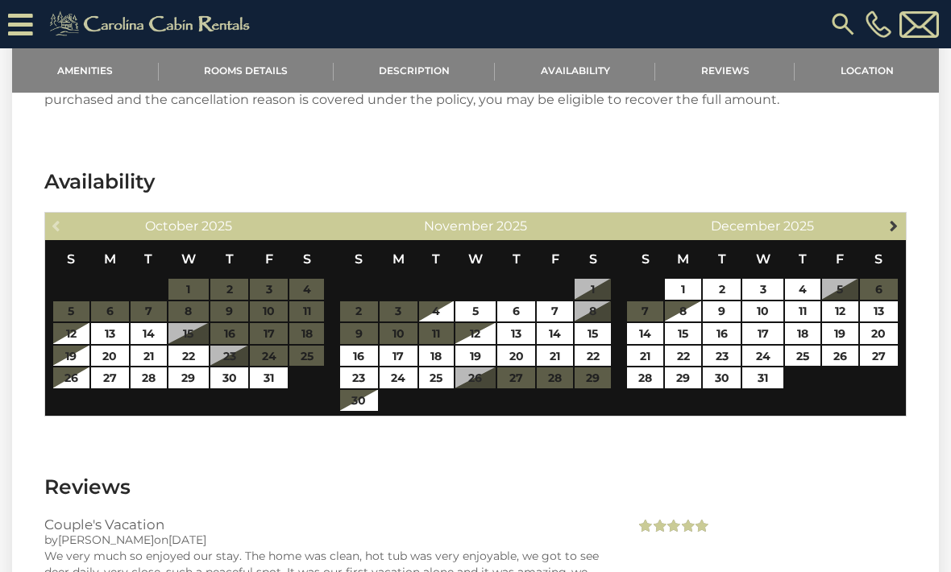
click at [898, 219] on span "Next" at bounding box center [893, 225] width 13 height 13
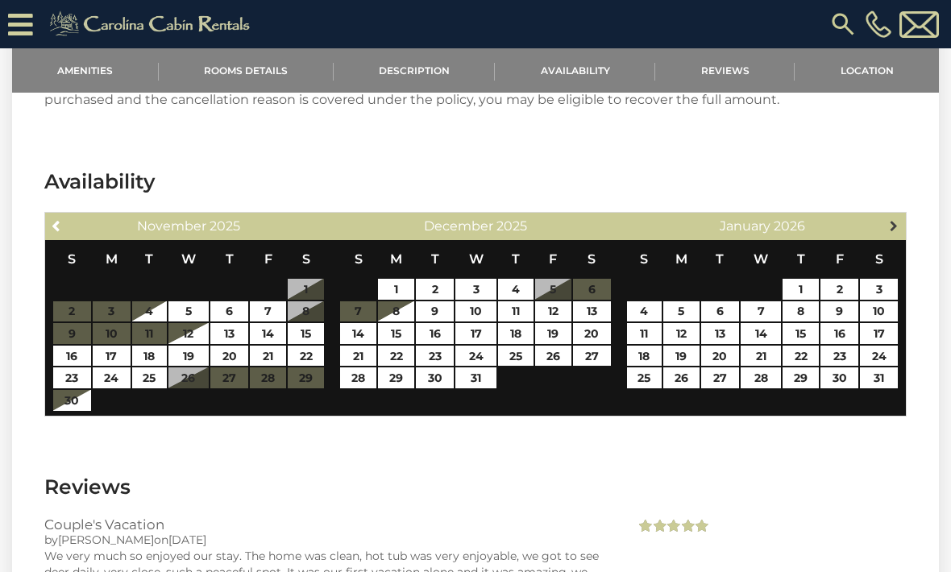
click at [894, 219] on span "Next" at bounding box center [893, 225] width 13 height 13
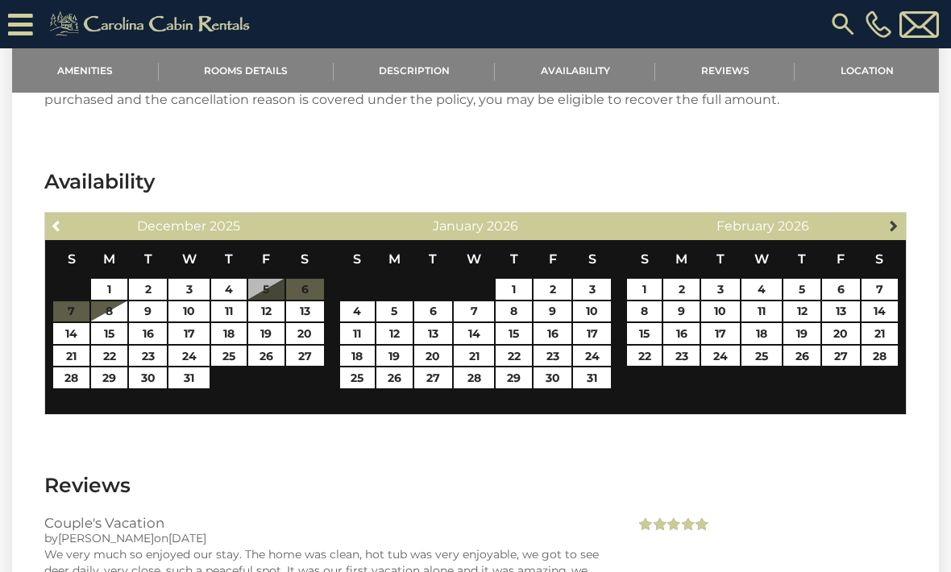
click at [893, 219] on span "Next" at bounding box center [893, 225] width 13 height 13
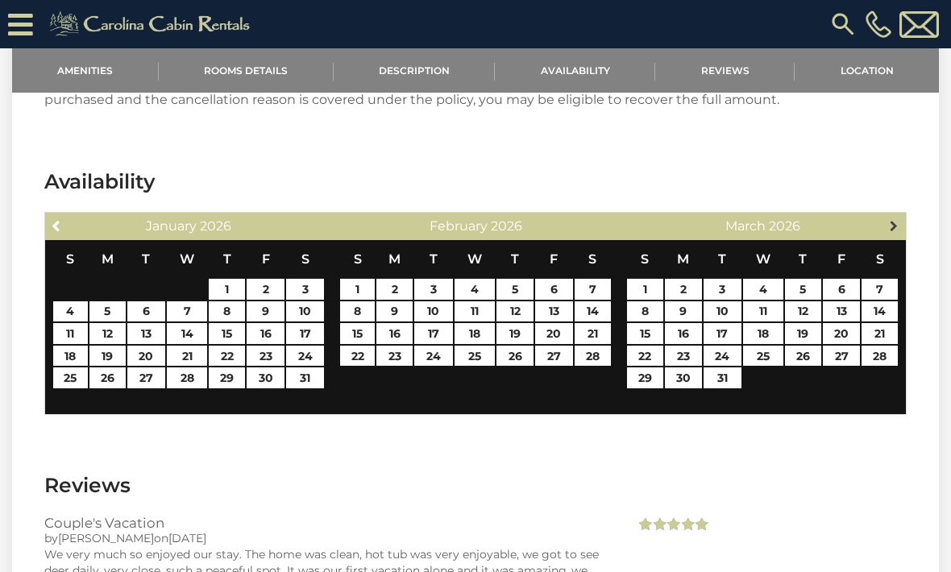
click at [895, 215] on link "Next" at bounding box center [894, 225] width 20 height 20
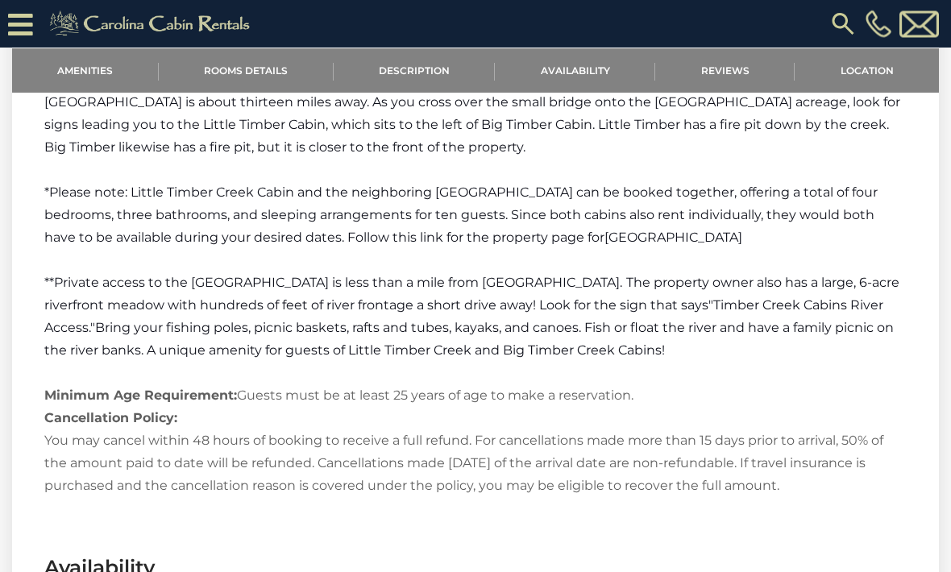
scroll to position [1878, 0]
